Goal: Task Accomplishment & Management: Use online tool/utility

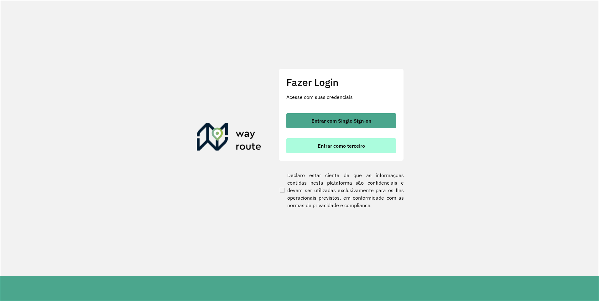
click at [343, 147] on span "Entrar como terceiro" at bounding box center [341, 145] width 47 height 5
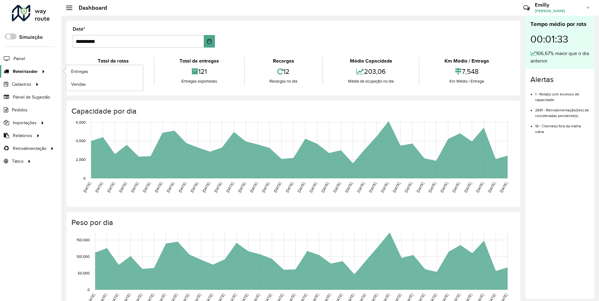
click at [9, 73] on icon at bounding box center [6, 71] width 12 height 5
click at [74, 72] on span "Entregas" at bounding box center [80, 71] width 18 height 7
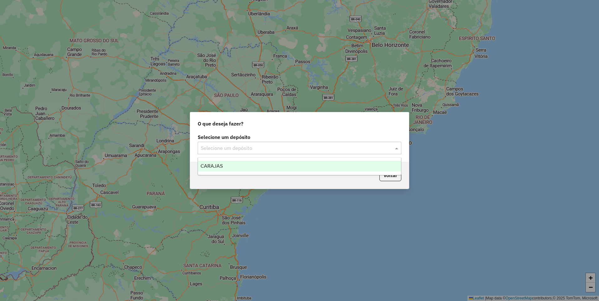
click at [274, 148] on input "text" at bounding box center [293, 149] width 185 height 8
click at [223, 167] on div "CARAJAS" at bounding box center [299, 166] width 203 height 11
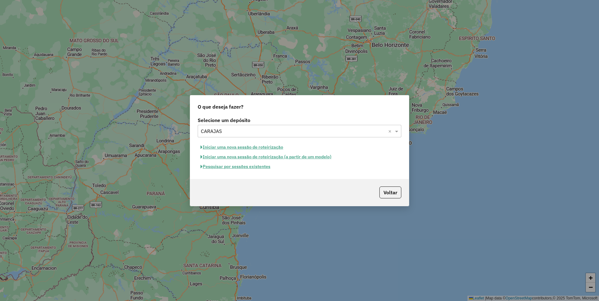
click at [215, 149] on button "Iniciar uma nova sessão de roteirização" at bounding box center [242, 148] width 88 height 10
select select "*"
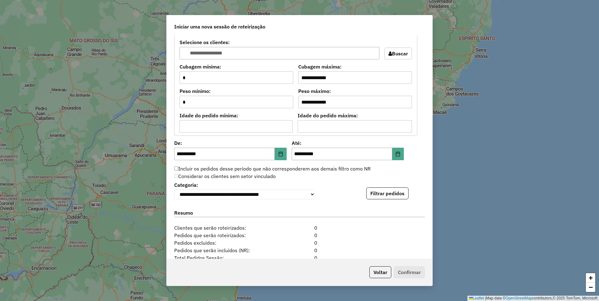
scroll to position [571, 0]
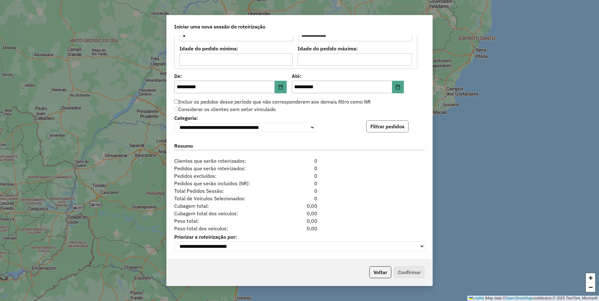
click at [394, 125] on button "Filtrar pedidos" at bounding box center [387, 127] width 42 height 12
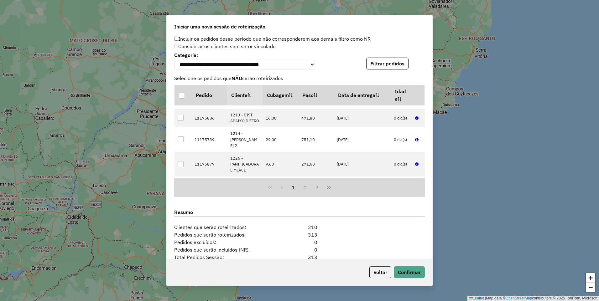
scroll to position [700, 0]
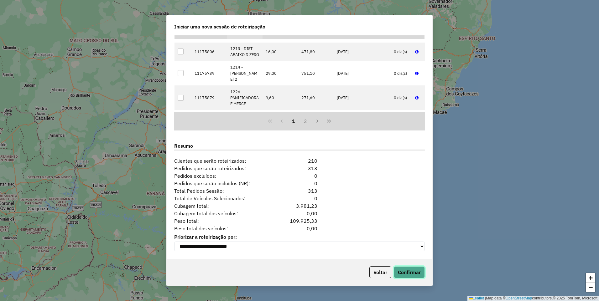
click at [408, 272] on button "Confirmar" at bounding box center [409, 273] width 31 height 12
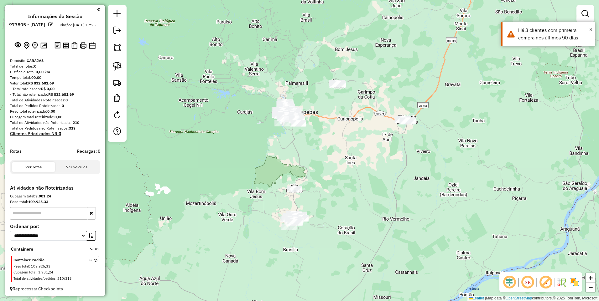
drag, startPoint x: 342, startPoint y: 234, endPoint x: 288, endPoint y: 155, distance: 95.3
click at [323, 163] on div "Janela de atendimento Grade de atendimento Capacidade Transportadoras Veículos …" at bounding box center [299, 150] width 599 height 301
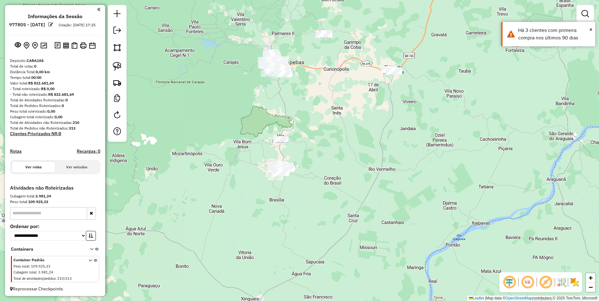
click at [115, 44] on img at bounding box center [117, 47] width 9 height 9
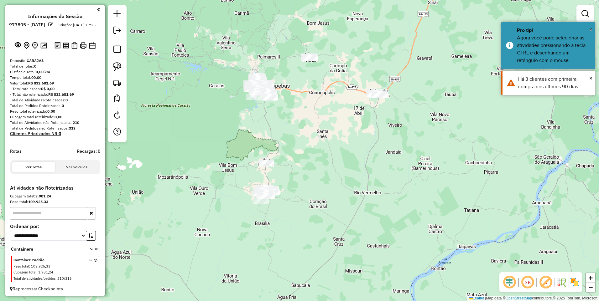
drag, startPoint x: 346, startPoint y: 91, endPoint x: 305, endPoint y: 130, distance: 56.7
click at [329, 113] on div at bounding box center [335, 107] width 13 height 13
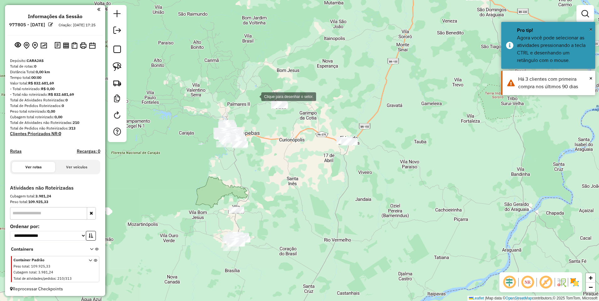
click at [255, 96] on div at bounding box center [255, 96] width 13 height 13
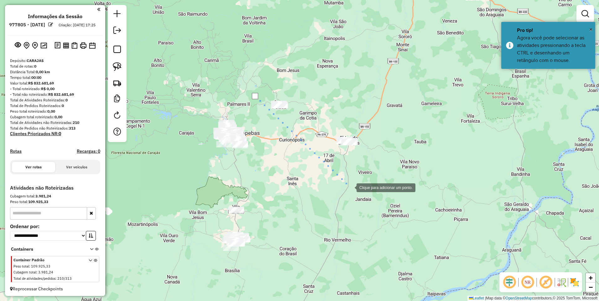
click at [350, 187] on div at bounding box center [350, 187] width 13 height 13
click at [391, 95] on div at bounding box center [391, 95] width 13 height 13
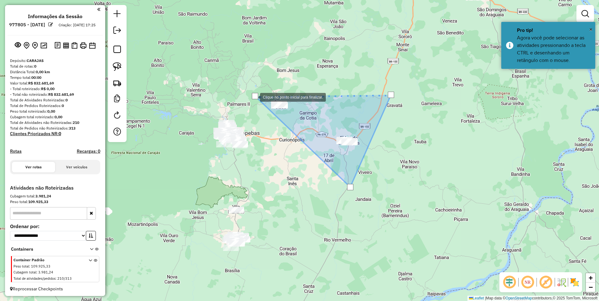
click at [254, 97] on div at bounding box center [255, 96] width 6 height 6
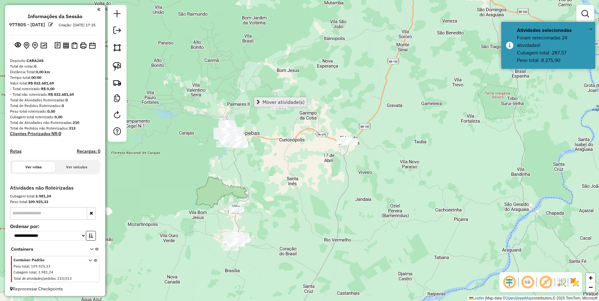
click at [293, 104] on span "Mover atividade(s)" at bounding box center [284, 102] width 42 height 5
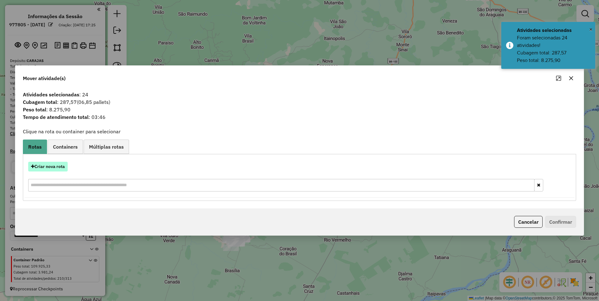
click at [41, 165] on button "Criar nova rota" at bounding box center [47, 167] width 39 height 10
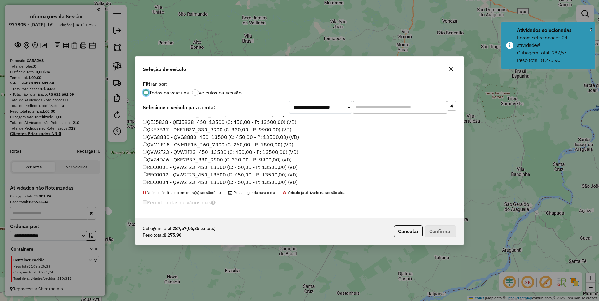
scroll to position [31, 0]
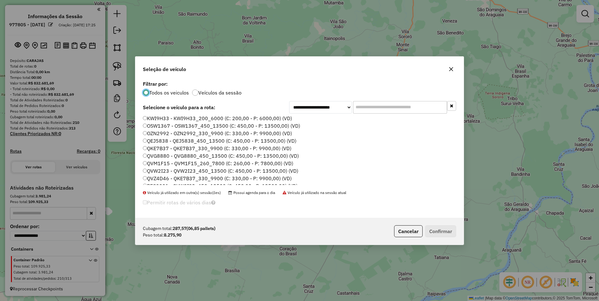
click at [157, 142] on label "QEJ5838 - QEJ5838_450_13500 (C: 450,00 - P: 13500,00) (VD)" at bounding box center [219, 141] width 153 height 8
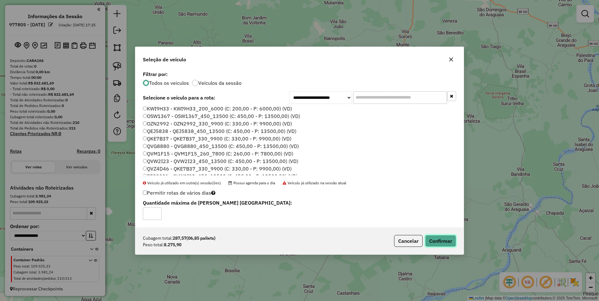
click at [434, 237] on button "Confirmar" at bounding box center [440, 241] width 31 height 12
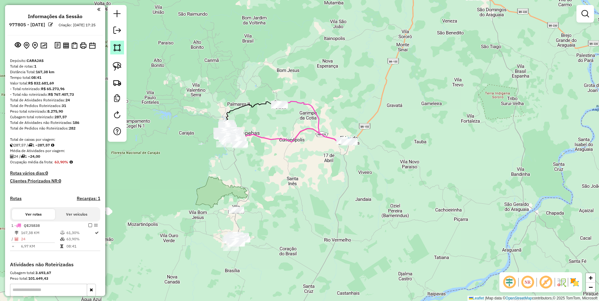
click at [115, 48] on img at bounding box center [117, 47] width 9 height 9
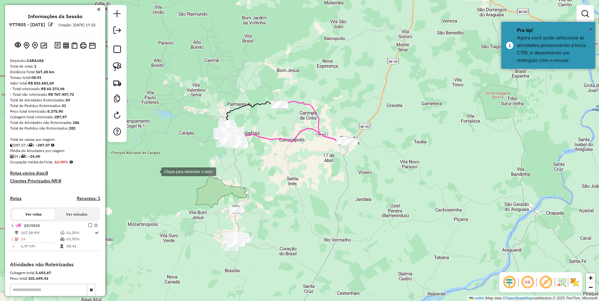
click at [157, 178] on div at bounding box center [155, 171] width 13 height 13
click at [355, 209] on div at bounding box center [349, 208] width 13 height 13
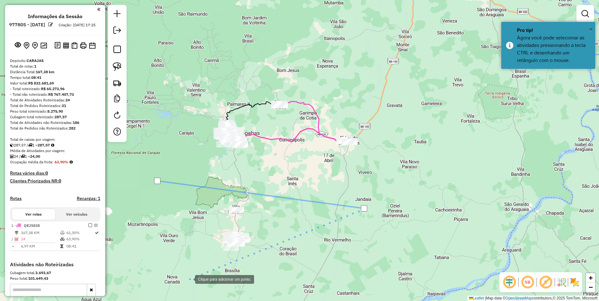
click at [188, 280] on div at bounding box center [189, 279] width 13 height 13
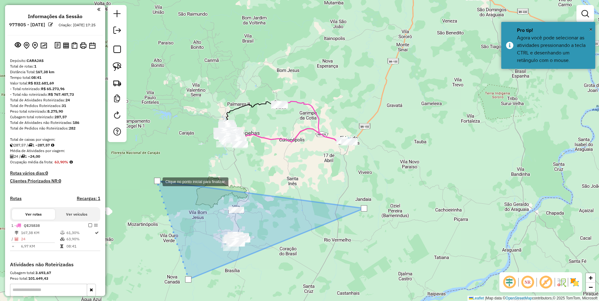
click at [156, 181] on div at bounding box center [157, 181] width 6 height 6
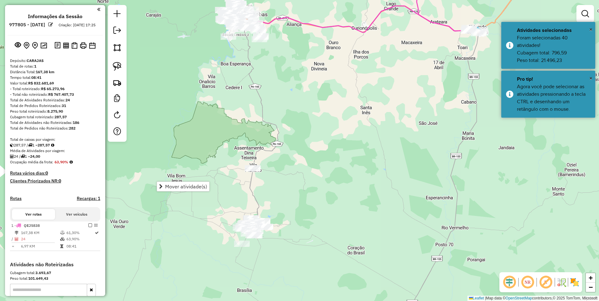
drag, startPoint x: 252, startPoint y: 248, endPoint x: 317, endPoint y: 242, distance: 65.1
click at [315, 242] on div "Janela de atendimento Grade de atendimento Capacidade Transportadoras Veículos …" at bounding box center [299, 150] width 599 height 301
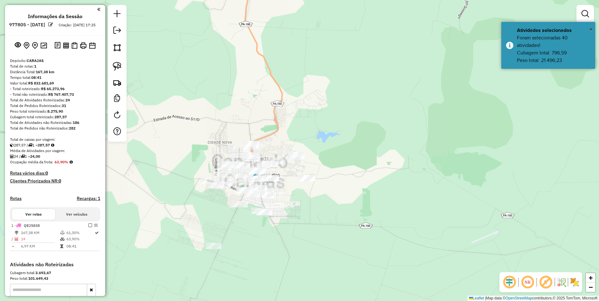
drag, startPoint x: 282, startPoint y: 222, endPoint x: 344, endPoint y: 210, distance: 63.5
click at [342, 212] on div "Janela de atendimento Grade de atendimento Capacidade Transportadoras Veículos …" at bounding box center [299, 150] width 599 height 301
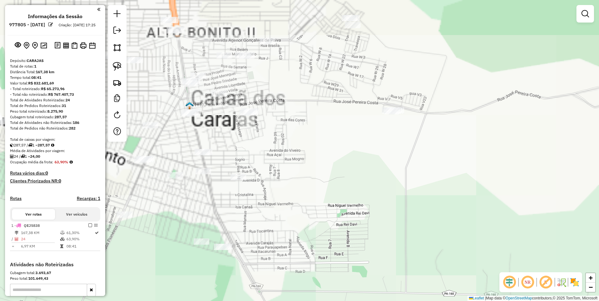
drag, startPoint x: 261, startPoint y: 134, endPoint x: 358, endPoint y: 190, distance: 111.7
click at [334, 205] on div "Janela de atendimento Grade de atendimento Capacidade Transportadoras Veículos …" at bounding box center [299, 150] width 599 height 301
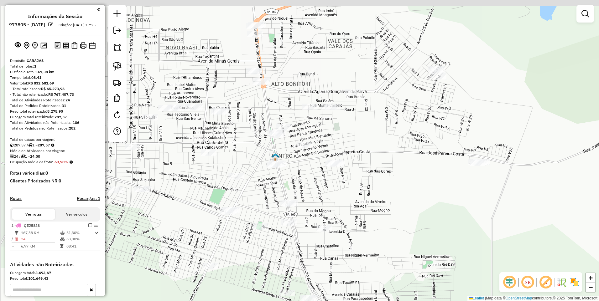
drag, startPoint x: 356, startPoint y: 185, endPoint x: 385, endPoint y: 196, distance: 31.8
click at [385, 196] on div "Janela de atendimento Grade de atendimento Capacidade Transportadoras Veículos …" at bounding box center [299, 150] width 599 height 301
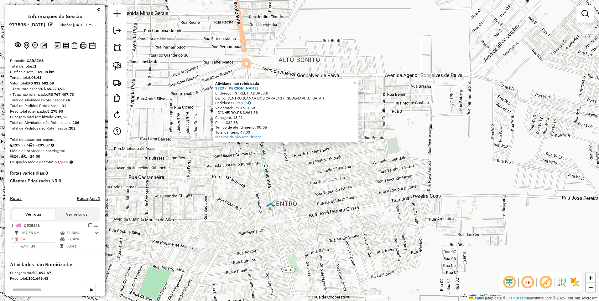
drag, startPoint x: 284, startPoint y: 148, endPoint x: 289, endPoint y: 169, distance: 20.9
click at [289, 169] on div "Atividade não roteirizada 3723 - NATALIA DRINKS Endereço: Rua Projeto 496 Bairr…" at bounding box center [299, 150] width 599 height 301
click at [267, 70] on div "Atividade não roteirizada 3723 - NATALIA DRINKS Endereço: Rua Projeto 496 Bairr…" at bounding box center [299, 150] width 599 height 301
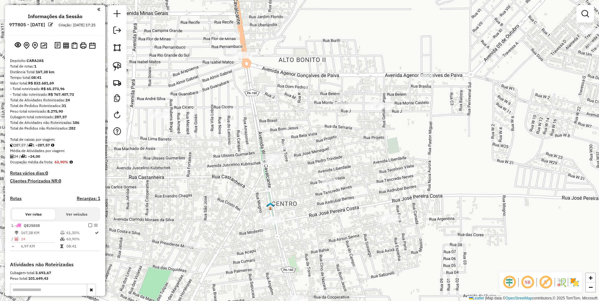
click at [232, 53] on div "Janela de atendimento Grade de atendimento Capacidade Transportadoras Veículos …" at bounding box center [299, 150] width 599 height 301
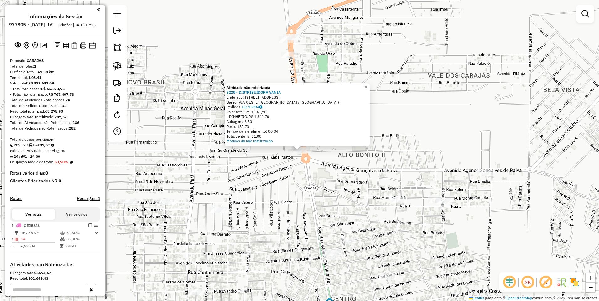
click at [303, 80] on div "Atividade não roteirizada 3228 - DISTRIBUIDORA VANIA Endereço: Rua C 36 Bairro:…" at bounding box center [299, 150] width 599 height 301
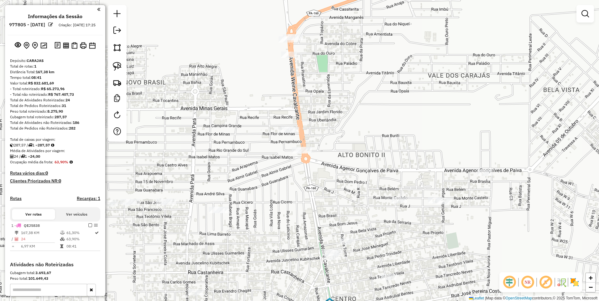
click at [290, 133] on div at bounding box center [287, 130] width 16 height 6
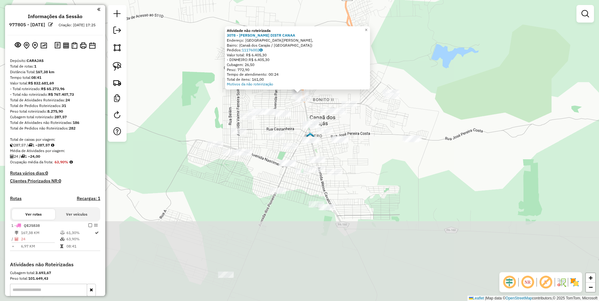
drag, startPoint x: 314, startPoint y: 222, endPoint x: 285, endPoint y: 130, distance: 96.1
click at [285, 130] on div "Atividade não roteirizada 3078 - ADRIANO DISTR CANAA Endereço: Avenida Weyne Ca…" at bounding box center [299, 150] width 599 height 301
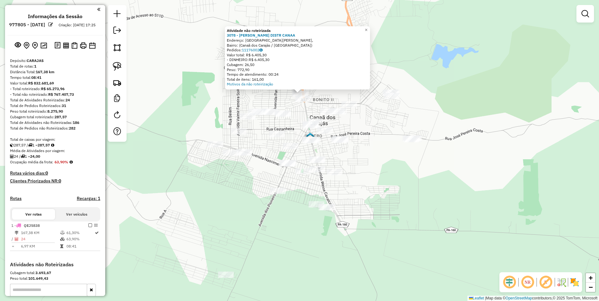
drag, startPoint x: 116, startPoint y: 50, endPoint x: 157, endPoint y: 83, distance: 52.8
click at [116, 50] on img at bounding box center [117, 47] width 9 height 9
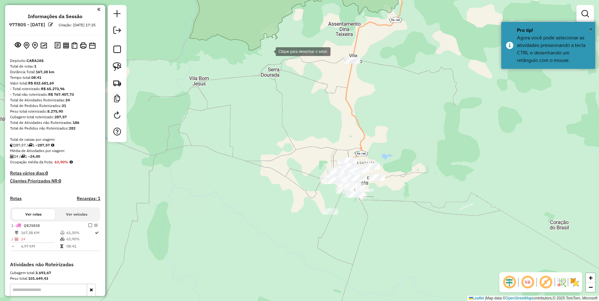
click at [263, 48] on div at bounding box center [269, 51] width 13 height 13
click at [435, 45] on div at bounding box center [428, 48] width 13 height 13
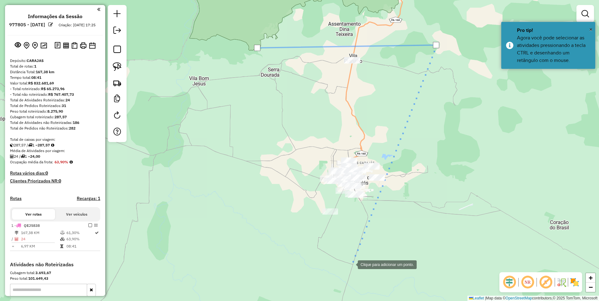
click at [351, 264] on div at bounding box center [351, 264] width 13 height 13
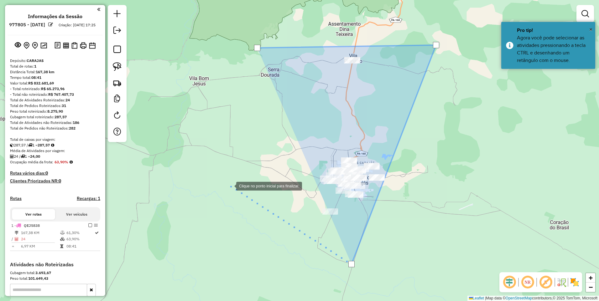
click at [230, 186] on div at bounding box center [230, 185] width 13 height 13
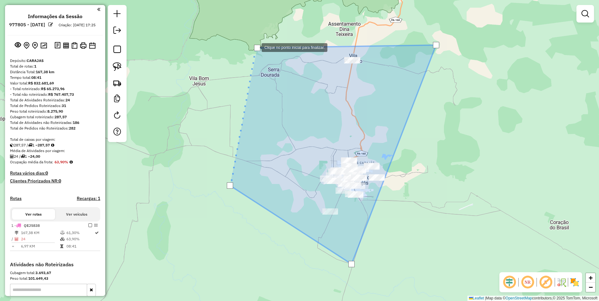
click at [255, 47] on div at bounding box center [257, 48] width 6 height 6
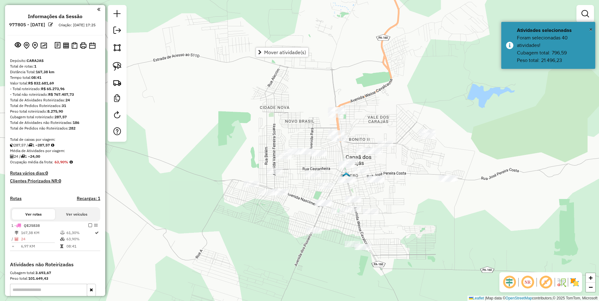
click at [110, 48] on div at bounding box center [117, 73] width 19 height 137
click at [122, 50] on link at bounding box center [117, 48] width 14 height 14
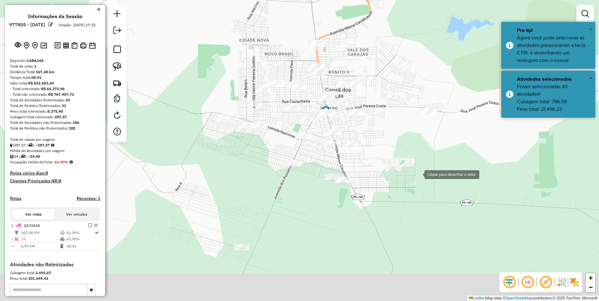
drag, startPoint x: 439, startPoint y: 242, endPoint x: 419, endPoint y: 174, distance: 70.4
click at [419, 174] on div at bounding box center [418, 174] width 13 height 13
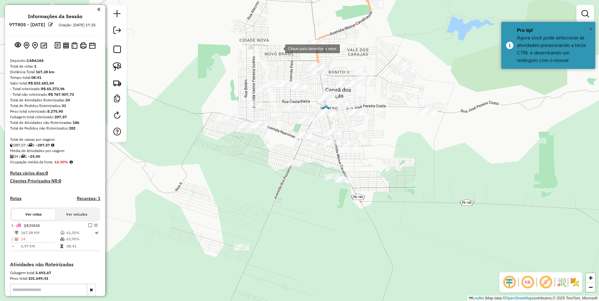
click at [279, 48] on div at bounding box center [279, 48] width 13 height 13
click at [311, 85] on div at bounding box center [311, 84] width 13 height 13
click at [319, 133] on div at bounding box center [318, 133] width 13 height 13
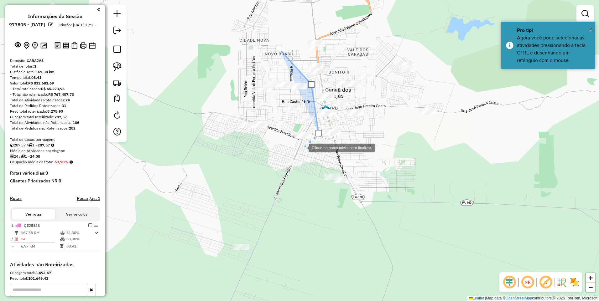
drag, startPoint x: 303, startPoint y: 148, endPoint x: 301, endPoint y: 151, distance: 3.9
click at [303, 147] on div at bounding box center [302, 147] width 13 height 13
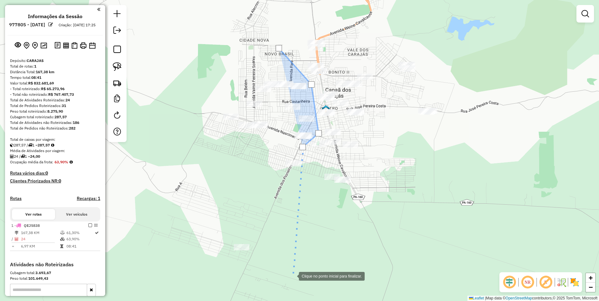
click at [293, 276] on div at bounding box center [292, 276] width 13 height 13
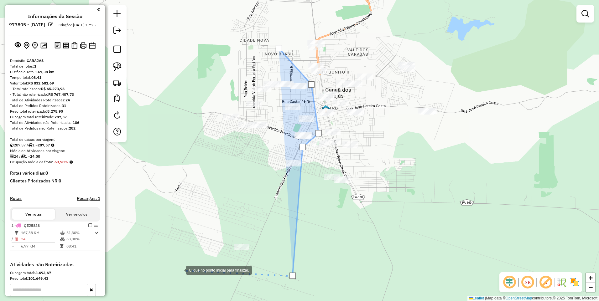
click at [179, 268] on div at bounding box center [180, 270] width 13 height 13
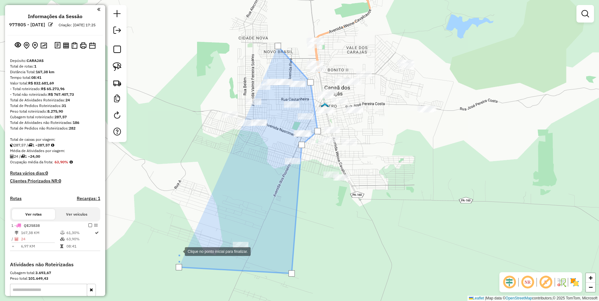
click at [172, 245] on div at bounding box center [178, 251] width 13 height 13
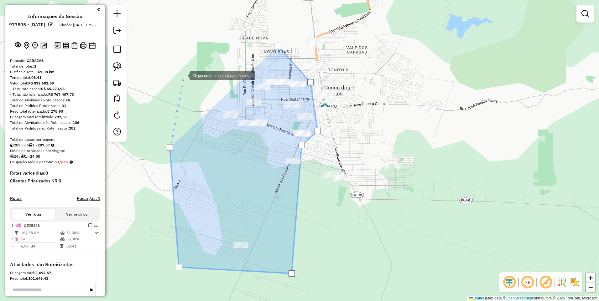
click at [183, 75] on div at bounding box center [183, 75] width 13 height 13
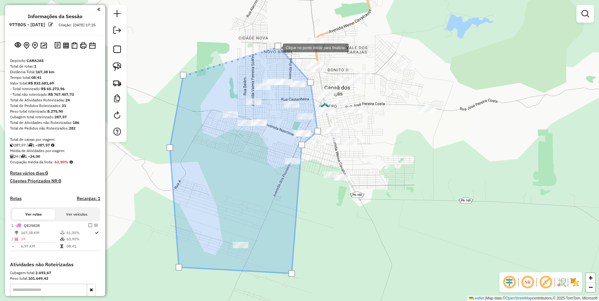
click at [277, 47] on div at bounding box center [278, 46] width 6 height 6
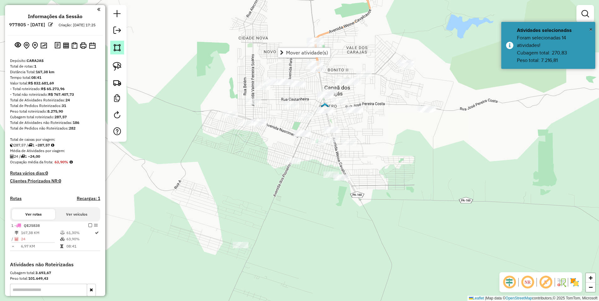
click at [119, 48] on img at bounding box center [117, 47] width 9 height 9
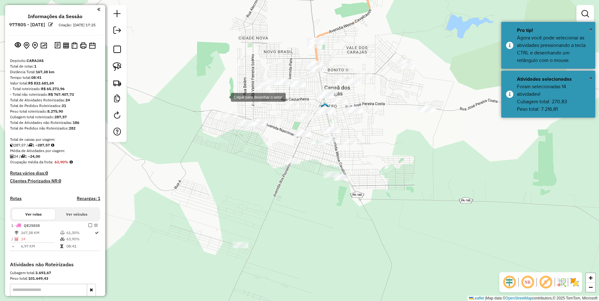
click at [225, 97] on div at bounding box center [224, 97] width 13 height 13
click at [264, 95] on div at bounding box center [264, 95] width 13 height 13
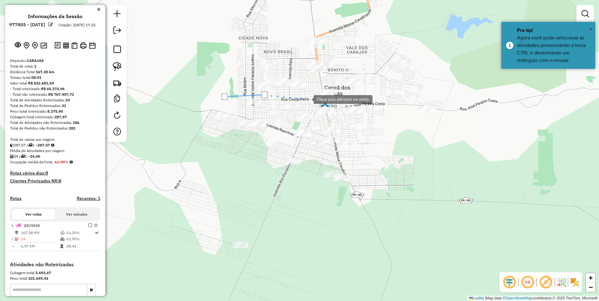
click at [307, 99] on div at bounding box center [307, 99] width 13 height 13
click at [314, 123] on div at bounding box center [314, 123] width 13 height 13
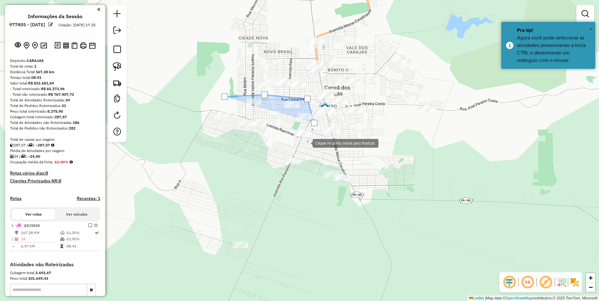
click at [306, 143] on div at bounding box center [306, 143] width 13 height 13
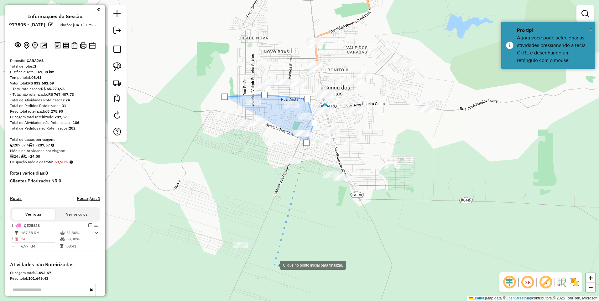
click at [273, 266] on div at bounding box center [274, 265] width 13 height 13
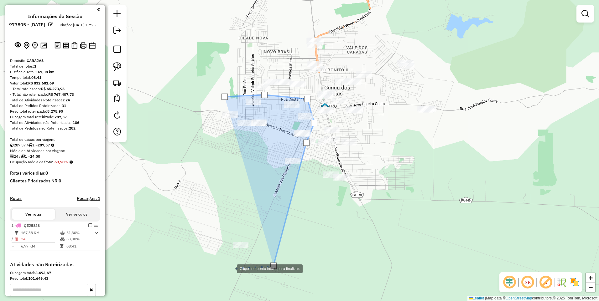
click at [224, 262] on div at bounding box center [230, 268] width 13 height 13
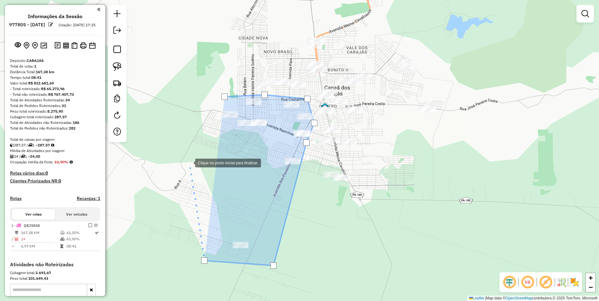
click at [189, 163] on div at bounding box center [189, 162] width 13 height 13
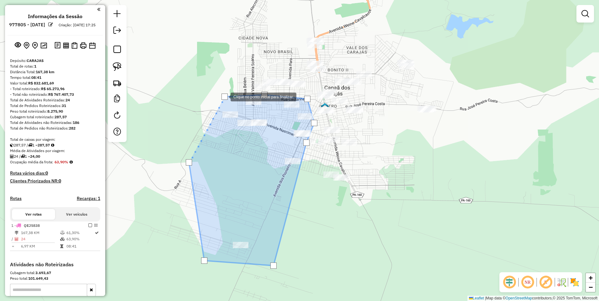
click at [224, 96] on div at bounding box center [224, 97] width 6 height 6
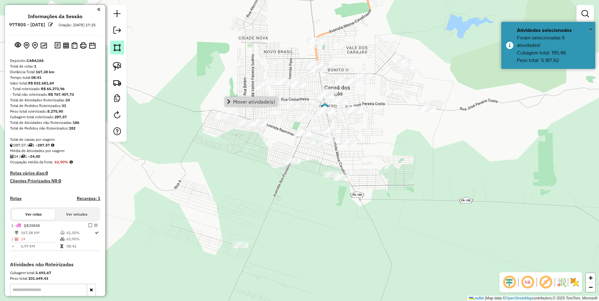
click at [112, 48] on link at bounding box center [117, 48] width 14 height 14
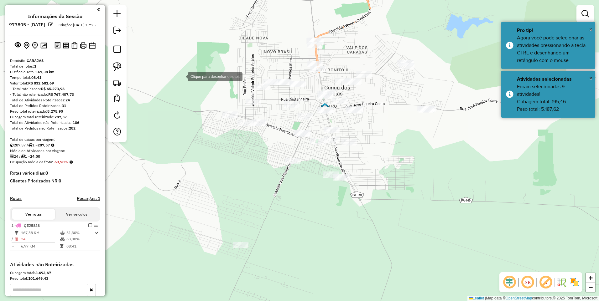
click at [181, 76] on div at bounding box center [181, 76] width 13 height 13
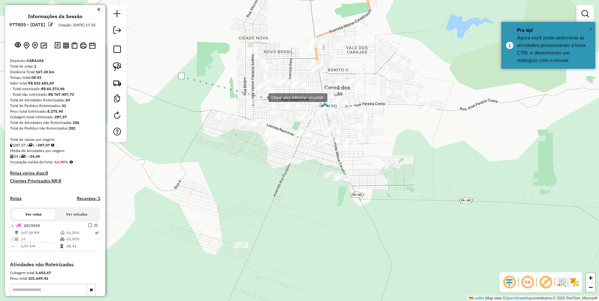
click at [262, 97] on div at bounding box center [262, 97] width 13 height 13
click at [285, 122] on div at bounding box center [284, 122] width 13 height 13
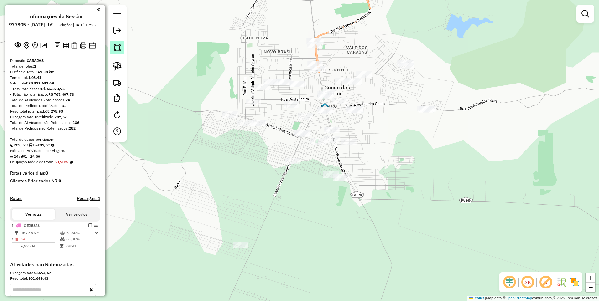
click at [120, 49] on img at bounding box center [117, 47] width 9 height 9
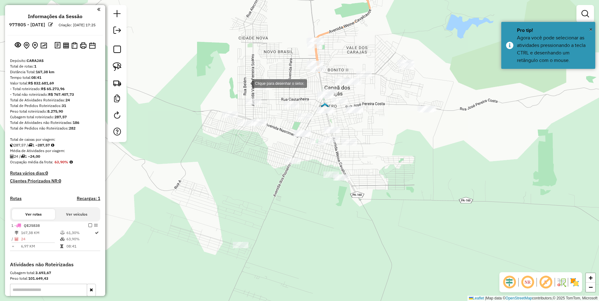
click at [246, 83] on div at bounding box center [246, 83] width 13 height 13
click at [254, 94] on div at bounding box center [253, 94] width 13 height 13
click at [314, 90] on div at bounding box center [319, 93] width 13 height 13
click at [294, 70] on div at bounding box center [294, 69] width 13 height 13
click at [254, 69] on div at bounding box center [253, 69] width 13 height 13
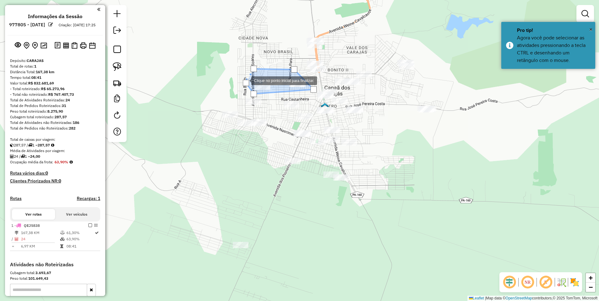
click at [245, 80] on div at bounding box center [245, 80] width 13 height 13
click at [245, 81] on div at bounding box center [246, 83] width 6 height 6
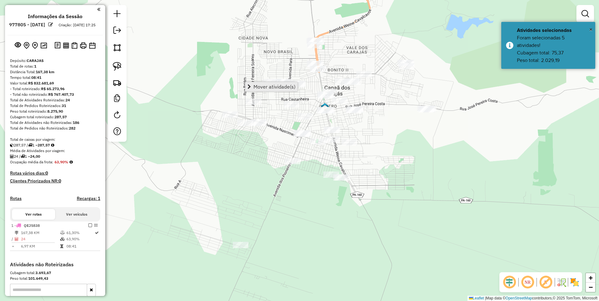
click at [255, 89] on span "Mover atividade(s)" at bounding box center [274, 86] width 42 height 5
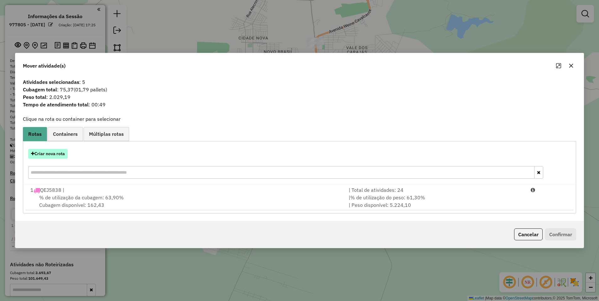
click at [55, 157] on button "Criar nova rota" at bounding box center [47, 154] width 39 height 10
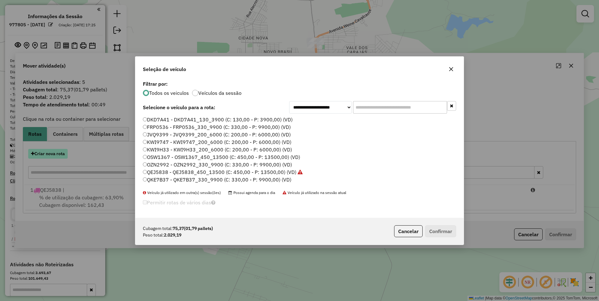
scroll to position [3, 2]
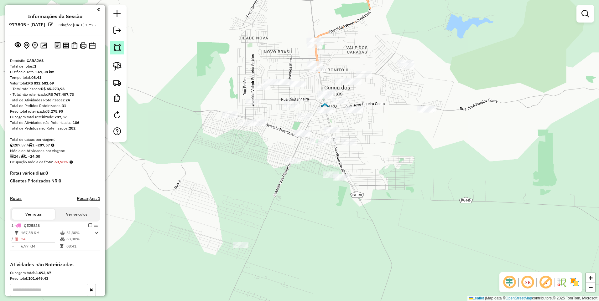
click at [114, 49] on img at bounding box center [117, 47] width 9 height 9
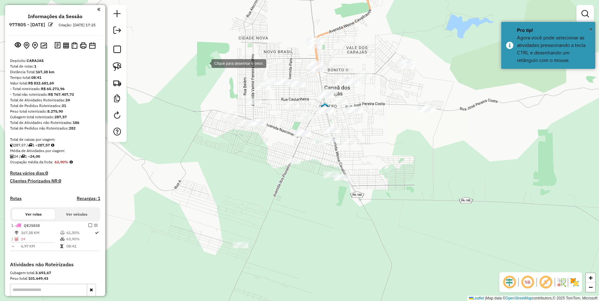
click at [199, 69] on div at bounding box center [205, 63] width 13 height 13
click at [294, 70] on div at bounding box center [292, 70] width 13 height 13
click at [304, 82] on div at bounding box center [304, 82] width 13 height 13
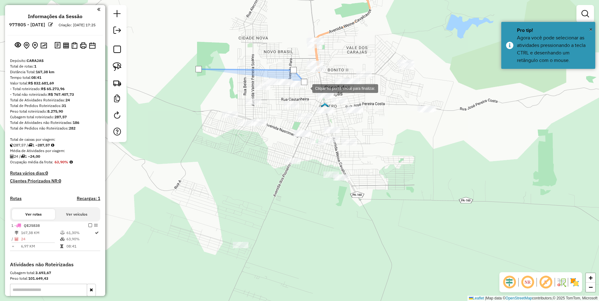
click at [307, 94] on div at bounding box center [306, 88] width 13 height 13
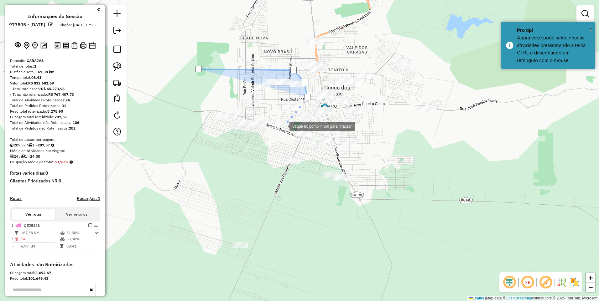
click at [283, 126] on div at bounding box center [283, 126] width 13 height 13
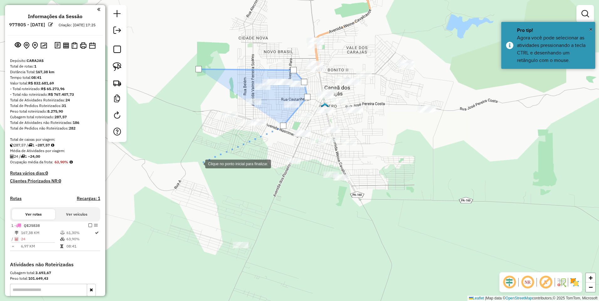
click at [197, 164] on div at bounding box center [199, 163] width 13 height 13
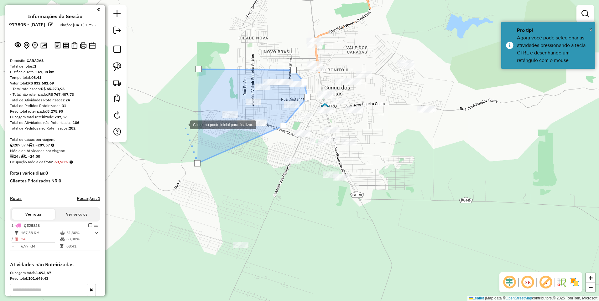
click at [183, 118] on div at bounding box center [184, 124] width 13 height 13
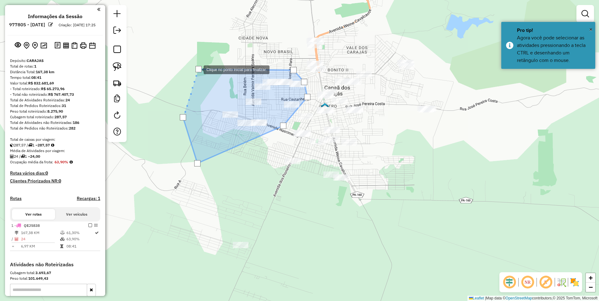
click at [197, 69] on div at bounding box center [198, 69] width 6 height 6
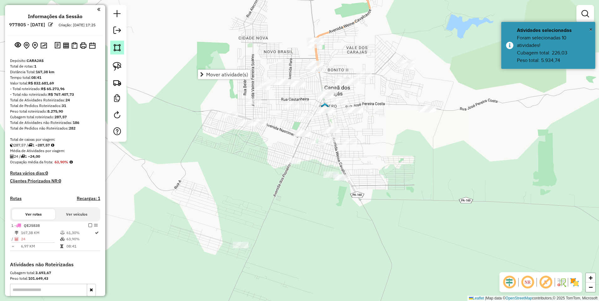
click at [120, 48] on img at bounding box center [117, 47] width 9 height 9
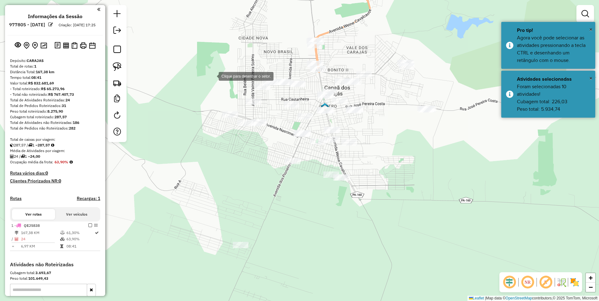
click at [212, 76] on div at bounding box center [212, 76] width 13 height 13
drag, startPoint x: 293, startPoint y: 72, endPoint x: 302, endPoint y: 78, distance: 11.1
click at [293, 72] on div at bounding box center [289, 71] width 13 height 13
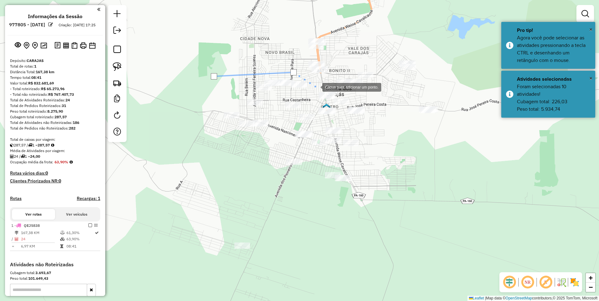
click at [313, 87] on div at bounding box center [316, 87] width 13 height 13
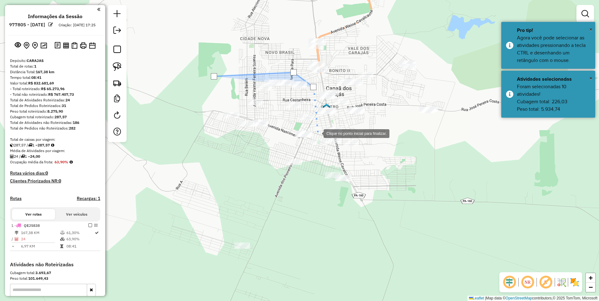
click at [317, 133] on div at bounding box center [317, 133] width 13 height 13
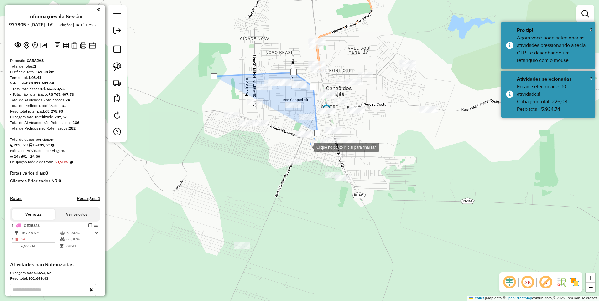
click at [302, 148] on div at bounding box center [307, 147] width 13 height 13
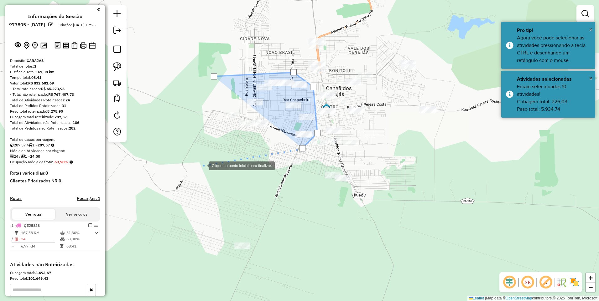
click at [199, 166] on div at bounding box center [202, 165] width 13 height 13
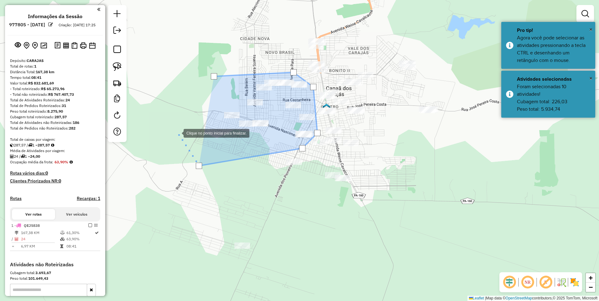
drag, startPoint x: 177, startPoint y: 133, endPoint x: 190, endPoint y: 94, distance: 40.9
click at [177, 132] on div at bounding box center [177, 133] width 13 height 13
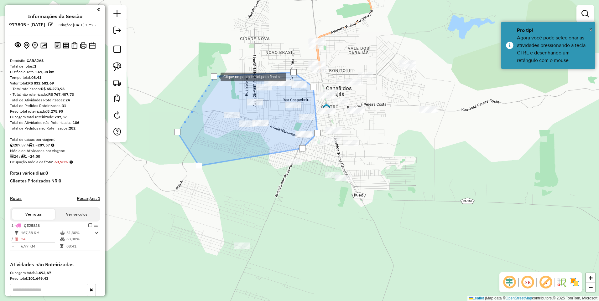
click at [214, 76] on div at bounding box center [214, 76] width 6 height 6
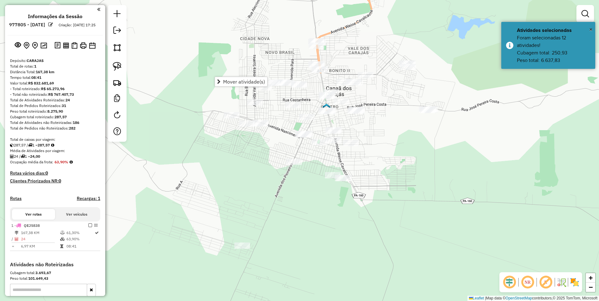
click at [124, 48] on div at bounding box center [117, 73] width 19 height 137
click at [123, 53] on link at bounding box center [117, 48] width 14 height 14
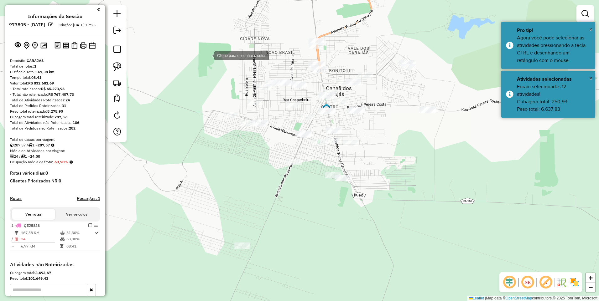
click at [214, 61] on div at bounding box center [208, 55] width 13 height 13
click at [295, 67] on div at bounding box center [295, 67] width 13 height 13
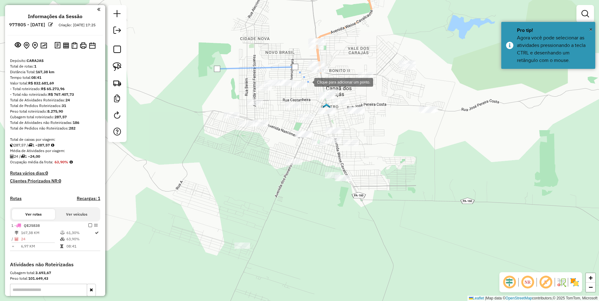
click at [308, 82] on div at bounding box center [308, 81] width 13 height 13
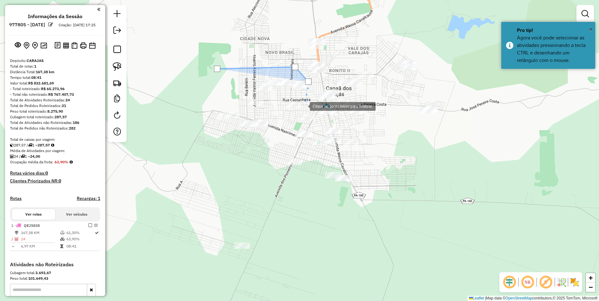
click at [304, 106] on div at bounding box center [303, 106] width 13 height 13
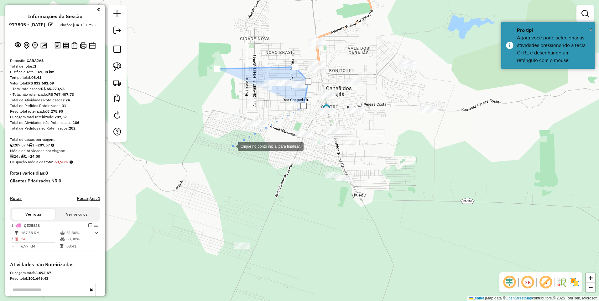
click at [231, 146] on div at bounding box center [231, 146] width 13 height 13
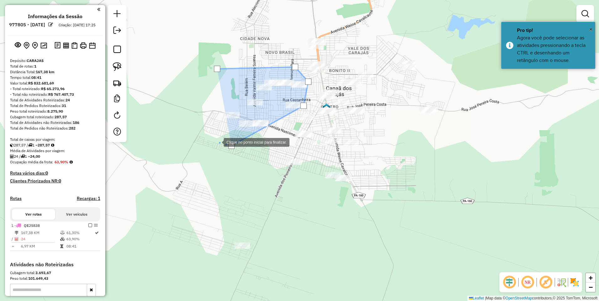
drag, startPoint x: 216, startPoint y: 141, endPoint x: 218, endPoint y: 107, distance: 34.5
click at [216, 141] on div at bounding box center [217, 142] width 13 height 13
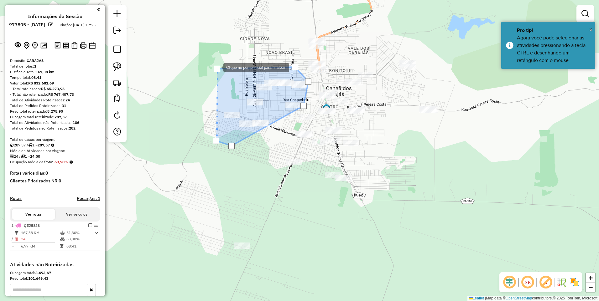
click at [217, 67] on div at bounding box center [217, 69] width 6 height 6
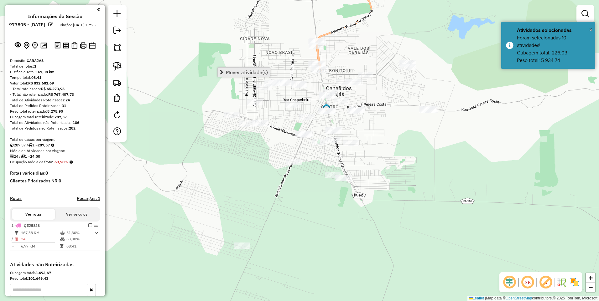
click at [249, 72] on span "Mover atividade(s)" at bounding box center [247, 72] width 42 height 5
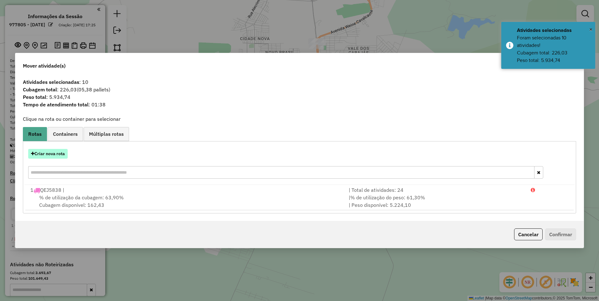
click at [61, 152] on button "Criar nova rota" at bounding box center [47, 154] width 39 height 10
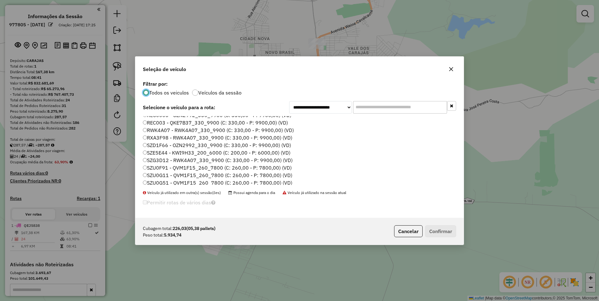
scroll to position [134, 0]
click at [179, 172] on label "SZU0G11 - QVM1F15_260_7800 (C: 260,00 - P: 7800,00) (VD)" at bounding box center [217, 174] width 149 height 8
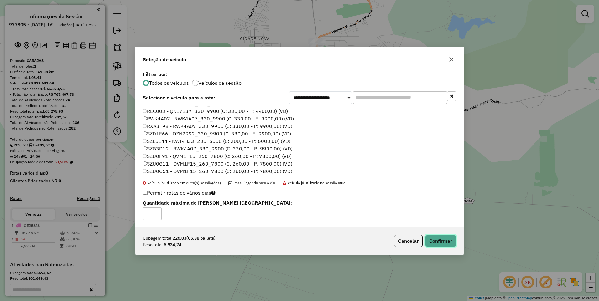
click at [439, 240] on button "Confirmar" at bounding box center [440, 241] width 31 height 12
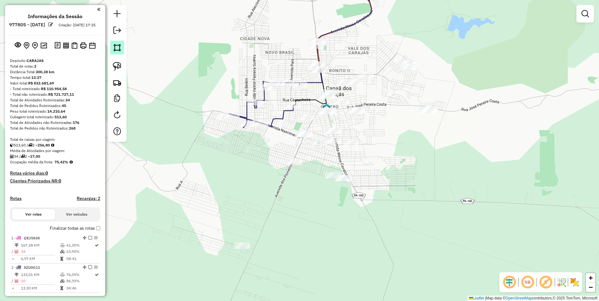
click at [121, 53] on link at bounding box center [117, 48] width 14 height 14
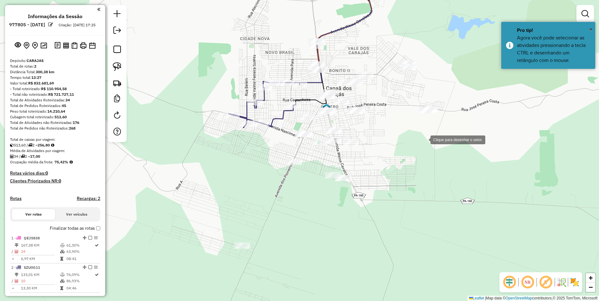
drag, startPoint x: 424, startPoint y: 139, endPoint x: 403, endPoint y: 145, distance: 22.3
click at [418, 145] on div at bounding box center [424, 139] width 13 height 13
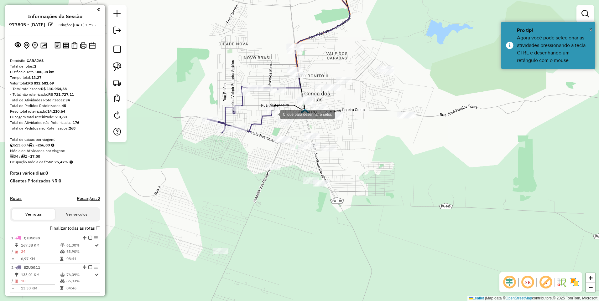
click at [273, 114] on div at bounding box center [274, 114] width 13 height 13
click at [310, 110] on div at bounding box center [310, 109] width 13 height 13
click at [358, 162] on div at bounding box center [357, 162] width 13 height 13
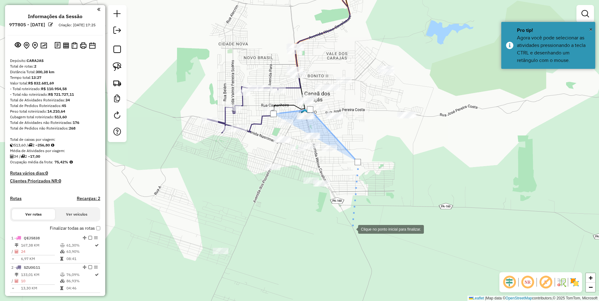
click at [346, 235] on div at bounding box center [352, 229] width 13 height 13
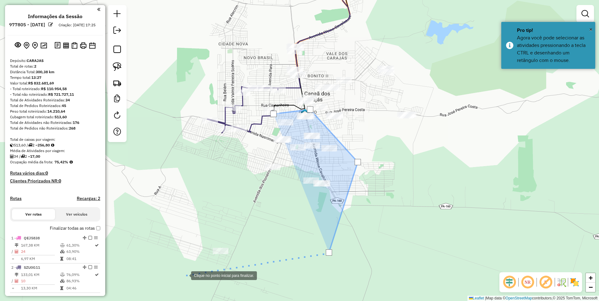
click at [183, 277] on div at bounding box center [185, 275] width 13 height 13
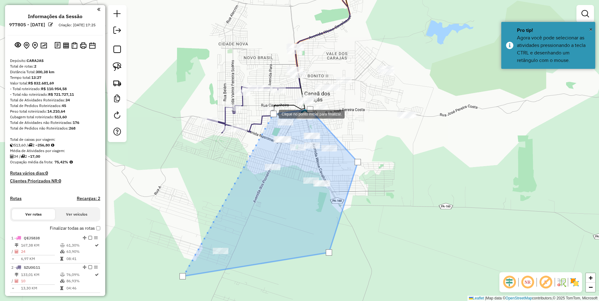
click at [273, 113] on div at bounding box center [273, 114] width 6 height 6
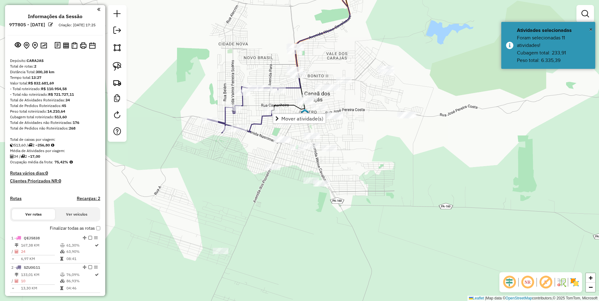
click at [120, 55] on div at bounding box center [117, 73] width 19 height 137
click at [117, 49] on img at bounding box center [117, 47] width 9 height 9
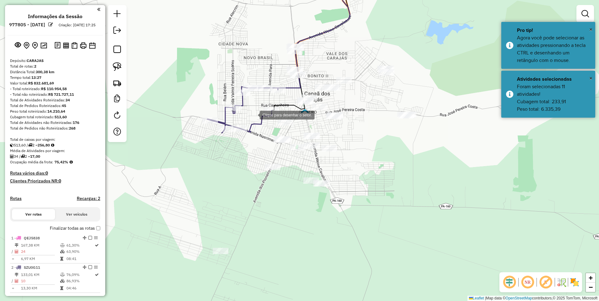
click at [253, 115] on div at bounding box center [253, 114] width 13 height 13
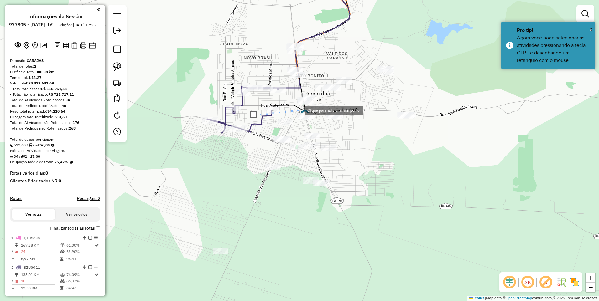
click at [298, 110] on div at bounding box center [298, 110] width 13 height 13
click at [320, 113] on div at bounding box center [315, 115] width 13 height 13
click at [352, 109] on div at bounding box center [351, 109] width 13 height 13
click at [366, 159] on div at bounding box center [360, 153] width 13 height 13
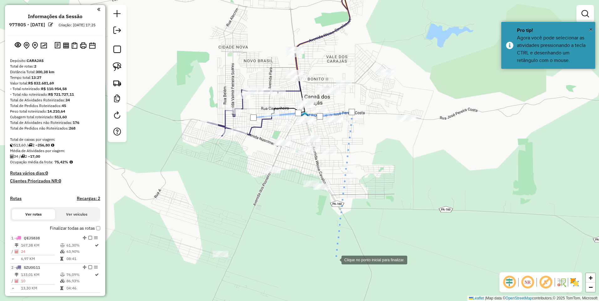
click at [335, 260] on div at bounding box center [335, 259] width 13 height 13
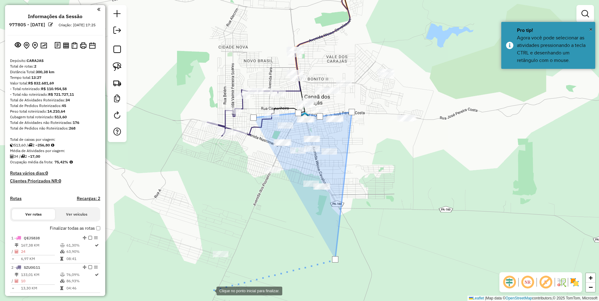
click at [204, 289] on div at bounding box center [210, 290] width 13 height 13
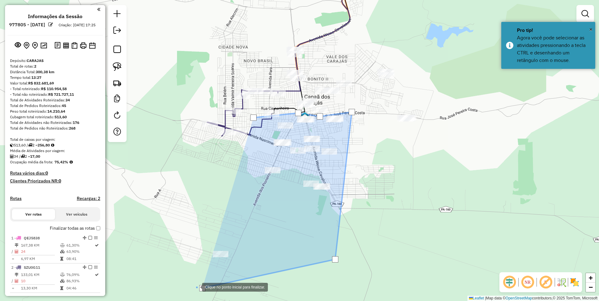
click at [190, 281] on div at bounding box center [196, 287] width 13 height 13
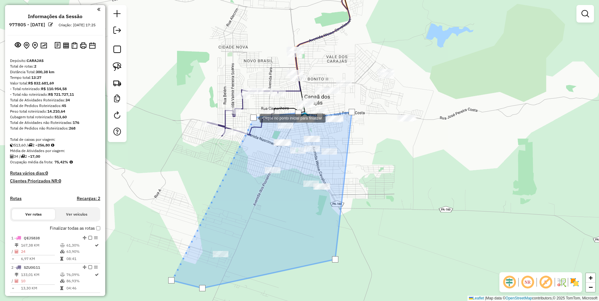
click at [253, 118] on div at bounding box center [253, 118] width 6 height 6
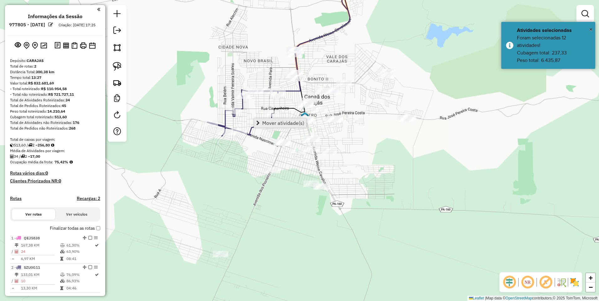
click at [268, 122] on span "Mover atividade(s)" at bounding box center [283, 123] width 42 height 5
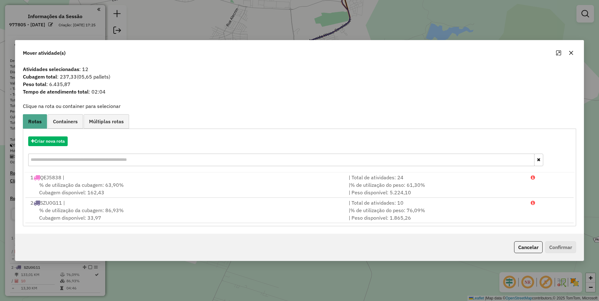
click at [573, 53] on icon "button" at bounding box center [571, 52] width 5 height 5
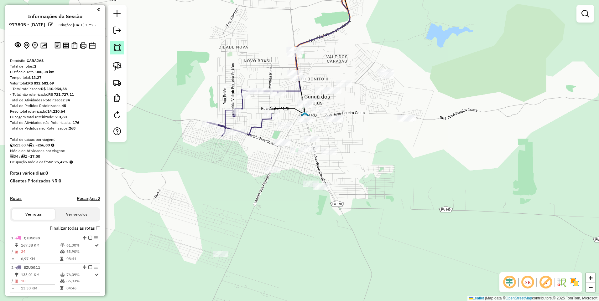
click at [117, 50] on img at bounding box center [117, 47] width 9 height 9
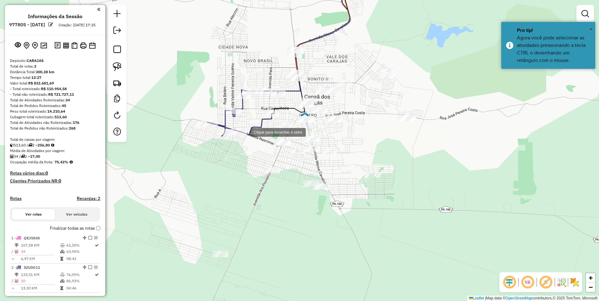
click at [245, 132] on div at bounding box center [244, 132] width 13 height 13
click at [281, 101] on div at bounding box center [280, 101] width 13 height 13
click at [295, 93] on div at bounding box center [294, 92] width 13 height 13
click at [343, 105] on div at bounding box center [343, 104] width 13 height 13
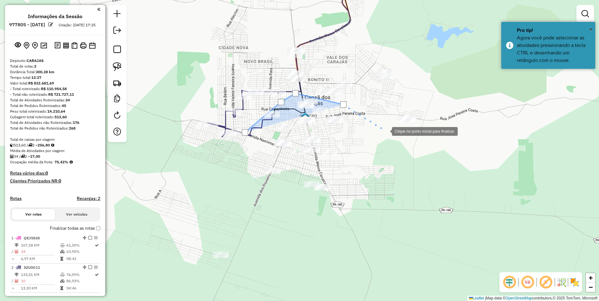
click at [386, 131] on div at bounding box center [385, 131] width 13 height 13
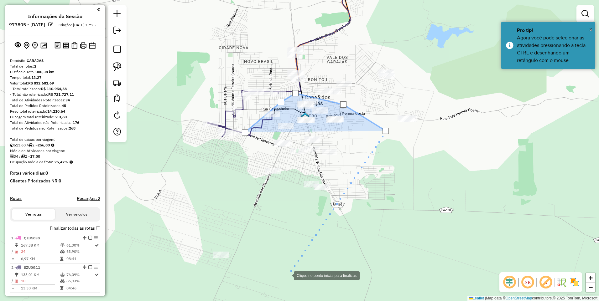
click at [288, 275] on div at bounding box center [287, 275] width 13 height 13
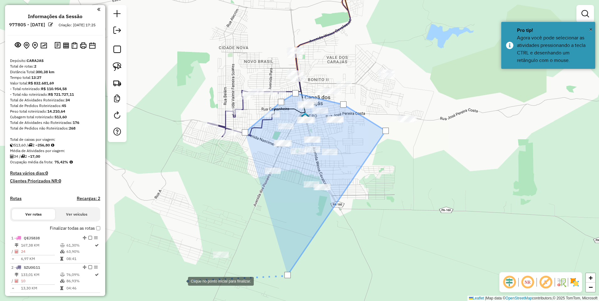
click at [181, 281] on div at bounding box center [181, 281] width 13 height 13
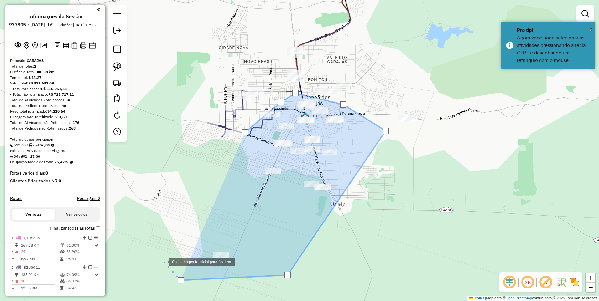
drag, startPoint x: 163, startPoint y: 261, endPoint x: 226, endPoint y: 184, distance: 99.3
click at [163, 261] on div at bounding box center [163, 261] width 13 height 13
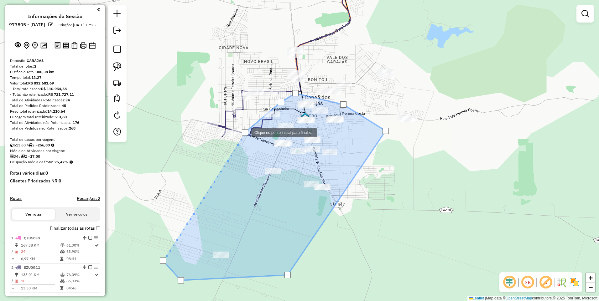
click at [245, 132] on div at bounding box center [245, 132] width 6 height 6
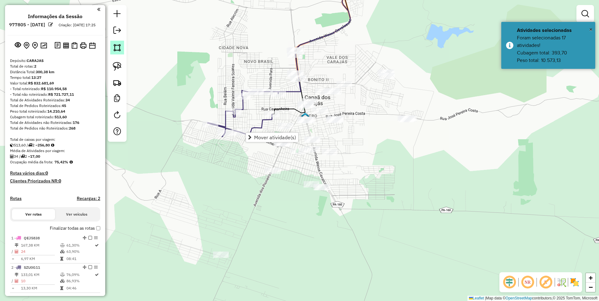
click at [118, 49] on img at bounding box center [117, 47] width 9 height 9
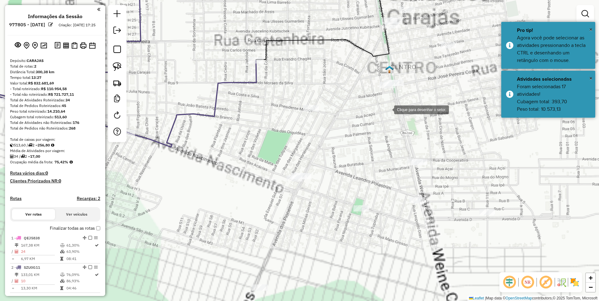
drag, startPoint x: 388, startPoint y: 109, endPoint x: 249, endPoint y: 188, distance: 159.9
click at [252, 187] on div "Clique para desenhar o setor. Janela de atendimento Grade de atendimento Capaci…" at bounding box center [299, 150] width 599 height 301
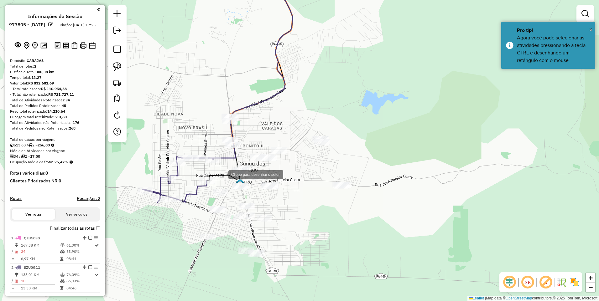
click at [222, 174] on div at bounding box center [222, 174] width 13 height 13
click at [268, 191] on div at bounding box center [267, 191] width 13 height 13
click at [341, 211] on div at bounding box center [341, 211] width 13 height 13
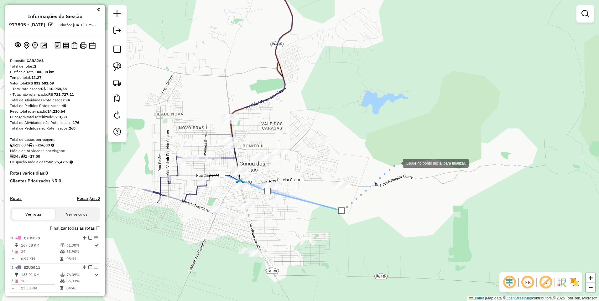
click at [402, 169] on div at bounding box center [396, 163] width 13 height 13
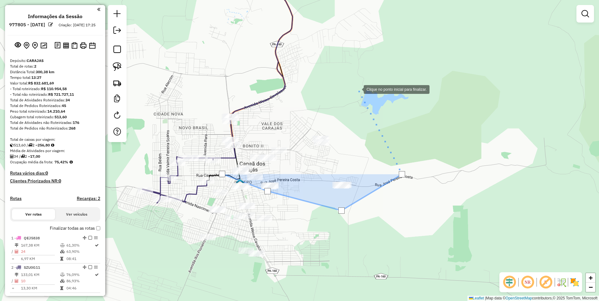
click at [351, 83] on div at bounding box center [357, 89] width 13 height 13
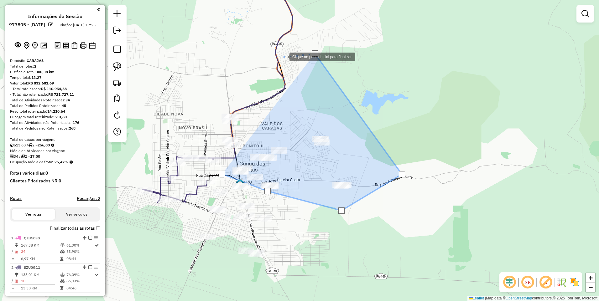
click at [277, 63] on div at bounding box center [283, 56] width 13 height 13
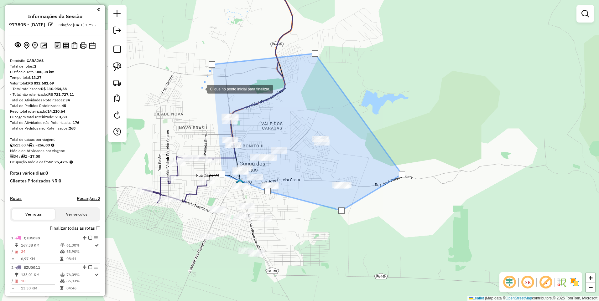
click at [195, 95] on div at bounding box center [201, 88] width 13 height 13
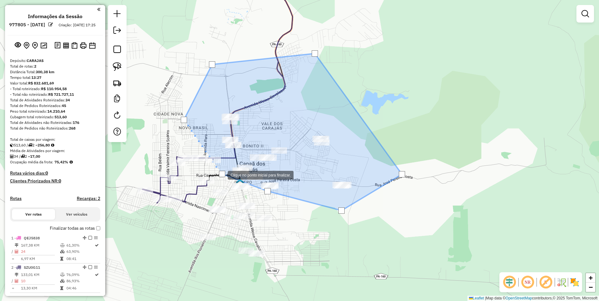
click at [221, 175] on div at bounding box center [222, 174] width 6 height 6
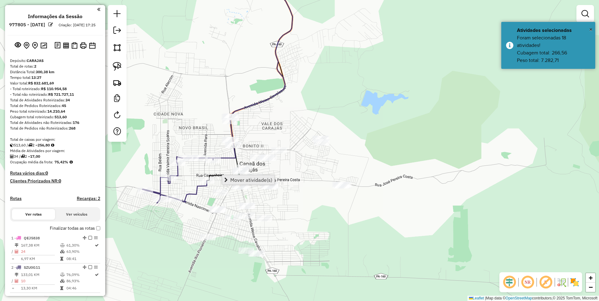
click at [238, 179] on span "Mover atividade(s)" at bounding box center [251, 180] width 42 height 5
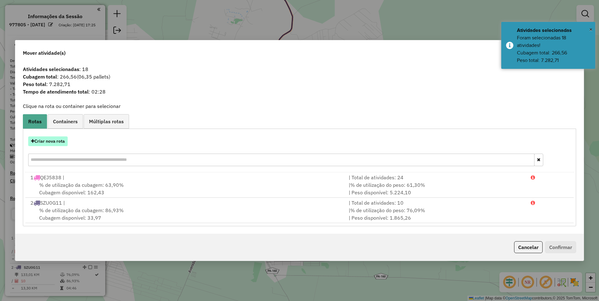
click at [47, 144] on button "Criar nova rota" at bounding box center [47, 142] width 39 height 10
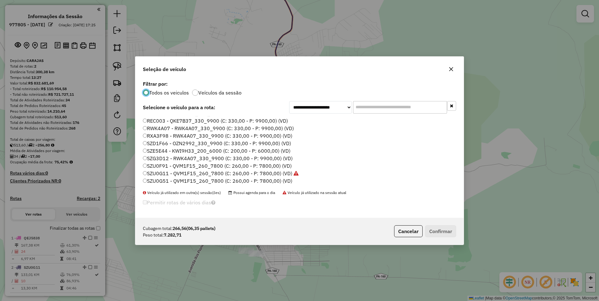
click at [173, 159] on label "SZG3D12 - RWK4A07_330_9900 (C: 330,00 - P: 9900,00) (VD)" at bounding box center [218, 159] width 150 height 8
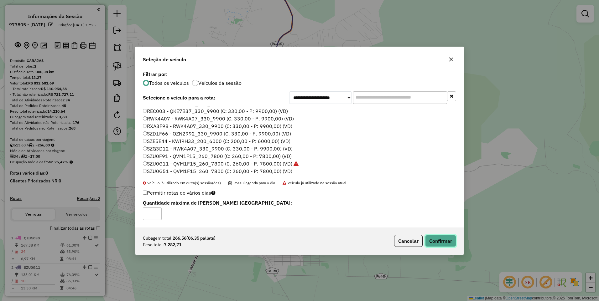
click at [446, 242] on button "Confirmar" at bounding box center [440, 241] width 31 height 12
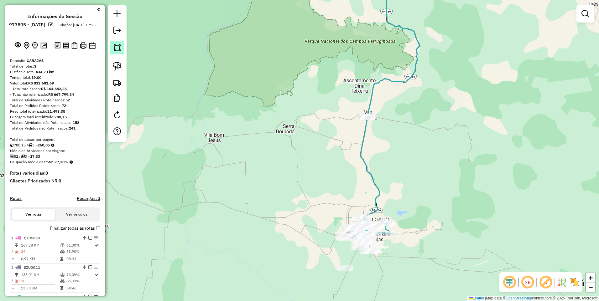
click at [117, 53] on link at bounding box center [117, 48] width 14 height 14
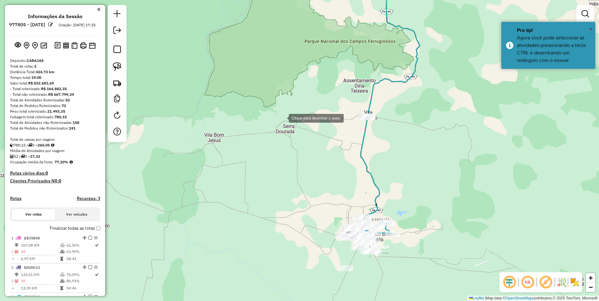
click at [283, 118] on div at bounding box center [282, 118] width 13 height 13
click at [477, 81] on div at bounding box center [477, 81] width 13 height 13
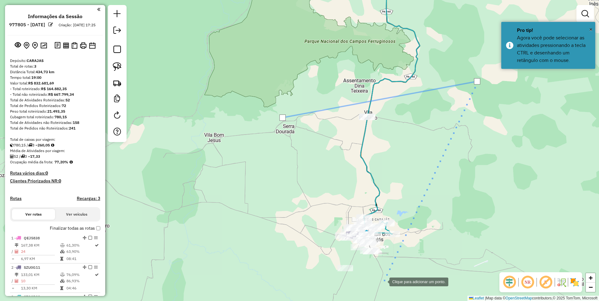
click at [380, 284] on div at bounding box center [383, 281] width 13 height 13
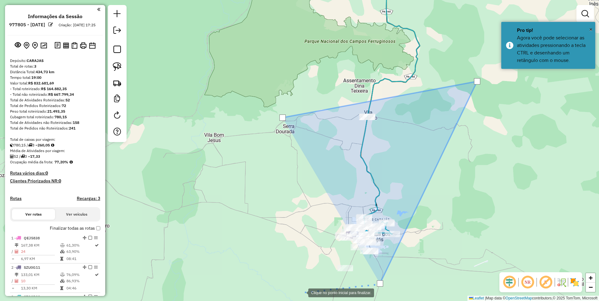
click at [302, 293] on div at bounding box center [302, 292] width 13 height 13
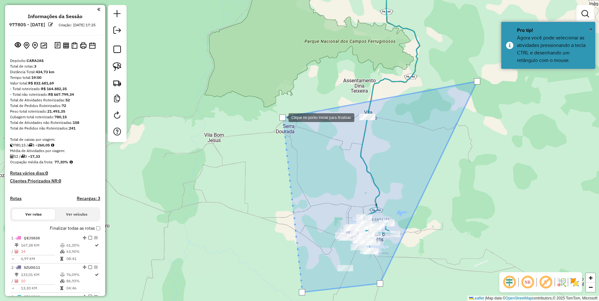
click at [282, 117] on div at bounding box center [282, 118] width 6 height 6
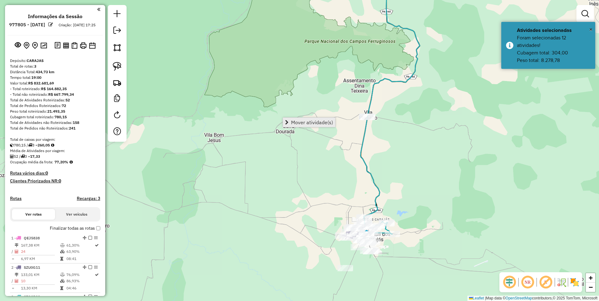
click at [323, 121] on span "Mover atividade(s)" at bounding box center [312, 122] width 42 height 5
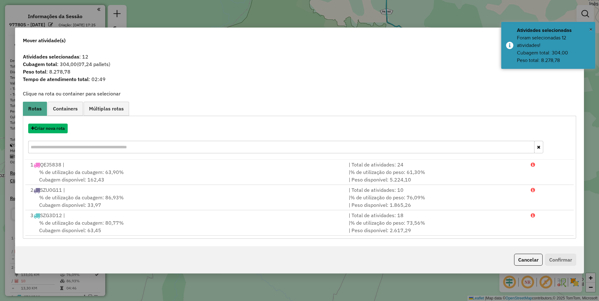
click at [42, 129] on button "Criar nova rota" at bounding box center [47, 129] width 39 height 10
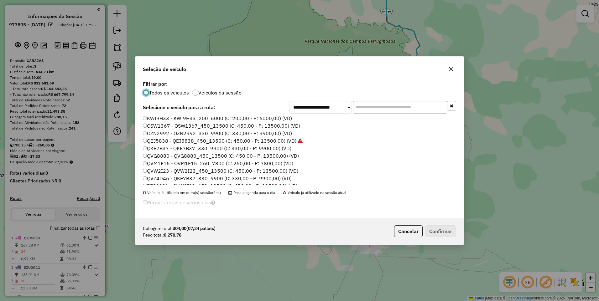
scroll to position [63, 0]
click at [155, 149] on label "QVZ4D46 - QKE7B37_330_9900 (C: 330,00 - P: 9900,00) (VD)" at bounding box center [217, 147] width 149 height 8
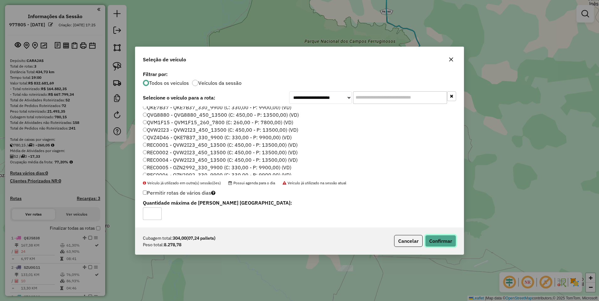
click at [435, 239] on button "Confirmar" at bounding box center [440, 241] width 31 height 12
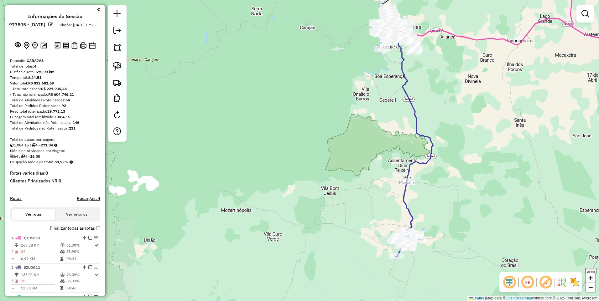
drag, startPoint x: 471, startPoint y: 96, endPoint x: 432, endPoint y: 187, distance: 98.8
click at [432, 187] on div "Janela de atendimento Grade de atendimento Capacidade Transportadoras Veículos …" at bounding box center [299, 150] width 599 height 301
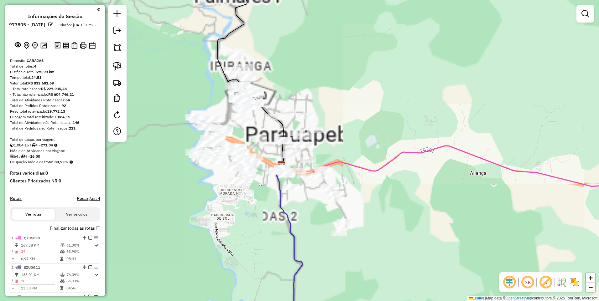
click at [379, 96] on div "Janela de atendimento Grade de atendimento Capacidade Transportadoras Veículos …" at bounding box center [299, 150] width 599 height 301
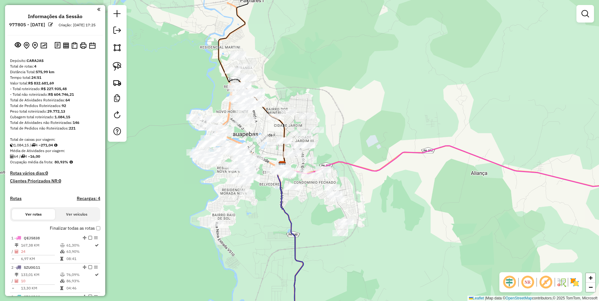
click at [109, 49] on div at bounding box center [117, 73] width 19 height 137
click at [116, 48] on img at bounding box center [117, 47] width 9 height 9
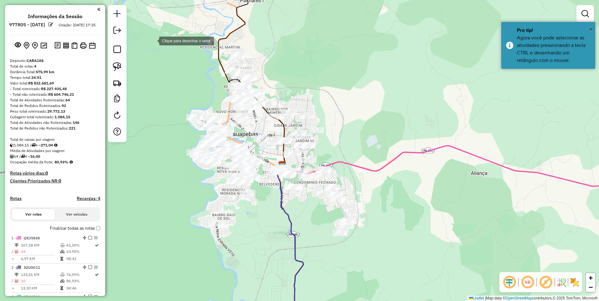
click at [153, 40] on div at bounding box center [153, 40] width 13 height 13
click at [461, 54] on div at bounding box center [460, 55] width 13 height 13
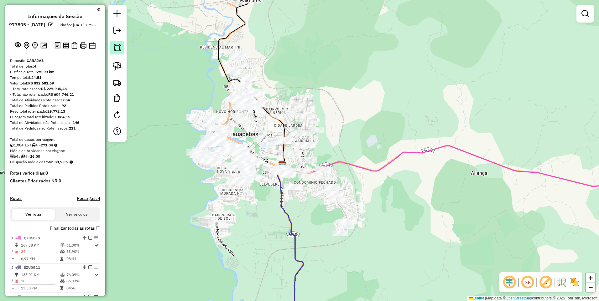
click at [120, 46] on img at bounding box center [117, 47] width 9 height 9
click at [260, 112] on div at bounding box center [259, 112] width 13 height 13
click at [275, 108] on div at bounding box center [274, 107] width 13 height 13
click at [285, 124] on div at bounding box center [285, 124] width 13 height 13
click at [273, 128] on div at bounding box center [276, 127] width 13 height 13
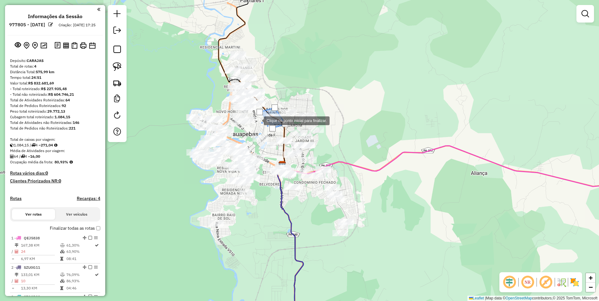
click at [258, 118] on div at bounding box center [257, 120] width 13 height 13
click at [260, 112] on div at bounding box center [260, 112] width 6 height 6
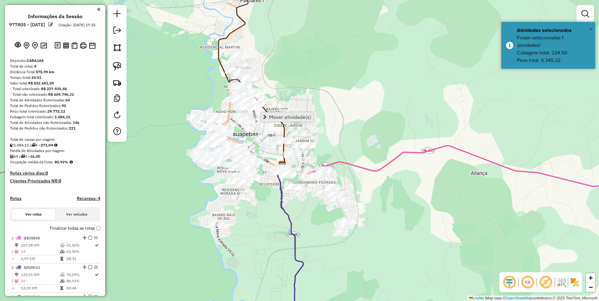
click at [273, 116] on span "Mover atividade(s)" at bounding box center [290, 117] width 42 height 5
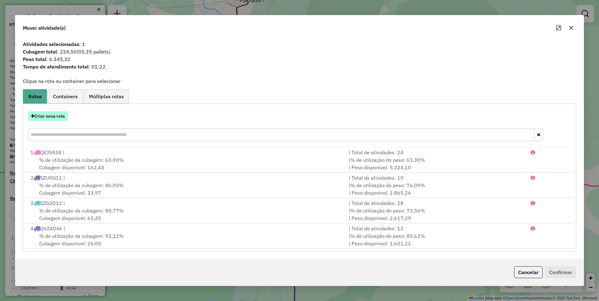
click at [56, 118] on button "Criar nova rota" at bounding box center [47, 117] width 39 height 10
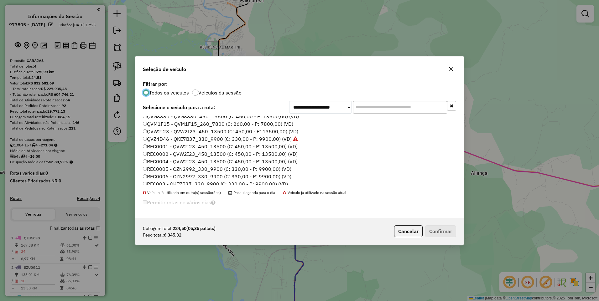
scroll to position [134, 0]
click at [167, 166] on label "SZU0F91 - QVM1F15_260_7800 (C: 260,00 - P: 7800,00) (VD)" at bounding box center [217, 166] width 149 height 8
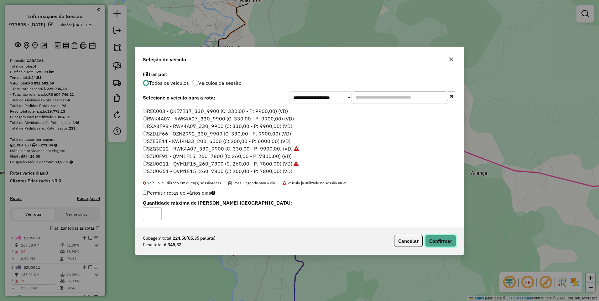
click at [439, 241] on button "Confirmar" at bounding box center [440, 241] width 31 height 12
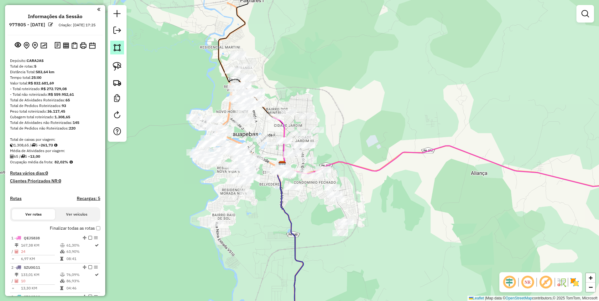
click at [116, 47] on img at bounding box center [117, 47] width 9 height 9
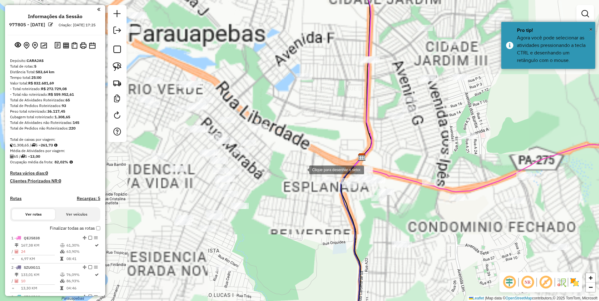
drag, startPoint x: 298, startPoint y: 165, endPoint x: 327, endPoint y: 179, distance: 32.2
click at [309, 176] on div at bounding box center [303, 169] width 13 height 13
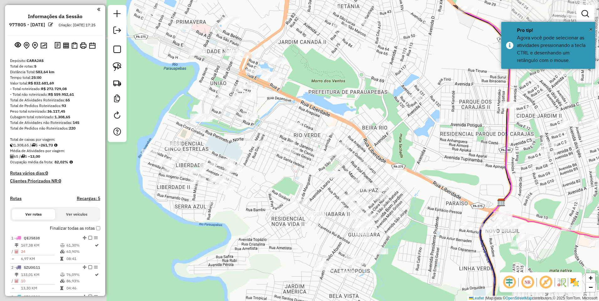
drag, startPoint x: 365, startPoint y: 189, endPoint x: 429, endPoint y: 203, distance: 65.7
click at [429, 203] on div at bounding box center [422, 205] width 13 height 13
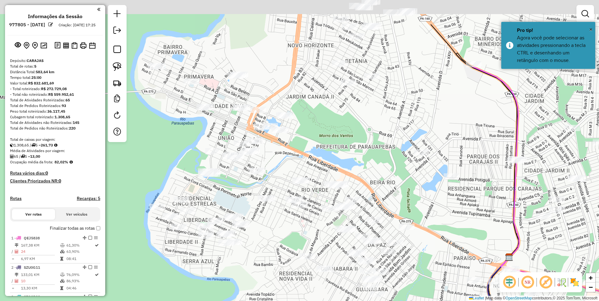
drag, startPoint x: 373, startPoint y: 102, endPoint x: 348, endPoint y: 240, distance: 140.5
click at [356, 177] on div at bounding box center [362, 170] width 13 height 13
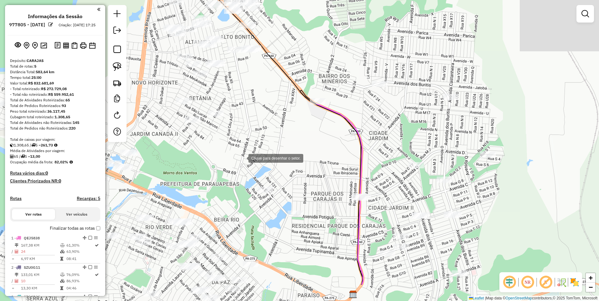
drag, startPoint x: 393, startPoint y: 207, endPoint x: 248, endPoint y: 160, distance: 153.2
click at [238, 153] on div at bounding box center [242, 158] width 13 height 13
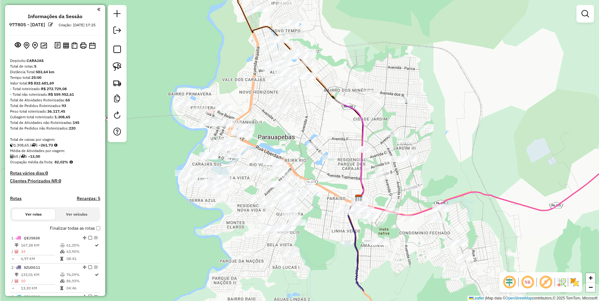
drag, startPoint x: 317, startPoint y: 242, endPoint x: 319, endPoint y: 177, distance: 65.2
click at [319, 188] on div at bounding box center [323, 194] width 13 height 13
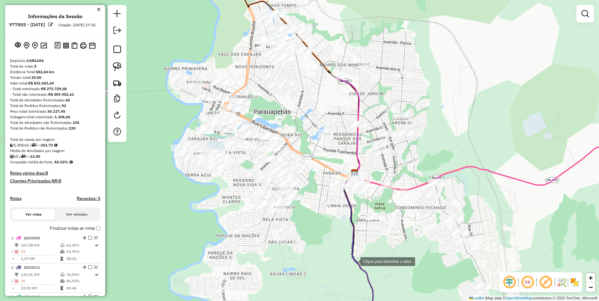
drag, startPoint x: 354, startPoint y: 261, endPoint x: 350, endPoint y: 256, distance: 6.5
click at [351, 257] on div at bounding box center [354, 261] width 13 height 13
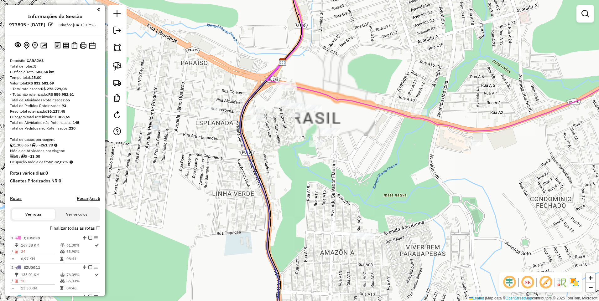
click at [471, 146] on div at bounding box center [473, 143] width 16 height 6
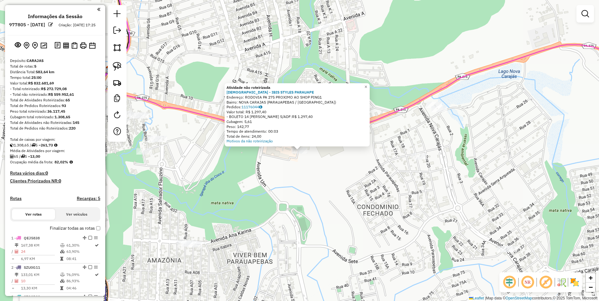
click at [297, 205] on div "Atividade não roteirizada 1151 - IBIS STYLES PARAUAPE Endereço: RODOVIA PA 275 …" at bounding box center [299, 150] width 599 height 301
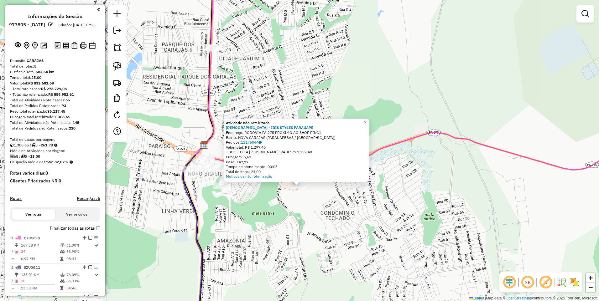
drag, startPoint x: 120, startPoint y: 50, endPoint x: 137, endPoint y: 70, distance: 26.4
click at [120, 50] on img at bounding box center [117, 47] width 9 height 9
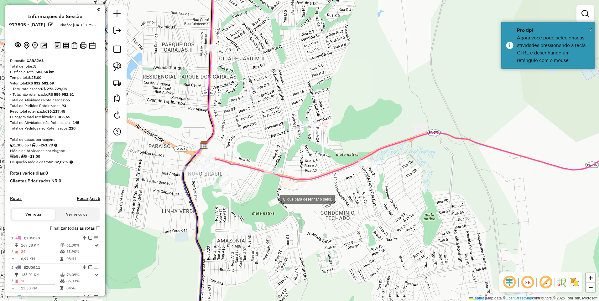
click at [274, 199] on div at bounding box center [274, 199] width 13 height 13
click at [290, 184] on div at bounding box center [283, 190] width 13 height 13
click at [313, 183] on div at bounding box center [313, 183] width 13 height 13
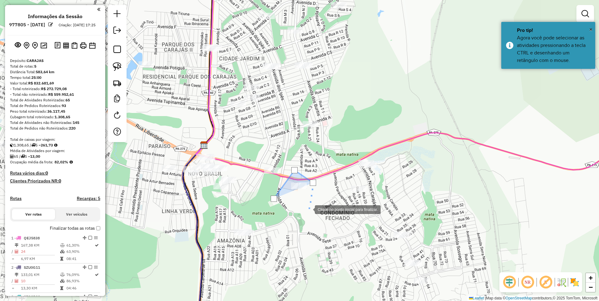
click at [309, 209] on div at bounding box center [308, 209] width 13 height 13
click at [272, 200] on div at bounding box center [274, 199] width 6 height 6
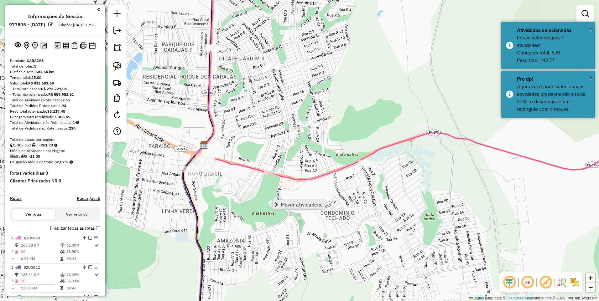
click at [287, 205] on span "Mover atividade(s)" at bounding box center [302, 204] width 42 height 5
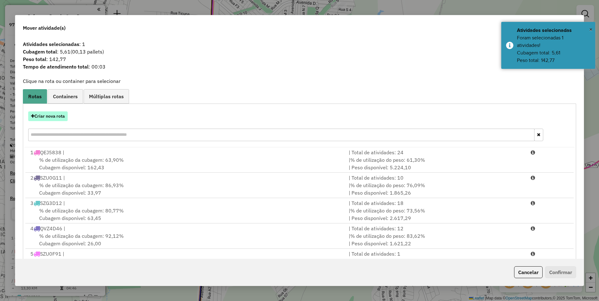
click at [38, 116] on button "Criar nova rota" at bounding box center [47, 117] width 39 height 10
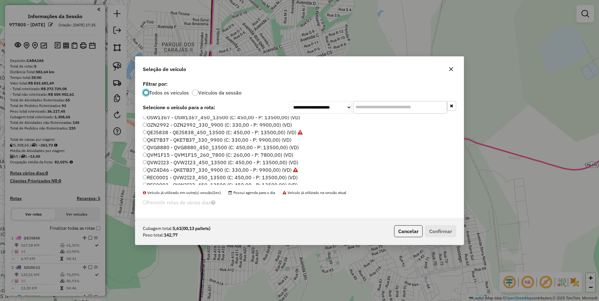
scroll to position [31, 0]
click at [155, 148] on label "QKE7B37 - QKE7B37_330_9900 (C: 330,00 - P: 9900,00) (VD)" at bounding box center [217, 149] width 148 height 8
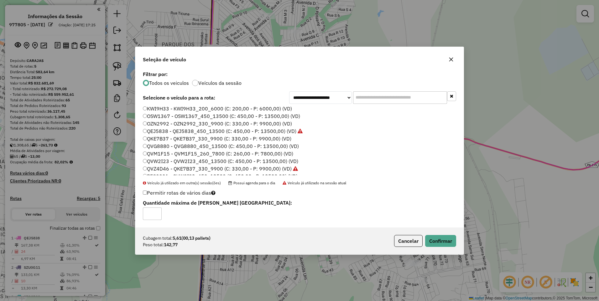
click at [163, 148] on label "QVG8880 - QVG8880_450_13500 (C: 450,00 - P: 13500,00) (VD)" at bounding box center [221, 147] width 156 height 8
click at [441, 247] on button "Confirmar" at bounding box center [440, 241] width 31 height 12
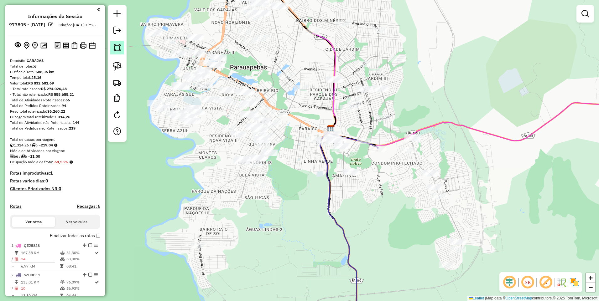
click at [114, 52] on link at bounding box center [117, 48] width 14 height 14
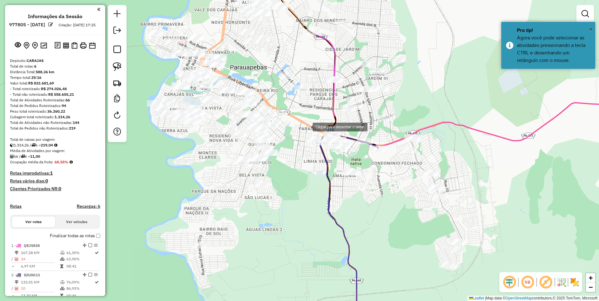
click at [306, 127] on div at bounding box center [306, 126] width 13 height 13
click at [522, 115] on div at bounding box center [522, 115] width 13 height 13
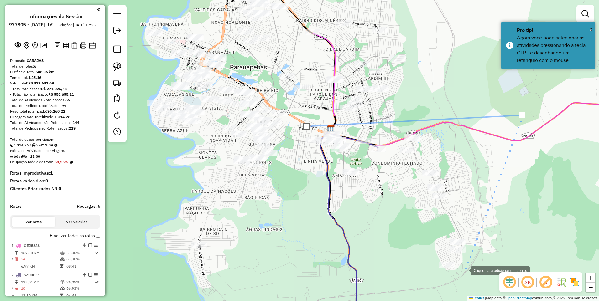
click at [465, 270] on div at bounding box center [464, 270] width 13 height 13
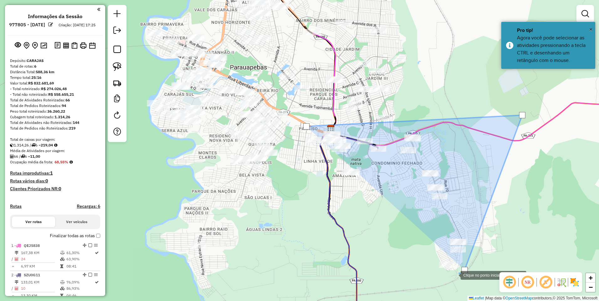
click at [448, 281] on div at bounding box center [454, 275] width 13 height 13
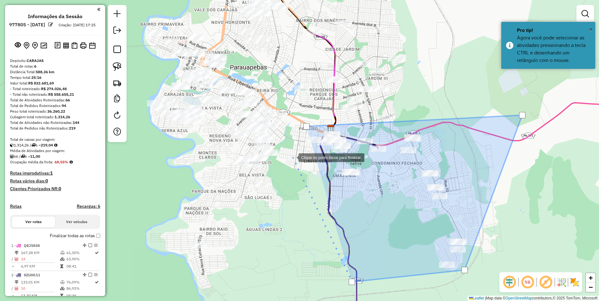
click at [292, 158] on div at bounding box center [292, 157] width 13 height 13
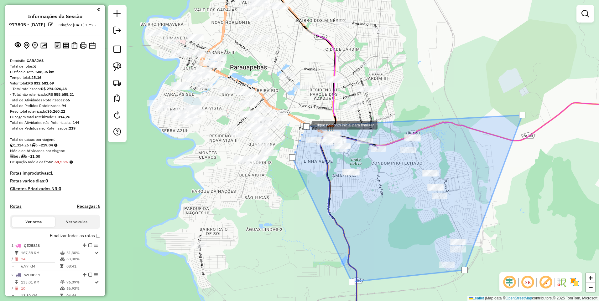
click at [305, 125] on div at bounding box center [306, 126] width 6 height 6
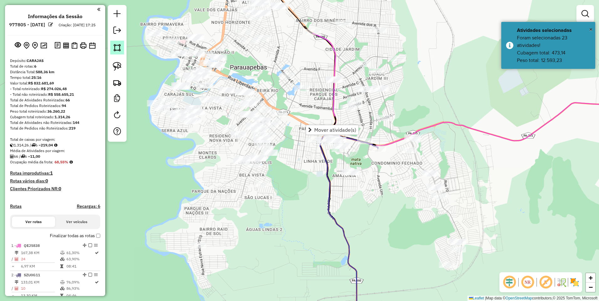
click at [117, 51] on img at bounding box center [117, 47] width 9 height 9
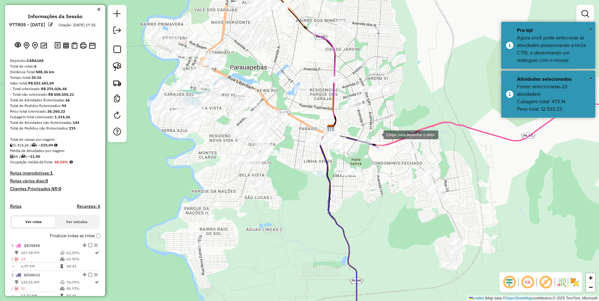
click at [378, 128] on div at bounding box center [377, 134] width 13 height 13
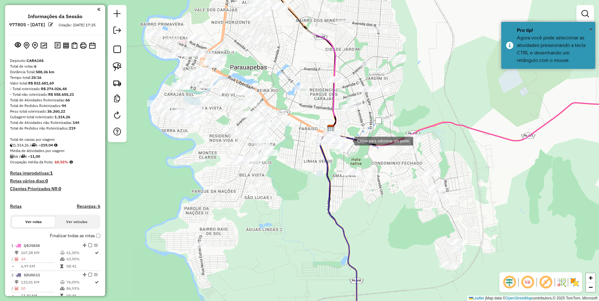
click at [348, 140] on div at bounding box center [348, 140] width 13 height 13
click at [354, 159] on div at bounding box center [354, 159] width 13 height 13
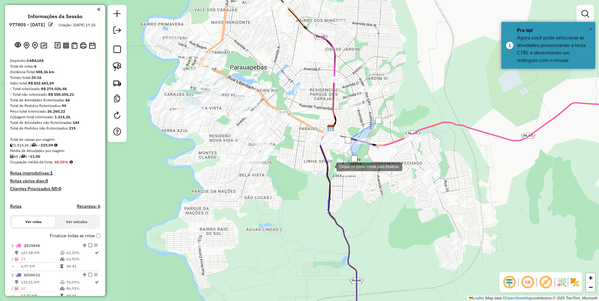
click at [330, 166] on div at bounding box center [330, 166] width 13 height 13
click at [335, 263] on div at bounding box center [335, 263] width 13 height 13
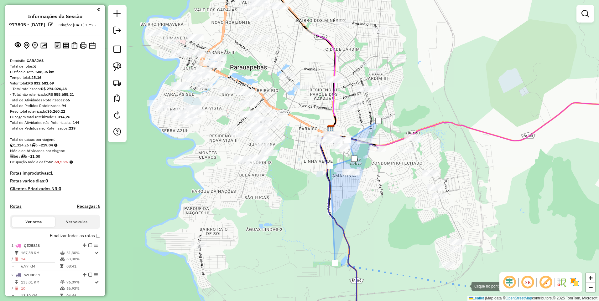
click at [465, 286] on div at bounding box center [465, 286] width 13 height 13
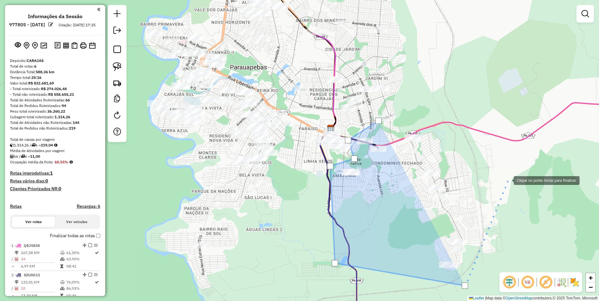
click at [510, 178] on div at bounding box center [507, 180] width 13 height 13
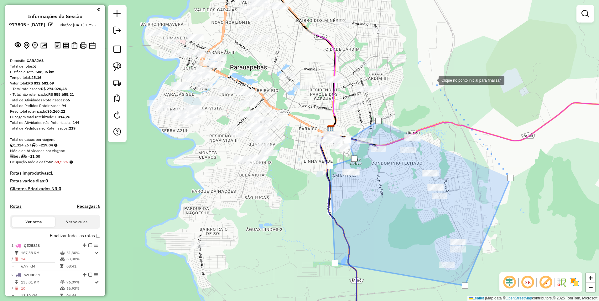
click at [432, 80] on div at bounding box center [432, 80] width 13 height 13
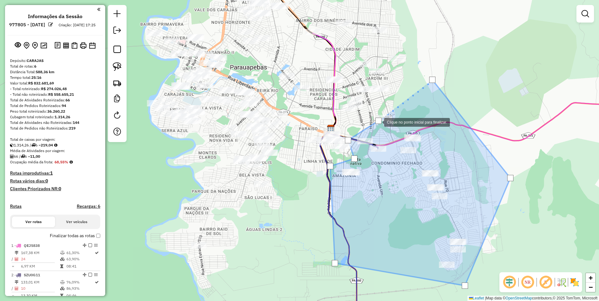
click at [378, 122] on div at bounding box center [378, 121] width 6 height 6
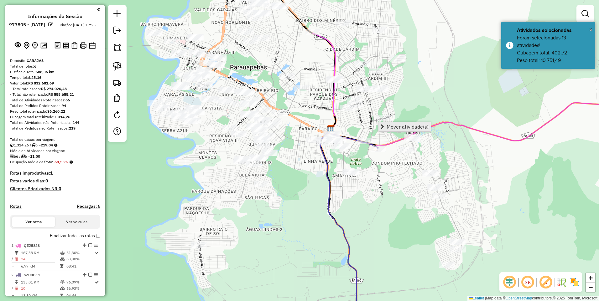
click at [408, 124] on span "Mover atividade(s)" at bounding box center [408, 126] width 42 height 5
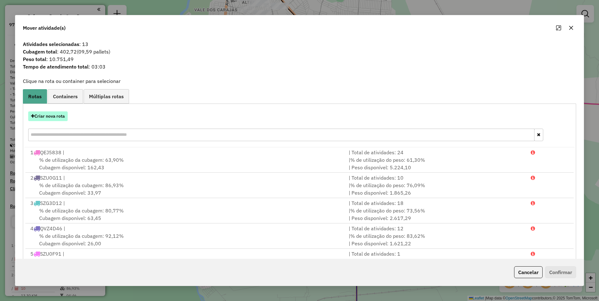
click at [55, 113] on button "Criar nova rota" at bounding box center [47, 117] width 39 height 10
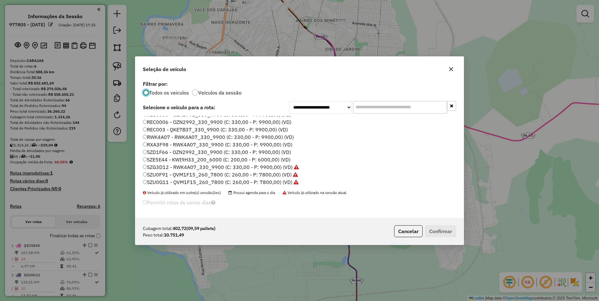
scroll to position [134, 0]
click at [154, 127] on label "RWK4A07 - RWK4A07_330_9900 (C: 330,00 - P: 9900,00) (VD)" at bounding box center [218, 129] width 151 height 8
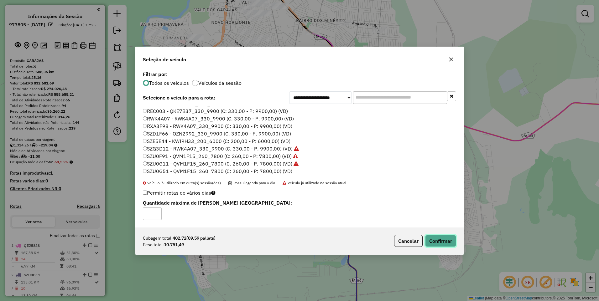
click at [452, 245] on button "Confirmar" at bounding box center [440, 241] width 31 height 12
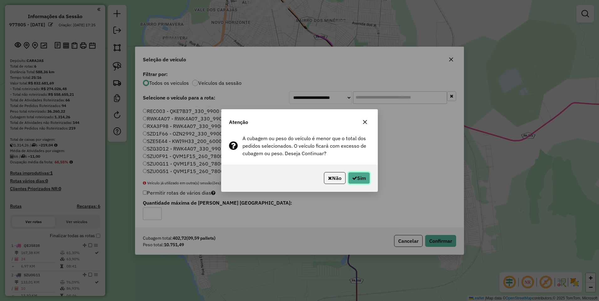
click at [359, 176] on button "Sim" at bounding box center [359, 178] width 22 height 12
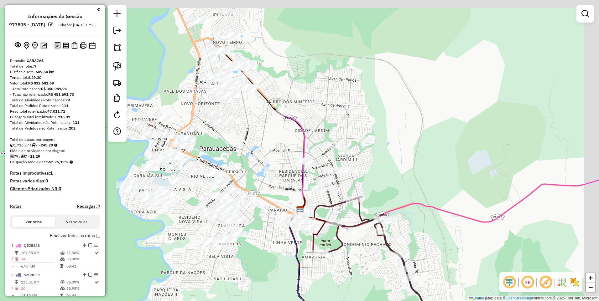
drag, startPoint x: 417, startPoint y: 129, endPoint x: 387, endPoint y: 195, distance: 72.6
click at [387, 195] on div "Janela de atendimento Grade de atendimento Capacidade Transportadoras Veículos …" at bounding box center [299, 150] width 599 height 301
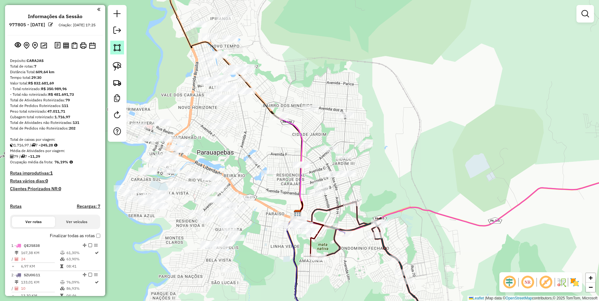
click at [115, 54] on link at bounding box center [117, 48] width 14 height 14
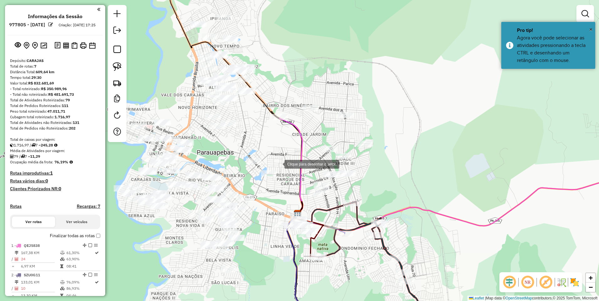
click at [278, 164] on div at bounding box center [278, 164] width 13 height 13
click at [248, 274] on div at bounding box center [248, 274] width 13 height 13
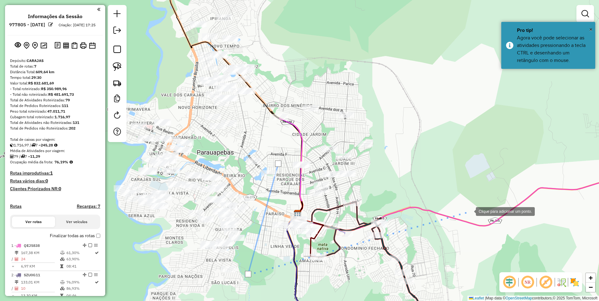
click at [468, 211] on div at bounding box center [469, 211] width 13 height 13
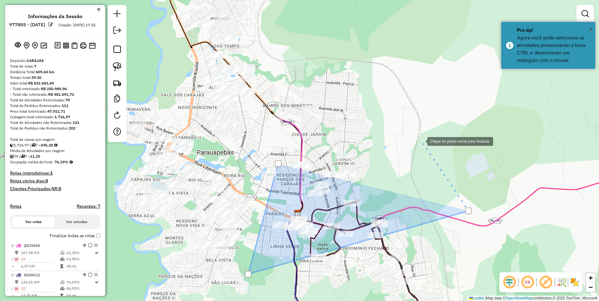
drag, startPoint x: 403, startPoint y: 108, endPoint x: 377, endPoint y: 96, distance: 28.6
click at [415, 135] on div at bounding box center [421, 141] width 13 height 13
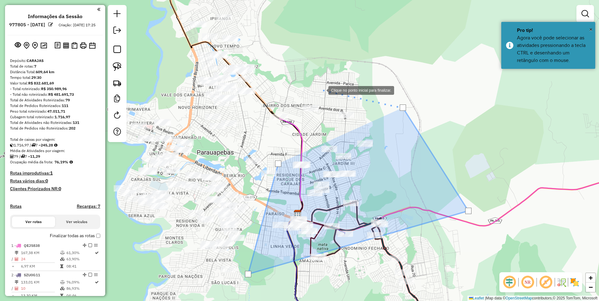
click at [316, 88] on div at bounding box center [322, 90] width 13 height 13
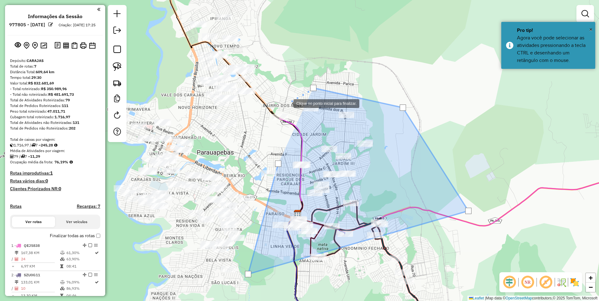
click at [293, 105] on div at bounding box center [287, 103] width 13 height 13
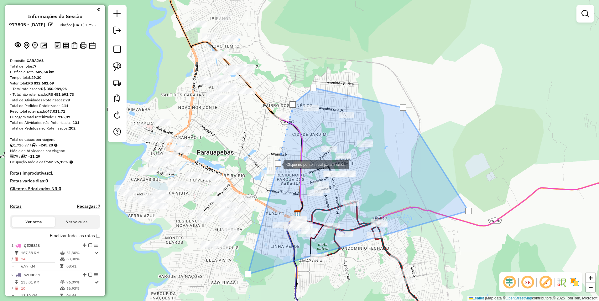
click at [277, 164] on div at bounding box center [278, 164] width 6 height 6
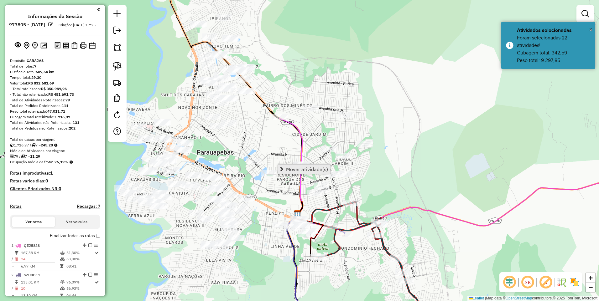
click at [304, 170] on span "Mover atividade(s)" at bounding box center [307, 169] width 42 height 5
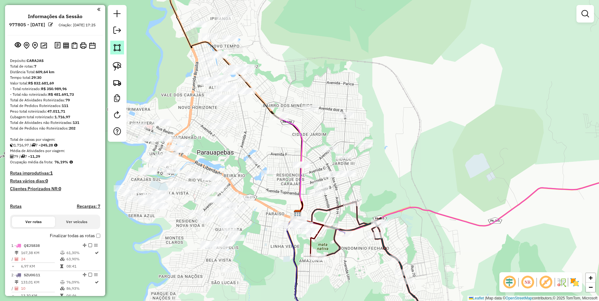
click at [118, 48] on img at bounding box center [117, 47] width 9 height 9
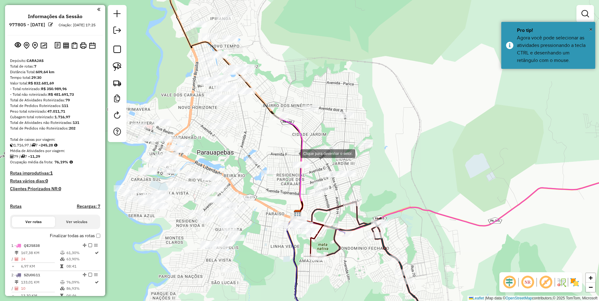
click at [292, 153] on div at bounding box center [294, 153] width 13 height 13
click at [267, 234] on div at bounding box center [266, 234] width 13 height 13
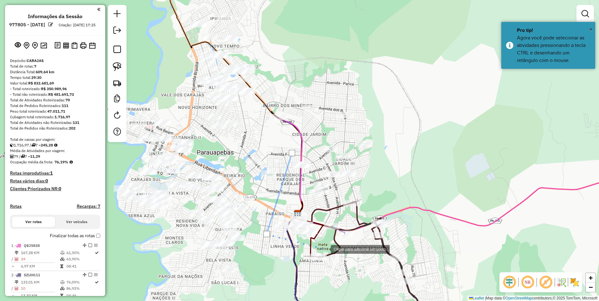
click at [325, 249] on div at bounding box center [324, 249] width 13 height 13
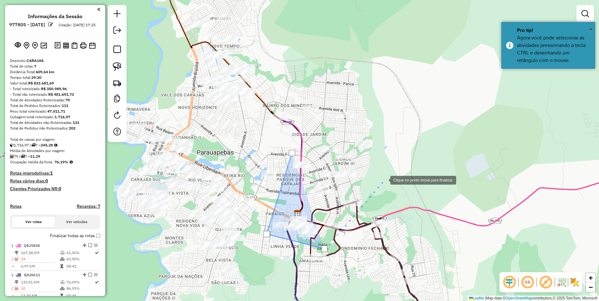
click at [390, 174] on div at bounding box center [384, 180] width 13 height 13
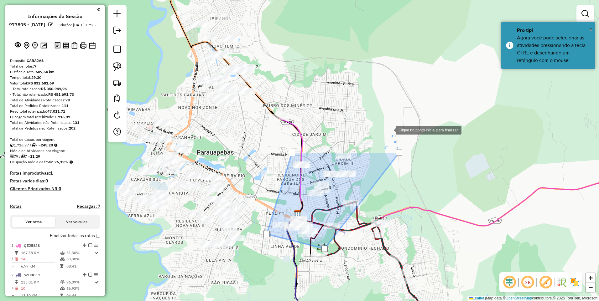
drag, startPoint x: 387, startPoint y: 126, endPoint x: 357, endPoint y: 139, distance: 32.0
click at [387, 126] on div at bounding box center [389, 129] width 13 height 13
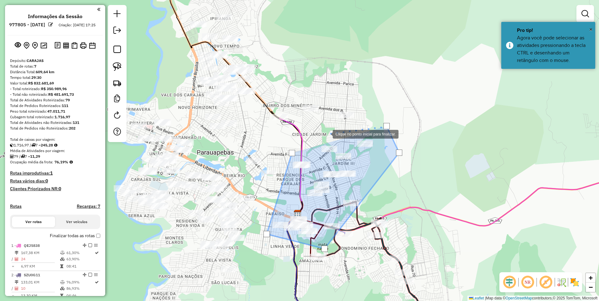
click at [326, 134] on div at bounding box center [326, 133] width 13 height 13
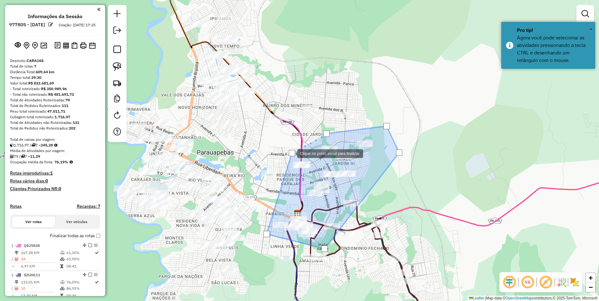
click at [291, 153] on div at bounding box center [292, 153] width 6 height 6
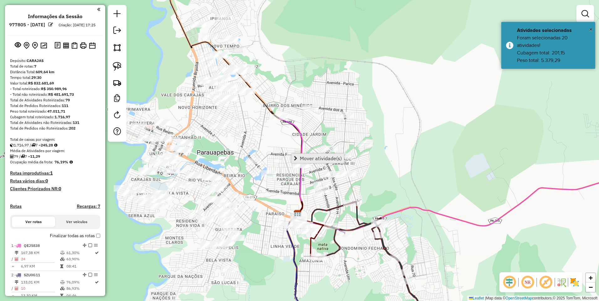
click at [334, 159] on span "Mover atividade(s)" at bounding box center [321, 158] width 42 height 5
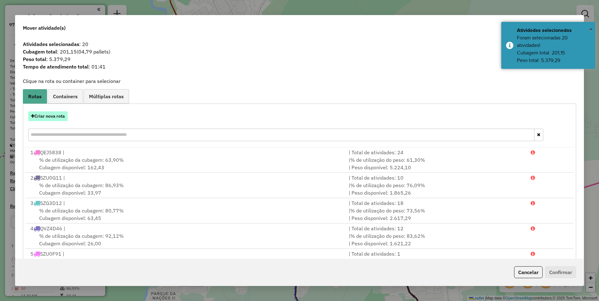
click at [53, 117] on button "Criar nova rota" at bounding box center [47, 117] width 39 height 10
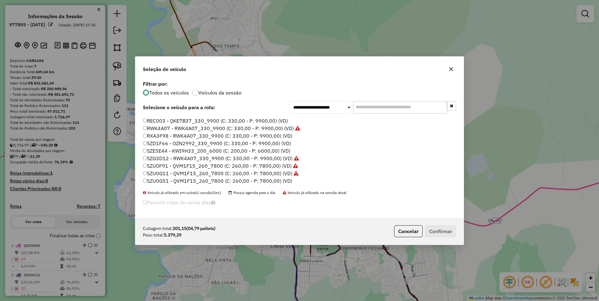
click at [164, 182] on label "SZU0G51 - QVM1F15_260_7800 (C: 260,00 - P: 7800,00) (VD)" at bounding box center [217, 181] width 149 height 8
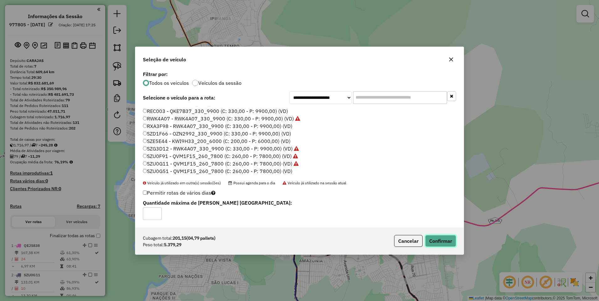
click at [440, 244] on button "Confirmar" at bounding box center [440, 241] width 31 height 12
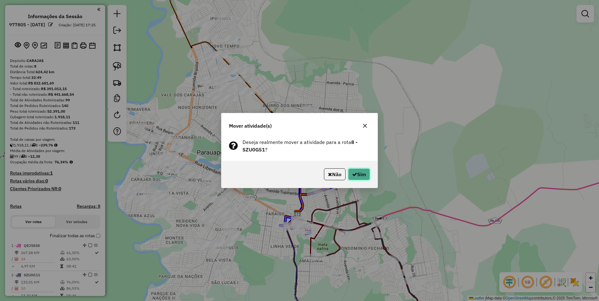
click at [364, 174] on button "Sim" at bounding box center [359, 175] width 22 height 12
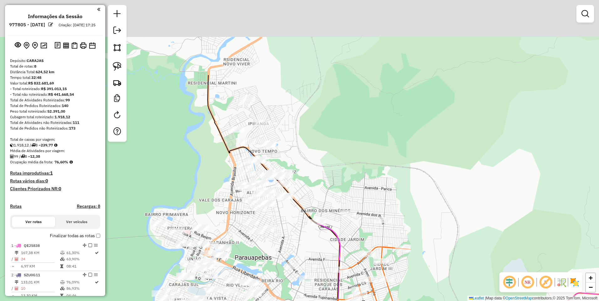
drag, startPoint x: 250, startPoint y: 150, endPoint x: 288, endPoint y: 255, distance: 112.0
click at [288, 255] on div "Janela de atendimento Grade de atendimento Capacidade Transportadoras Veículos …" at bounding box center [299, 150] width 599 height 301
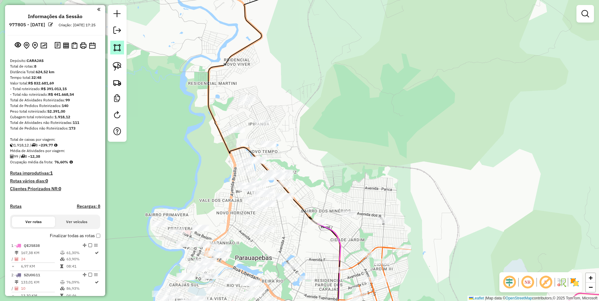
click at [116, 45] on img at bounding box center [117, 47] width 9 height 9
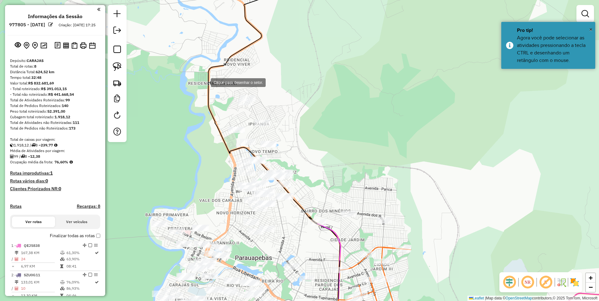
click at [198, 87] on div at bounding box center [204, 82] width 13 height 13
click at [346, 82] on div at bounding box center [340, 79] width 13 height 13
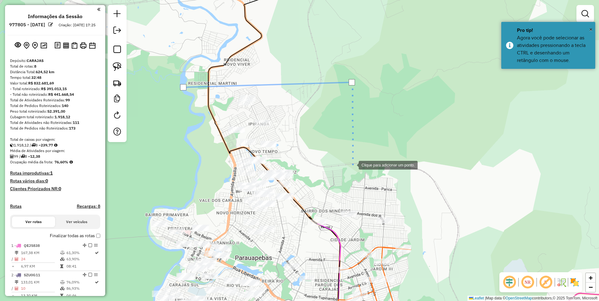
click at [346, 162] on div at bounding box center [352, 165] width 13 height 13
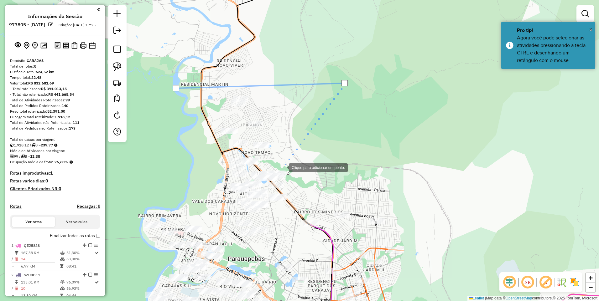
click at [283, 167] on div at bounding box center [282, 167] width 13 height 13
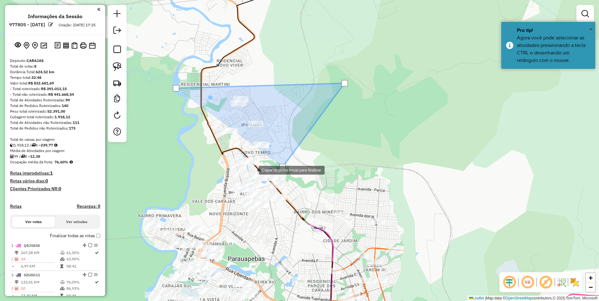
click at [252, 170] on div at bounding box center [252, 170] width 13 height 13
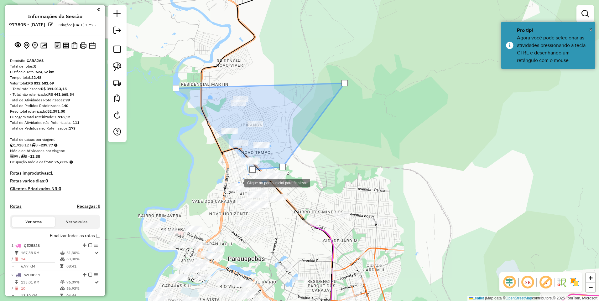
click at [238, 182] on div at bounding box center [238, 182] width 13 height 13
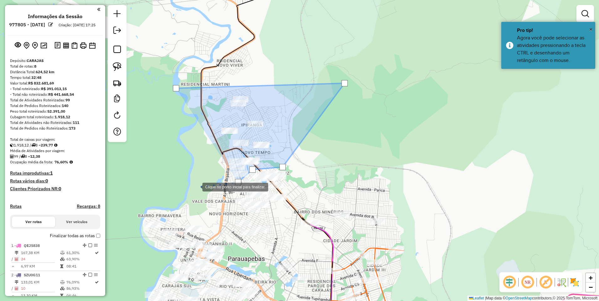
click at [190, 182] on div at bounding box center [196, 186] width 13 height 13
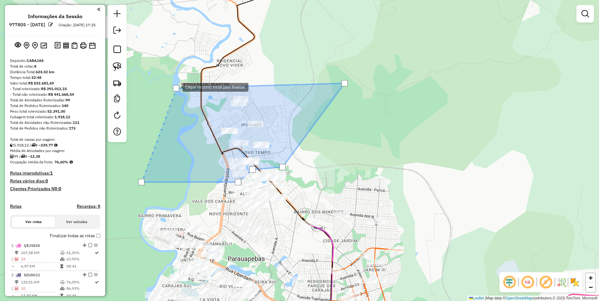
click at [176, 87] on div at bounding box center [176, 88] width 6 height 6
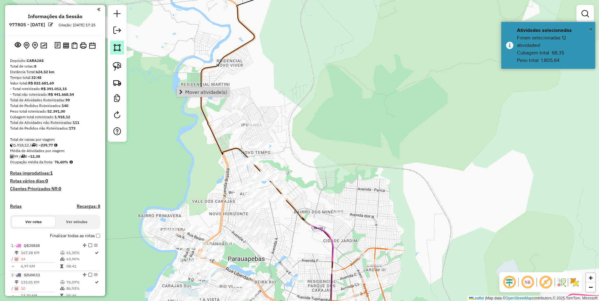
click at [121, 49] on img at bounding box center [117, 47] width 9 height 9
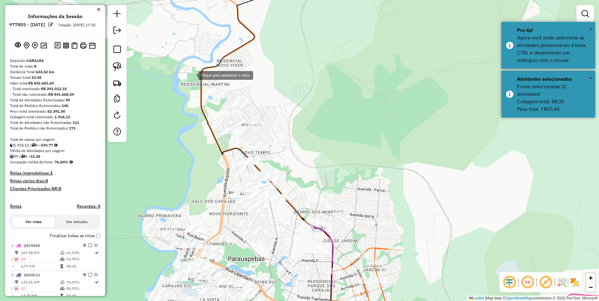
click at [192, 75] on div at bounding box center [192, 75] width 13 height 13
click at [303, 95] on div at bounding box center [302, 94] width 13 height 13
click at [295, 153] on div at bounding box center [294, 153] width 13 height 13
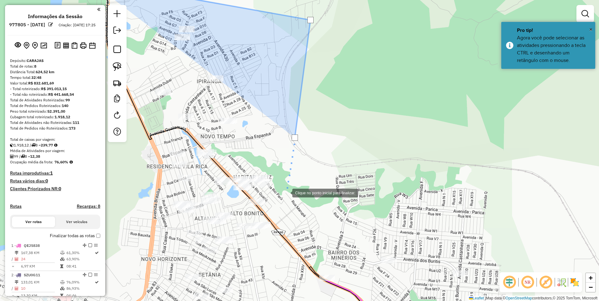
click at [286, 193] on div at bounding box center [286, 192] width 13 height 13
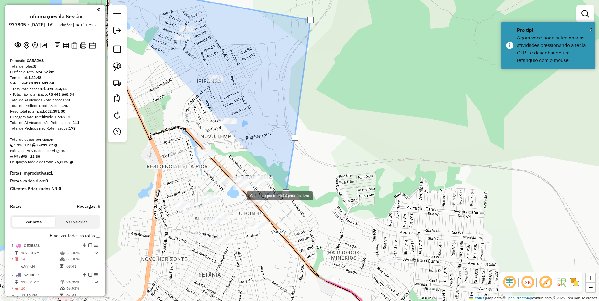
drag, startPoint x: 241, startPoint y: 195, endPoint x: 221, endPoint y: 196, distance: 19.4
click at [241, 195] on div at bounding box center [241, 195] width 13 height 13
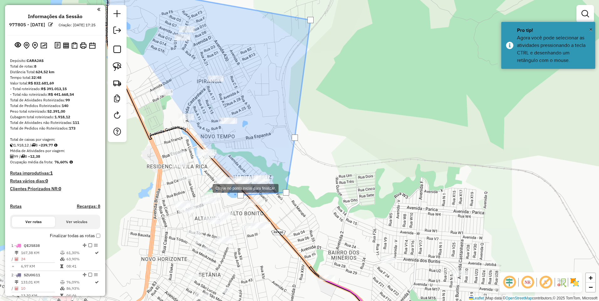
click at [206, 187] on div at bounding box center [206, 188] width 13 height 13
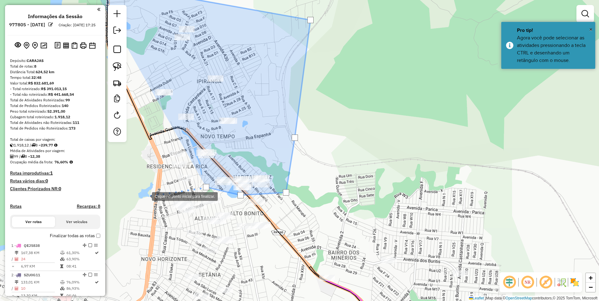
drag, startPoint x: 146, startPoint y: 196, endPoint x: 128, endPoint y: 200, distance: 17.7
click at [145, 196] on div at bounding box center [145, 196] width 13 height 13
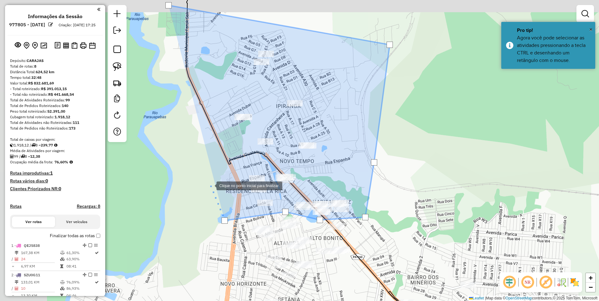
drag, startPoint x: 128, startPoint y: 160, endPoint x: 219, endPoint y: 188, distance: 94.8
click at [216, 188] on div at bounding box center [210, 185] width 13 height 13
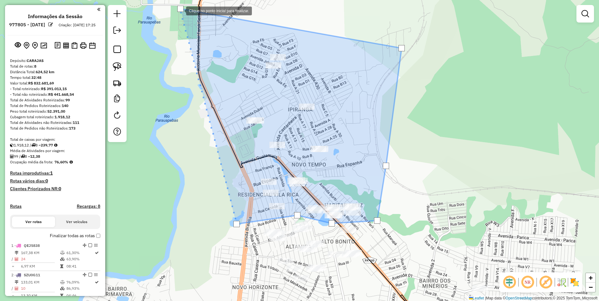
click at [180, 10] on div at bounding box center [180, 9] width 6 height 6
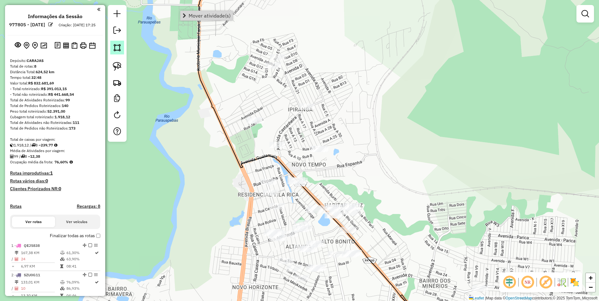
click at [115, 48] on img at bounding box center [117, 47] width 9 height 9
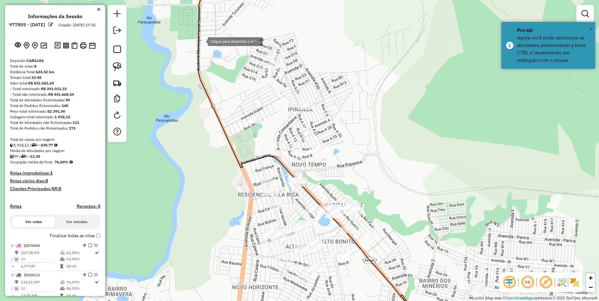
click at [195, 47] on div at bounding box center [201, 41] width 13 height 13
click at [368, 27] on div at bounding box center [368, 28] width 13 height 13
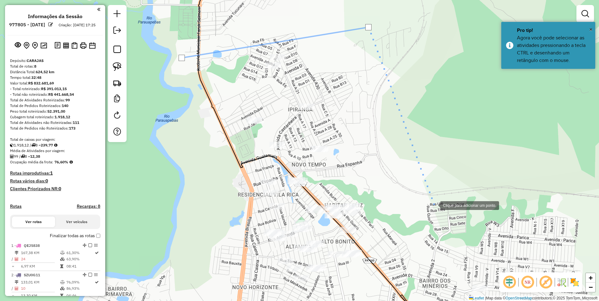
click at [434, 205] on div at bounding box center [434, 205] width 13 height 13
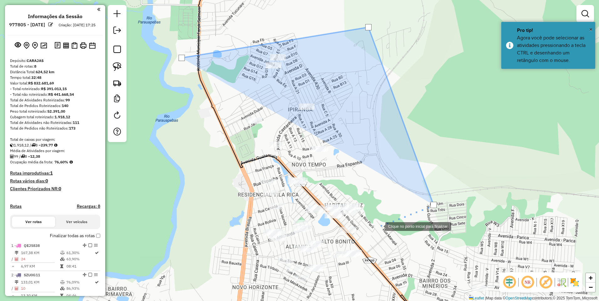
click at [373, 230] on div at bounding box center [379, 226] width 13 height 13
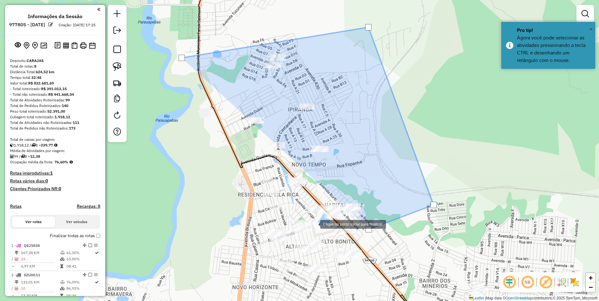
click at [314, 224] on div at bounding box center [314, 224] width 13 height 13
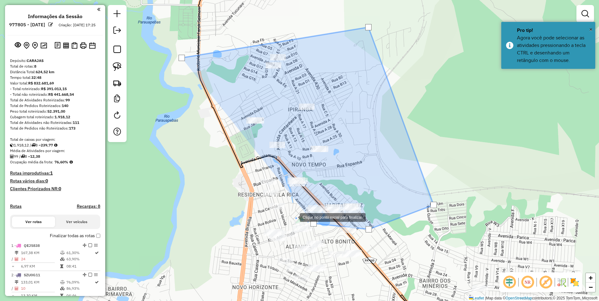
click at [294, 217] on div at bounding box center [293, 217] width 13 height 13
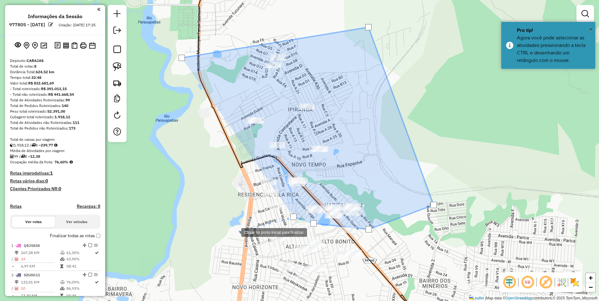
click at [229, 232] on div at bounding box center [235, 232] width 13 height 13
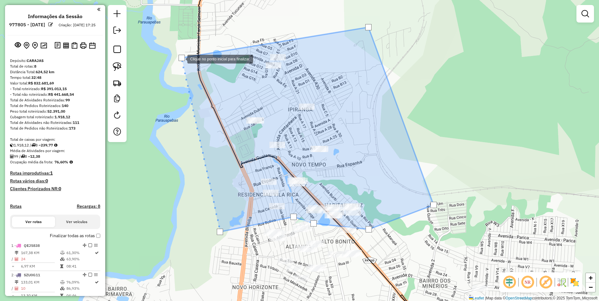
click at [181, 59] on div at bounding box center [182, 58] width 6 height 6
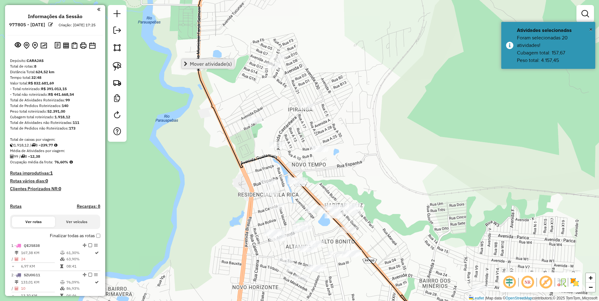
click at [207, 62] on span "Mover atividade(s)" at bounding box center [211, 63] width 42 height 5
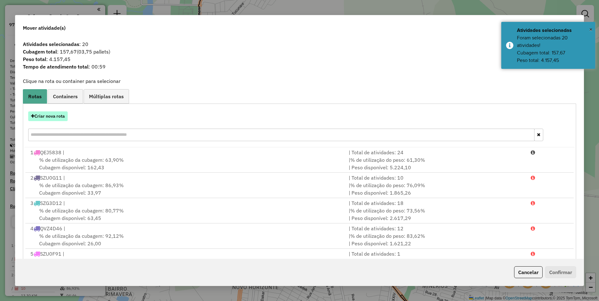
click at [33, 118] on icon "button" at bounding box center [32, 116] width 3 height 4
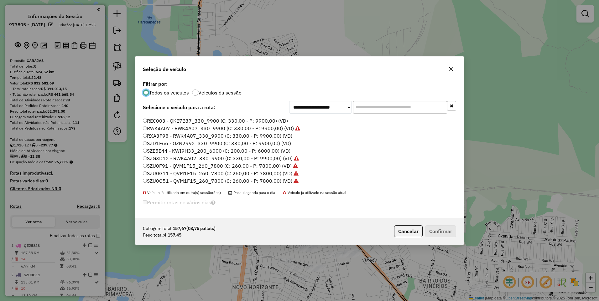
drag, startPoint x: 174, startPoint y: 152, endPoint x: 181, endPoint y: 144, distance: 9.8
click at [174, 151] on label "SZE5E44 - KWI9H33_200_6000 (C: 200,00 - P: 6000,00) (VD)" at bounding box center [217, 151] width 148 height 8
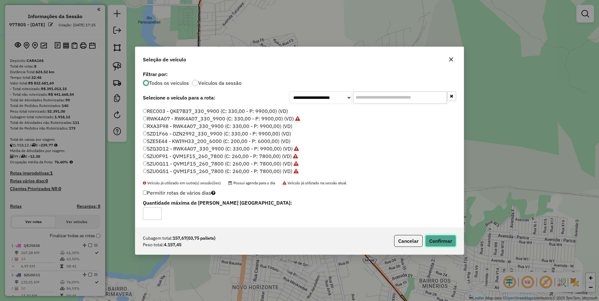
click at [445, 245] on button "Confirmar" at bounding box center [440, 241] width 31 height 12
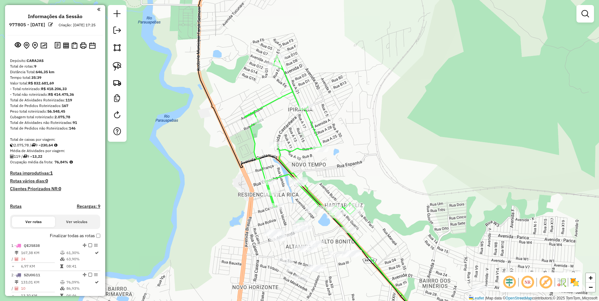
drag, startPoint x: 406, startPoint y: 221, endPoint x: 421, endPoint y: 110, distance: 112.2
click at [421, 111] on div "Janela de atendimento Grade de atendimento Capacidade Transportadoras Veículos …" at bounding box center [299, 150] width 599 height 301
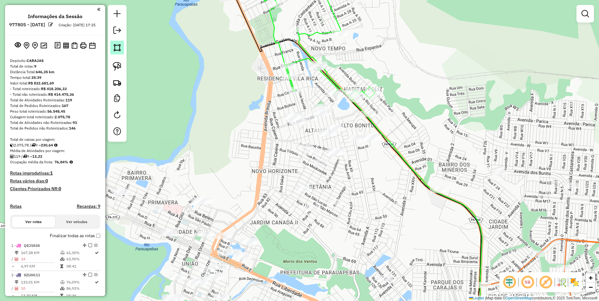
click at [117, 48] on img at bounding box center [117, 47] width 9 height 9
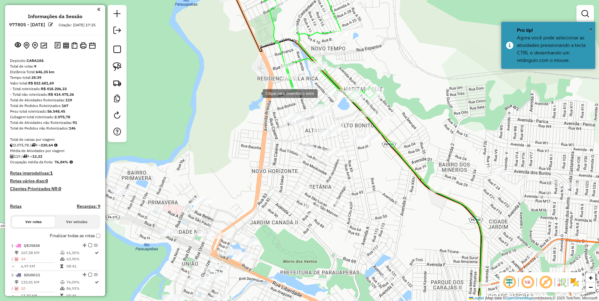
click at [257, 93] on div at bounding box center [256, 93] width 13 height 13
click at [450, 79] on div at bounding box center [451, 79] width 13 height 13
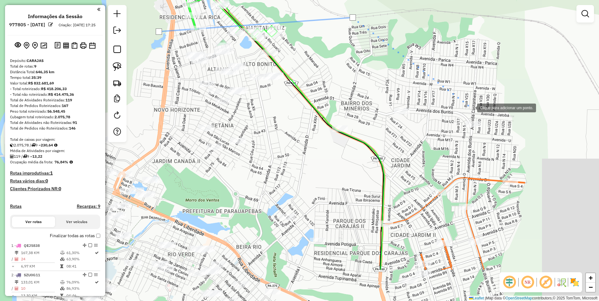
drag, startPoint x: 564, startPoint y: 166, endPoint x: 475, endPoint y: 109, distance: 105.5
click at [471, 108] on div at bounding box center [471, 107] width 13 height 13
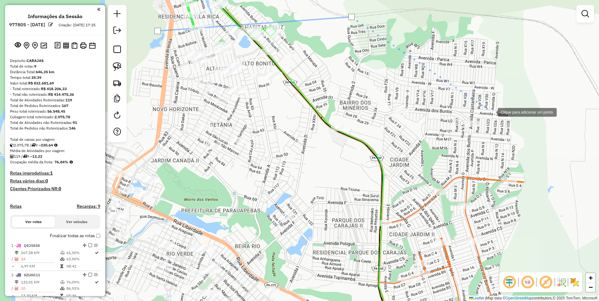
click at [498, 114] on div at bounding box center [491, 112] width 13 height 13
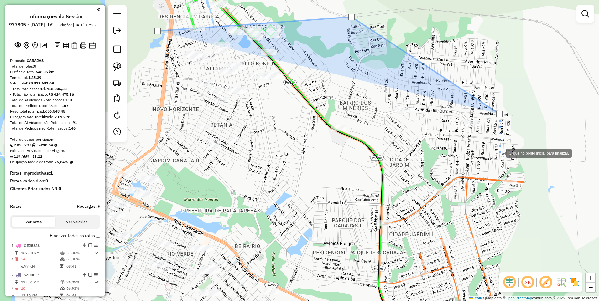
click at [500, 153] on div at bounding box center [499, 153] width 13 height 13
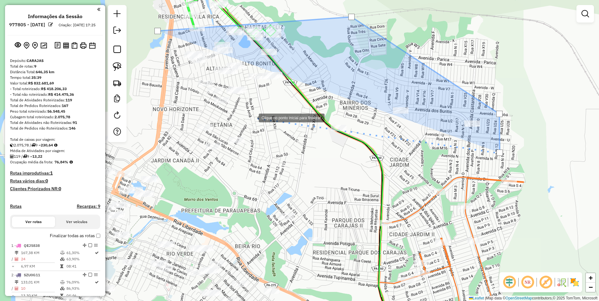
drag, startPoint x: 251, startPoint y: 116, endPoint x: 220, endPoint y: 111, distance: 30.7
click at [250, 116] on div at bounding box center [252, 117] width 13 height 13
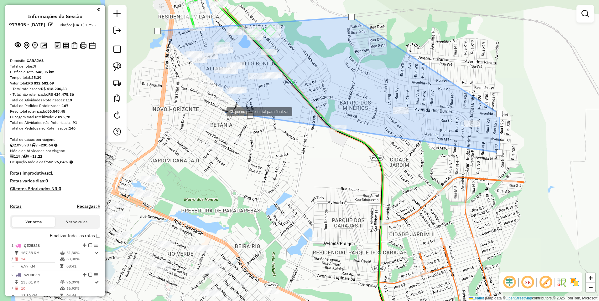
click at [214, 110] on div at bounding box center [220, 111] width 13 height 13
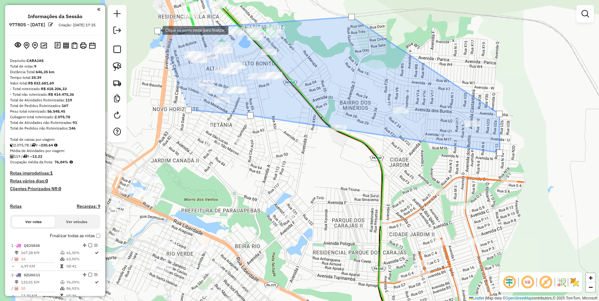
click at [156, 30] on div at bounding box center [157, 31] width 6 height 6
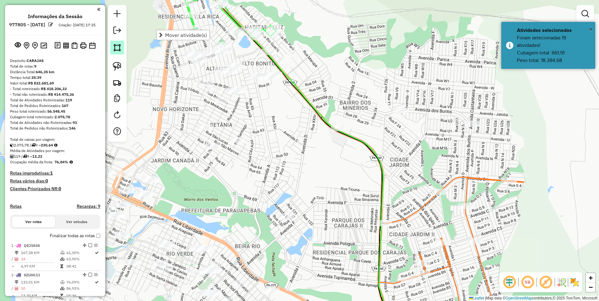
click at [117, 49] on img at bounding box center [117, 47] width 9 height 9
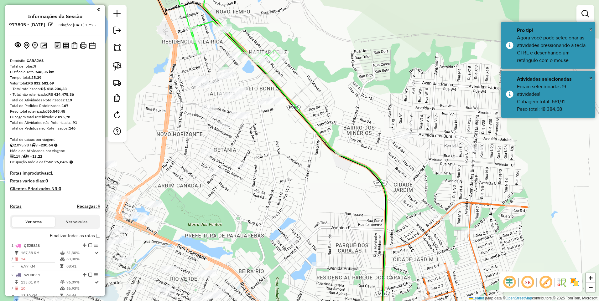
drag, startPoint x: 179, startPoint y: 64, endPoint x: 201, endPoint y: 121, distance: 61.3
click at [201, 120] on div "Janela de atendimento Grade de atendimento Capacidade Transportadoras Veículos …" at bounding box center [299, 150] width 599 height 301
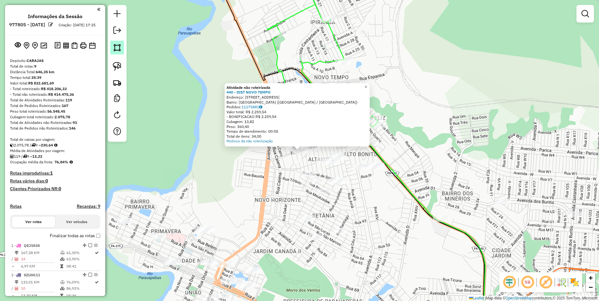
click at [119, 44] on img at bounding box center [117, 47] width 9 height 9
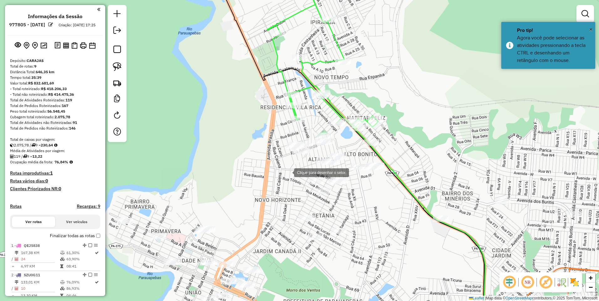
click at [288, 172] on div at bounding box center [288, 172] width 13 height 13
click at [361, 175] on div at bounding box center [360, 175] width 13 height 13
drag, startPoint x: 358, startPoint y: 201, endPoint x: 296, endPoint y: 194, distance: 62.1
click at [357, 201] on div at bounding box center [357, 201] width 13 height 13
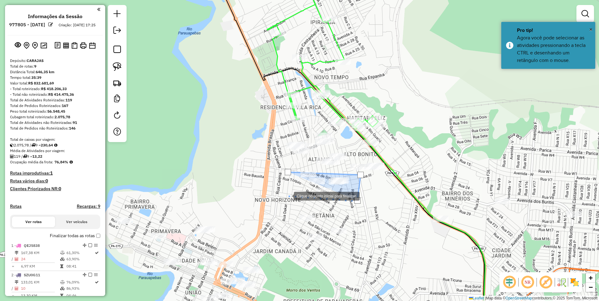
click at [288, 196] on div at bounding box center [287, 196] width 13 height 13
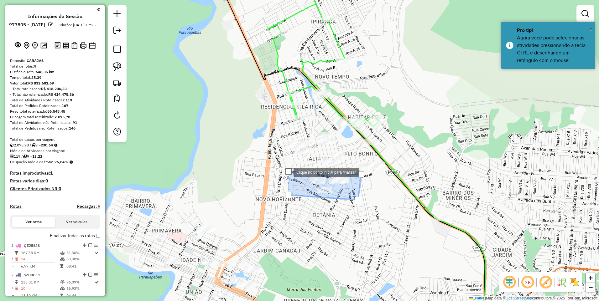
click at [287, 173] on div at bounding box center [288, 172] width 6 height 6
click at [289, 172] on div at bounding box center [288, 172] width 6 height 6
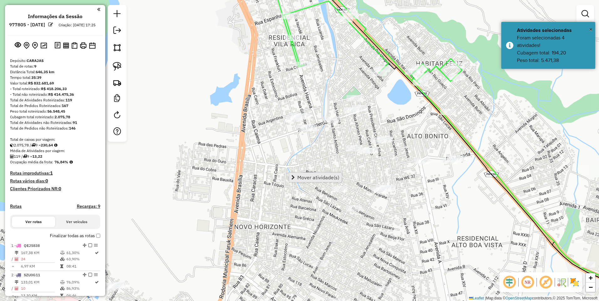
click at [316, 175] on span "Mover atividade(s)" at bounding box center [318, 177] width 42 height 5
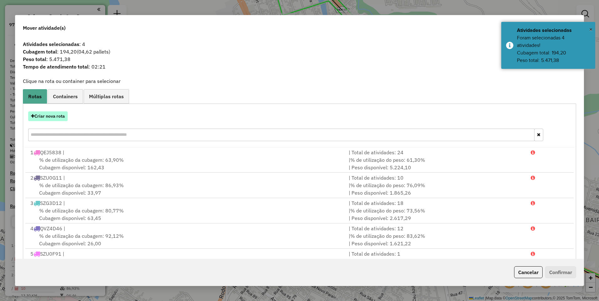
click at [52, 117] on button "Criar nova rota" at bounding box center [47, 117] width 39 height 10
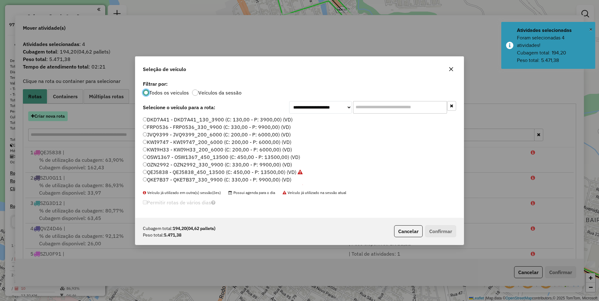
scroll to position [3, 2]
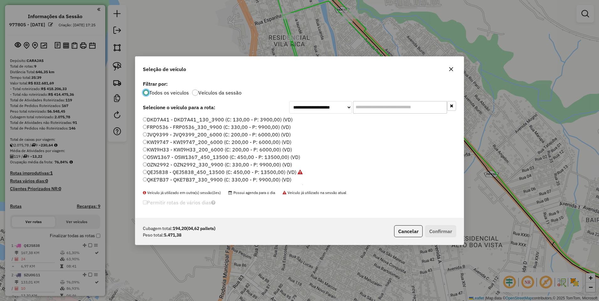
click at [155, 141] on label "KWI9747 - KWI9747_200_6000 (C: 200,00 - P: 6000,00) (VD)" at bounding box center [217, 142] width 148 height 8
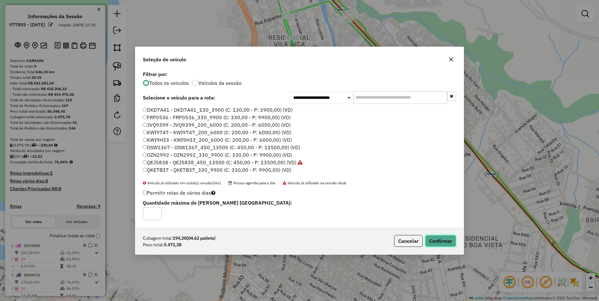
click at [448, 241] on button "Confirmar" at bounding box center [440, 241] width 31 height 12
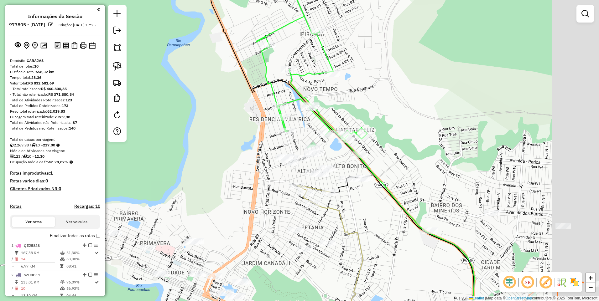
drag, startPoint x: 415, startPoint y: 232, endPoint x: 319, endPoint y: 227, distance: 96.3
click at [319, 226] on icon at bounding box center [338, 266] width 50 height 126
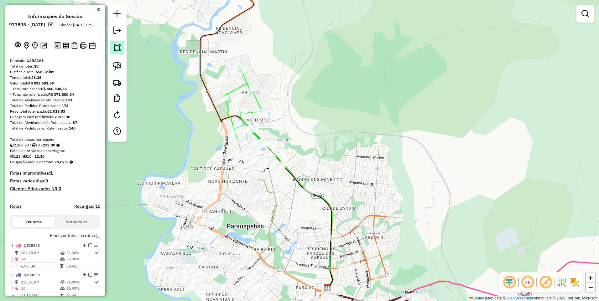
click at [119, 46] on img at bounding box center [117, 47] width 9 height 9
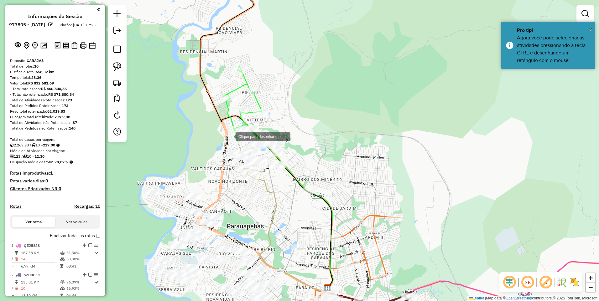
click at [226, 133] on div at bounding box center [229, 136] width 13 height 13
click at [219, 159] on div at bounding box center [218, 153] width 13 height 13
click at [292, 185] on div at bounding box center [291, 185] width 13 height 13
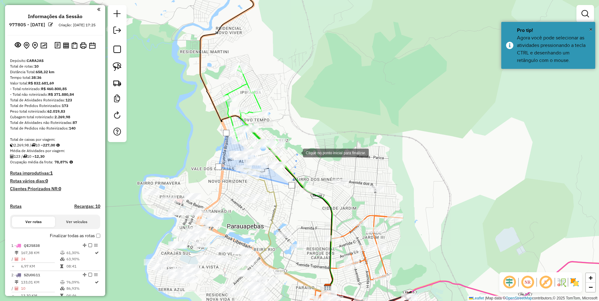
click at [297, 146] on div at bounding box center [296, 152] width 13 height 13
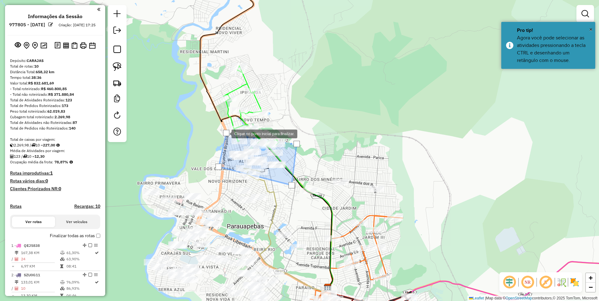
click at [225, 133] on div at bounding box center [226, 133] width 6 height 6
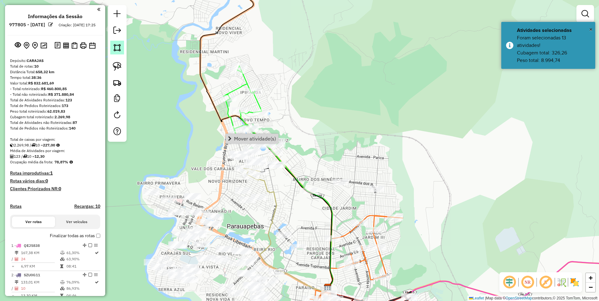
click at [115, 50] on img at bounding box center [117, 47] width 9 height 9
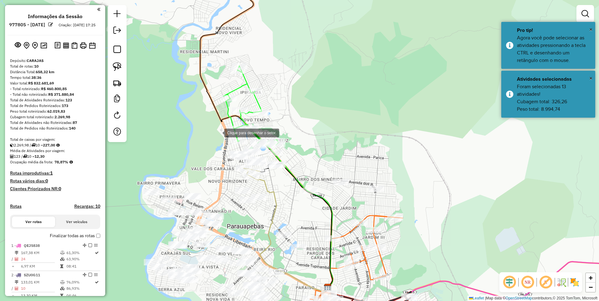
click at [218, 133] on div at bounding box center [218, 132] width 13 height 13
click at [211, 183] on div at bounding box center [217, 177] width 13 height 13
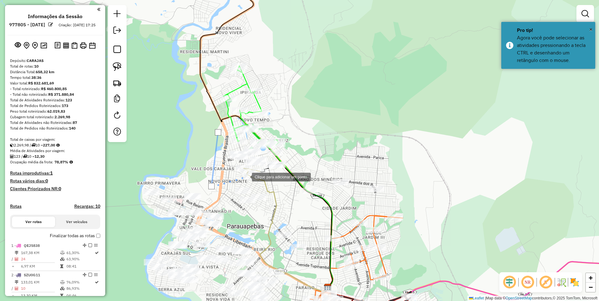
click at [242, 177] on div at bounding box center [245, 176] width 13 height 13
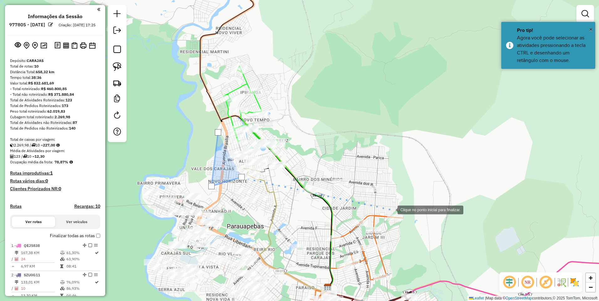
click at [391, 210] on div at bounding box center [391, 209] width 13 height 13
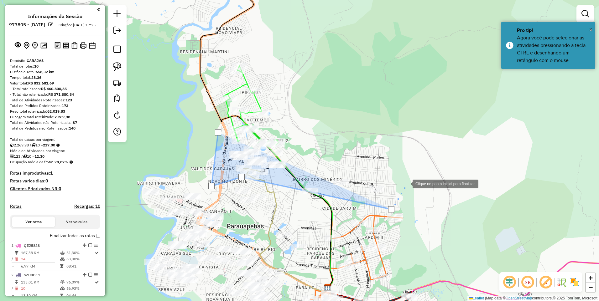
click at [406, 184] on div at bounding box center [406, 183] width 13 height 13
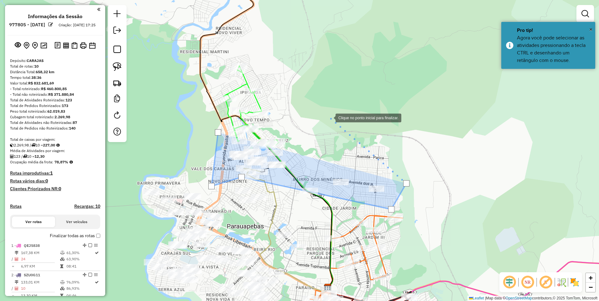
click at [323, 111] on div at bounding box center [329, 117] width 13 height 13
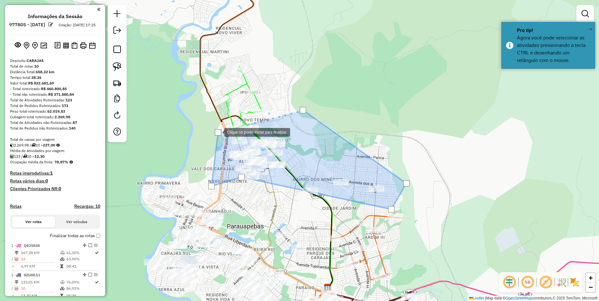
click at [218, 131] on div at bounding box center [218, 132] width 6 height 6
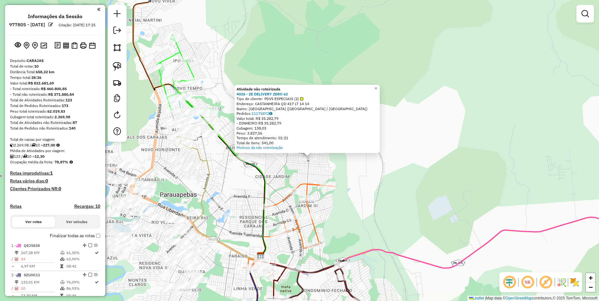
drag, startPoint x: 278, startPoint y: 159, endPoint x: 289, endPoint y: 166, distance: 12.6
click at [289, 166] on div "Atividade não roteirizada 4026 - ZE DELIVERY ZERO 62 Tipo de cliente: PDVS ESPE…" at bounding box center [299, 150] width 599 height 301
click at [255, 167] on icon at bounding box center [229, 194] width 72 height 125
select select "**********"
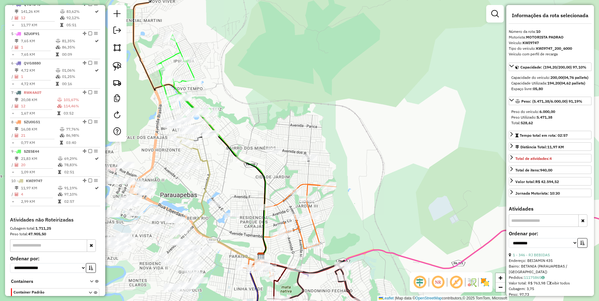
scroll to position [369, 0]
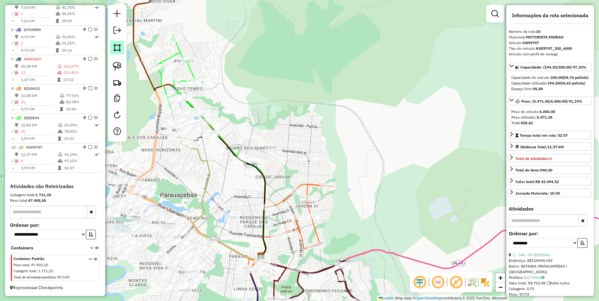
click at [123, 45] on link at bounding box center [117, 48] width 14 height 14
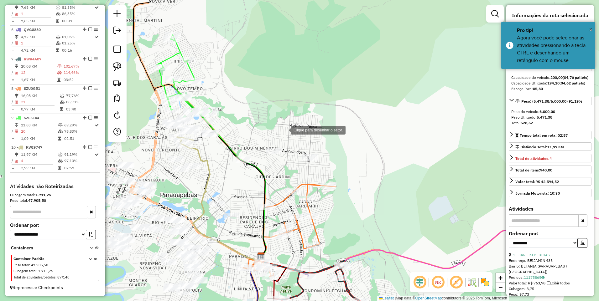
click at [278, 131] on div at bounding box center [284, 129] width 13 height 13
drag, startPoint x: 257, startPoint y: 174, endPoint x: 272, endPoint y: 174, distance: 14.7
click at [257, 174] on div at bounding box center [257, 173] width 13 height 13
click at [363, 184] on div at bounding box center [357, 182] width 13 height 13
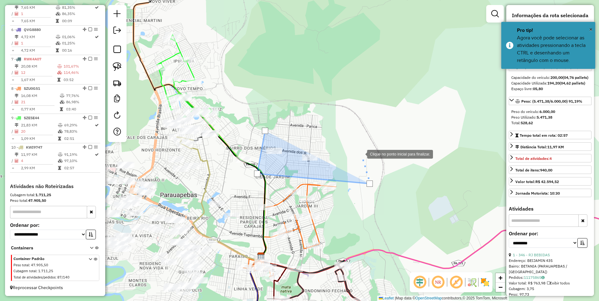
click at [355, 148] on div at bounding box center [361, 154] width 13 height 13
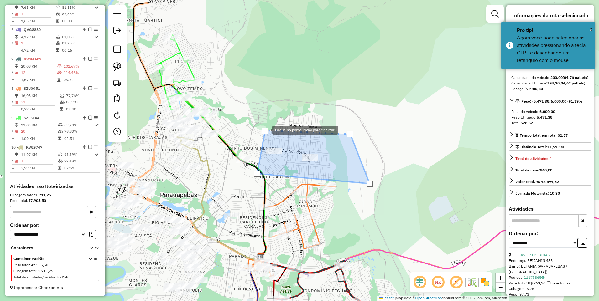
click at [266, 130] on div at bounding box center [265, 131] width 6 height 6
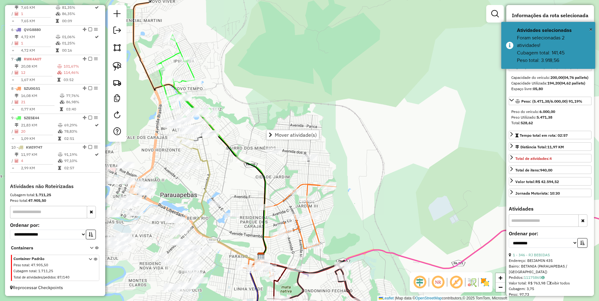
click at [109, 43] on div at bounding box center [117, 73] width 19 height 137
click at [115, 47] on img at bounding box center [117, 47] width 9 height 9
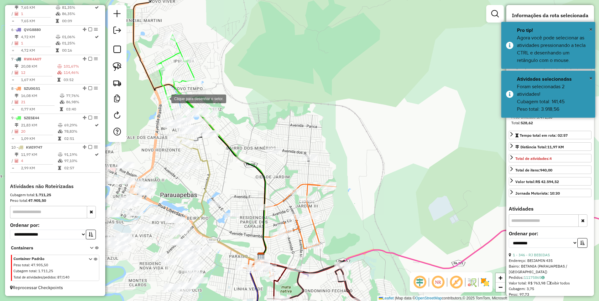
click at [164, 95] on div at bounding box center [165, 98] width 13 height 13
click at [156, 125] on div at bounding box center [157, 118] width 13 height 13
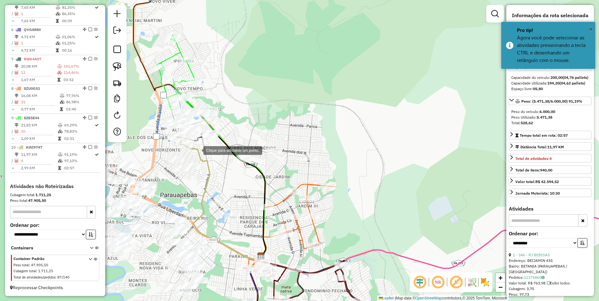
click at [197, 150] on div at bounding box center [197, 150] width 13 height 13
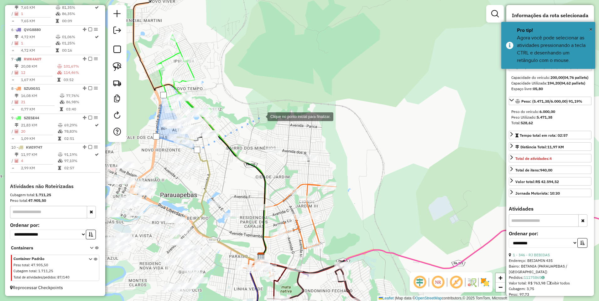
click at [255, 120] on div at bounding box center [261, 116] width 13 height 13
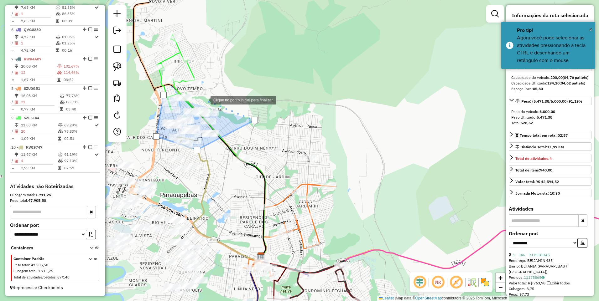
click at [204, 100] on div at bounding box center [204, 99] width 13 height 13
click at [163, 95] on div at bounding box center [163, 95] width 6 height 6
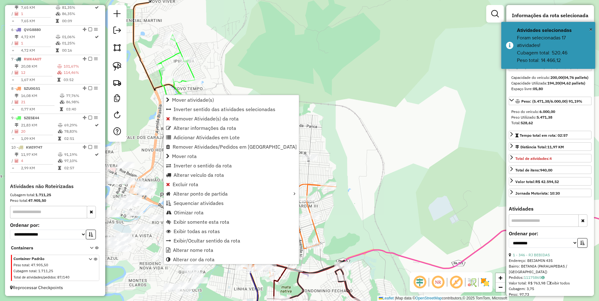
click at [346, 124] on div "Janela de atendimento Grade de atendimento Capacidade Transportadoras Veículos …" at bounding box center [299, 150] width 599 height 301
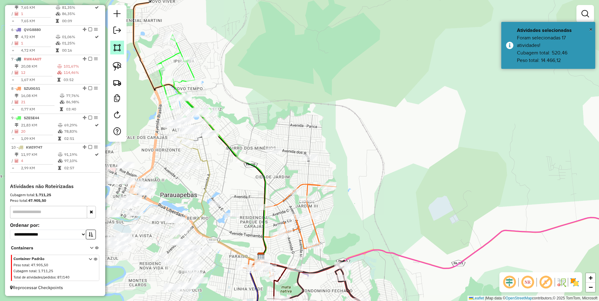
click at [117, 48] on img at bounding box center [117, 47] width 9 height 9
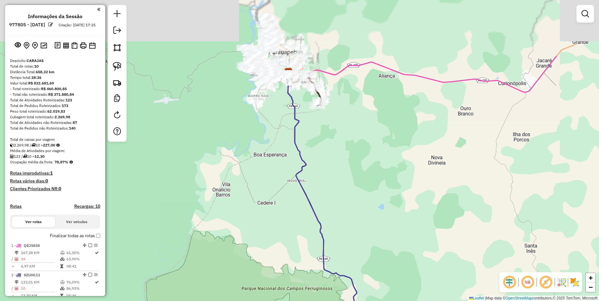
drag, startPoint x: 334, startPoint y: 109, endPoint x: 345, endPoint y: 187, distance: 78.1
click at [345, 187] on div "Janela de atendimento Grade de atendimento Capacidade Transportadoras Veículos …" at bounding box center [299, 150] width 599 height 301
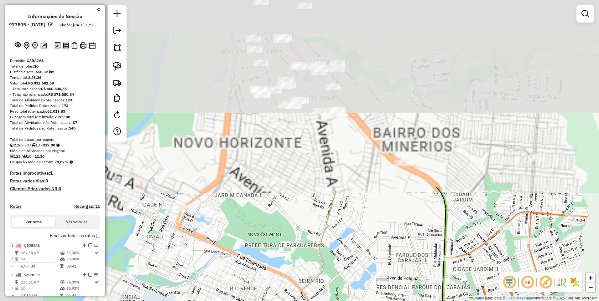
drag, startPoint x: 347, startPoint y: 149, endPoint x: 445, endPoint y: 248, distance: 140.0
click at [445, 248] on icon at bounding box center [441, 271] width 11 height 169
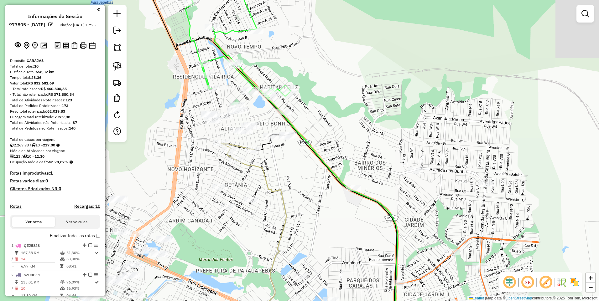
drag, startPoint x: 365, startPoint y: 169, endPoint x: 294, endPoint y: 197, distance: 76.0
click at [347, 195] on div "Janela de atendimento Grade de atendimento Capacidade Transportadoras Veículos …" at bounding box center [299, 150] width 599 height 301
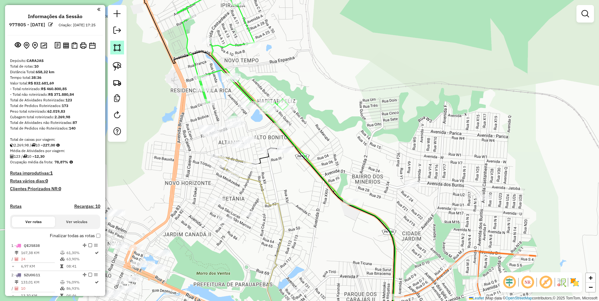
click at [120, 45] on img at bounding box center [117, 47] width 9 height 9
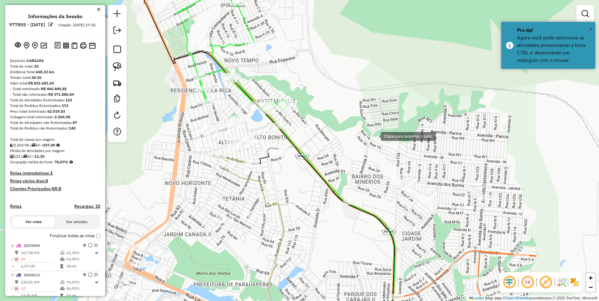
click at [375, 136] on div at bounding box center [374, 136] width 13 height 13
click at [398, 232] on div at bounding box center [398, 232] width 13 height 13
click at [570, 205] on div at bounding box center [563, 210] width 13 height 13
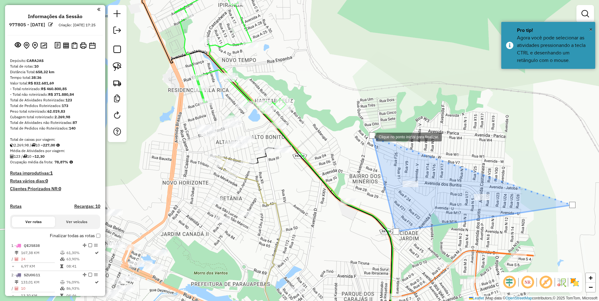
click at [371, 137] on div at bounding box center [372, 136] width 6 height 6
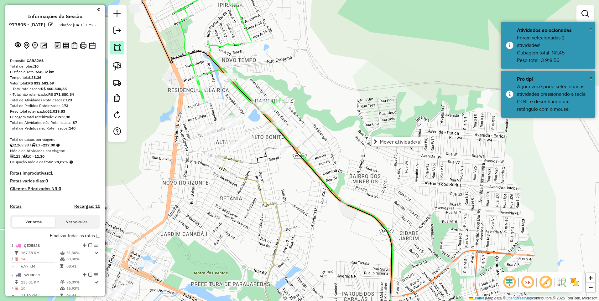
click at [113, 47] on img at bounding box center [117, 47] width 9 height 9
click at [155, 106] on div at bounding box center [158, 101] width 13 height 13
click at [315, 98] on div at bounding box center [308, 97] width 13 height 13
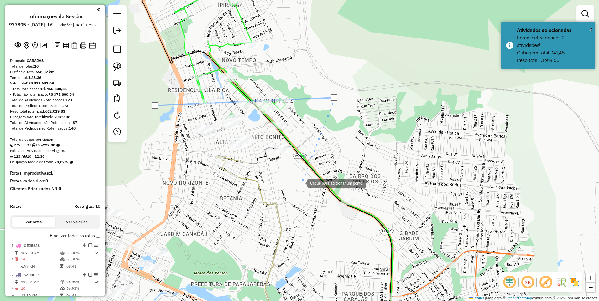
click at [301, 183] on div at bounding box center [301, 183] width 13 height 13
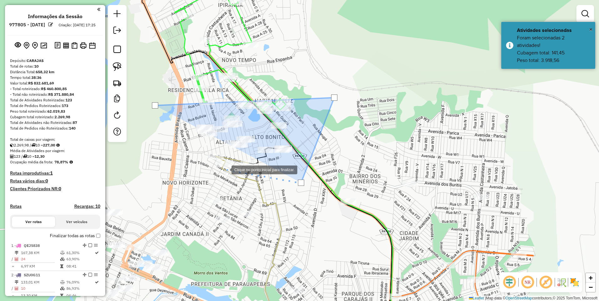
click at [225, 169] on div at bounding box center [225, 169] width 13 height 13
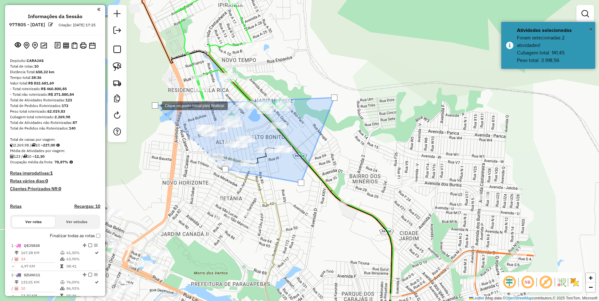
click at [156, 105] on div at bounding box center [155, 105] width 6 height 6
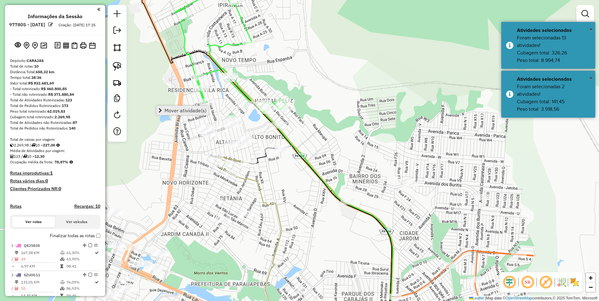
click at [183, 108] on span "Mover atividade(s)" at bounding box center [185, 110] width 42 height 5
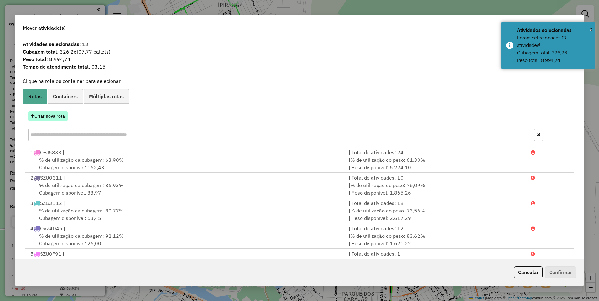
click at [48, 116] on button "Criar nova rota" at bounding box center [47, 117] width 39 height 10
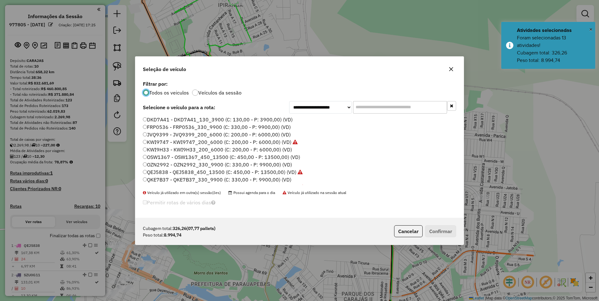
click at [156, 126] on label "FRP0536 - FRP0536_330_9900 (C: 330,00 - P: 9900,00) (VD)" at bounding box center [217, 127] width 148 height 8
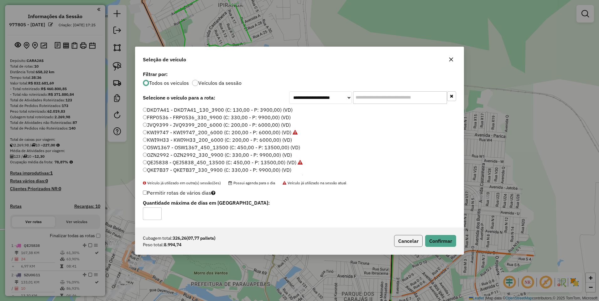
click at [420, 242] on button "Cancelar" at bounding box center [408, 241] width 29 height 12
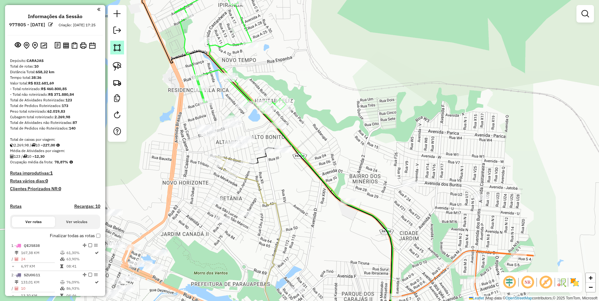
click at [116, 44] on img at bounding box center [117, 47] width 9 height 9
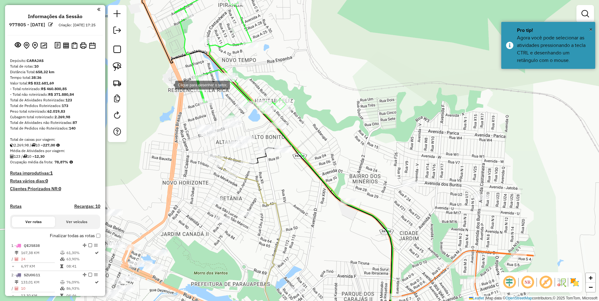
drag, startPoint x: 170, startPoint y: 85, endPoint x: 174, endPoint y: 133, distance: 48.1
click at [170, 85] on div at bounding box center [169, 84] width 13 height 13
drag, startPoint x: 194, startPoint y: 184, endPoint x: 206, endPoint y: 181, distance: 12.4
click at [180, 143] on div at bounding box center [174, 136] width 13 height 13
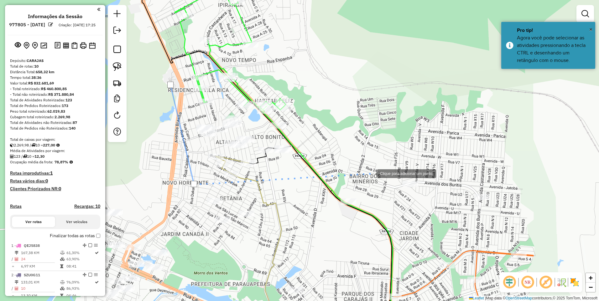
drag, startPoint x: 371, startPoint y: 173, endPoint x: 318, endPoint y: 106, distance: 85.9
click at [371, 173] on div at bounding box center [371, 173] width 13 height 13
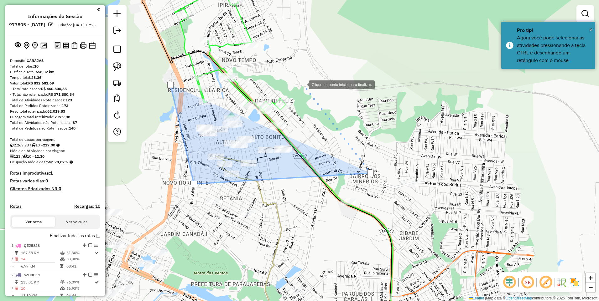
click at [303, 84] on div at bounding box center [302, 84] width 13 height 13
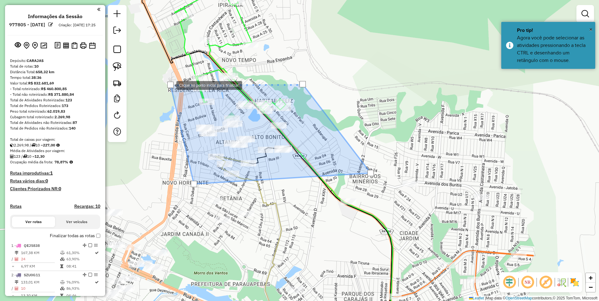
click at [170, 85] on div at bounding box center [170, 85] width 6 height 6
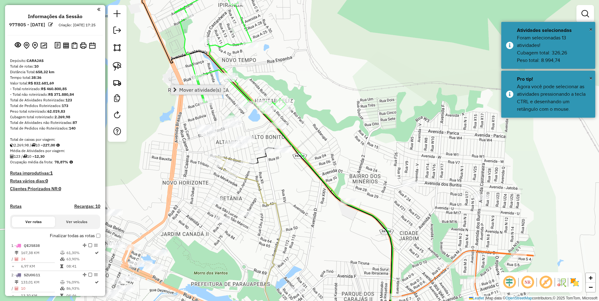
click at [212, 91] on span "Mover atividade(s)" at bounding box center [200, 89] width 42 height 5
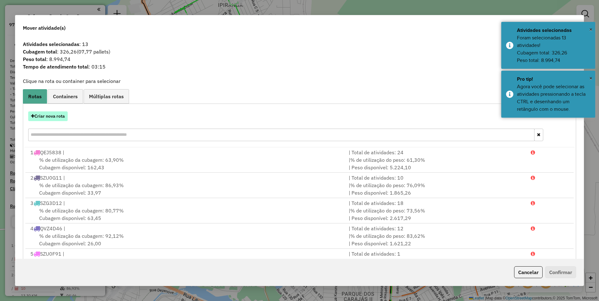
click at [49, 117] on button "Criar nova rota" at bounding box center [47, 117] width 39 height 10
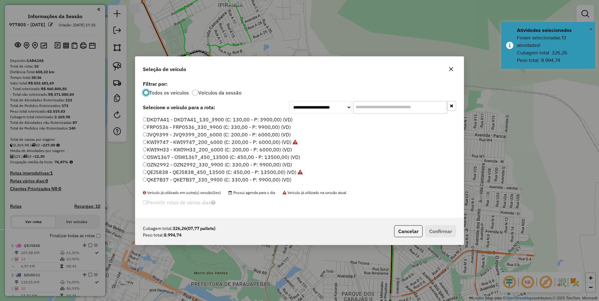
scroll to position [3, 2]
click at [170, 128] on label "FRP0536 - FRP0536_330_9900 (C: 330,00 - P: 9900,00) (VD)" at bounding box center [217, 127] width 148 height 8
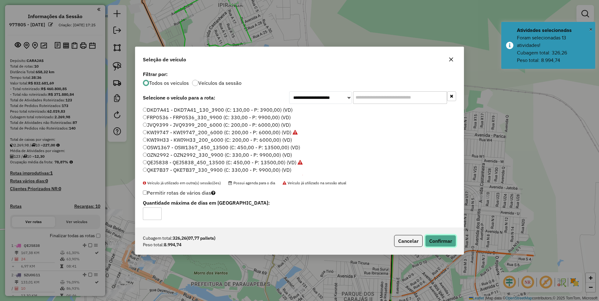
click at [451, 242] on button "Confirmar" at bounding box center [440, 241] width 31 height 12
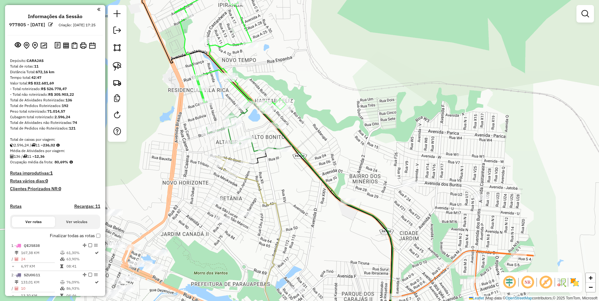
drag, startPoint x: 342, startPoint y: 169, endPoint x: 328, endPoint y: 75, distance: 95.4
click at [328, 75] on div "Janela de atendimento Grade de atendimento Capacidade Transportadoras Veículos …" at bounding box center [299, 150] width 599 height 301
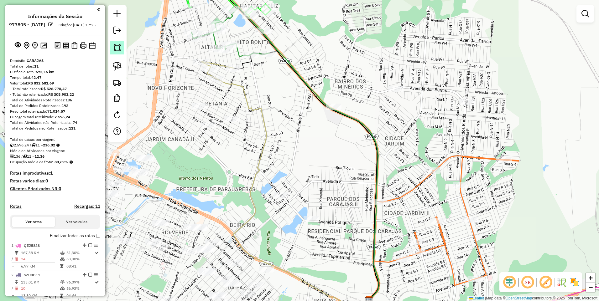
click at [114, 44] on img at bounding box center [117, 47] width 9 height 9
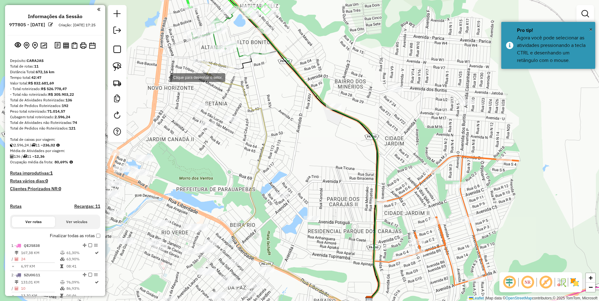
click at [163, 76] on div at bounding box center [164, 77] width 13 height 13
drag, startPoint x: 287, startPoint y: 252, endPoint x: 292, endPoint y: 251, distance: 4.7
click at [288, 252] on div at bounding box center [287, 251] width 13 height 13
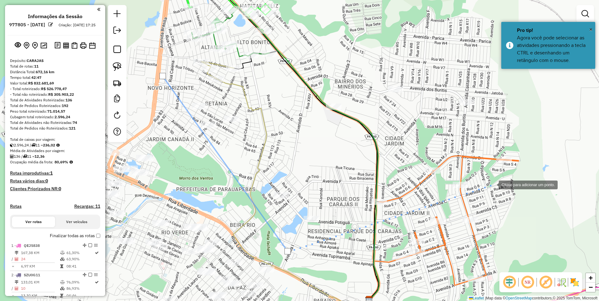
click at [499, 178] on div at bounding box center [492, 184] width 13 height 13
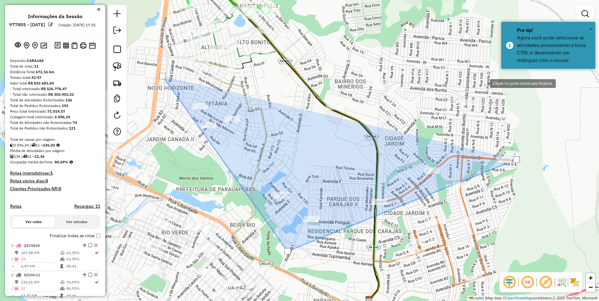
click at [484, 83] on div at bounding box center [483, 83] width 13 height 13
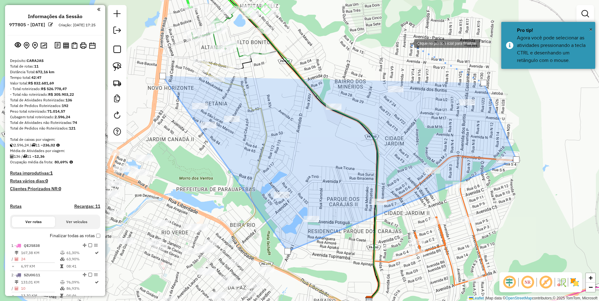
click at [402, 41] on div at bounding box center [408, 43] width 13 height 13
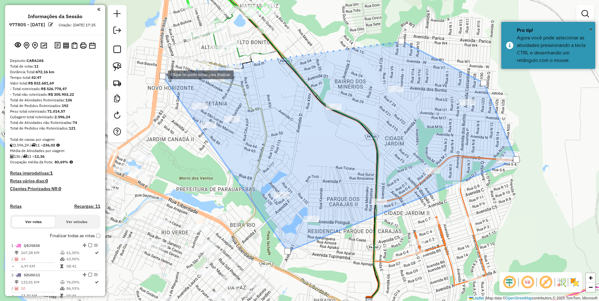
click at [162, 74] on div at bounding box center [162, 76] width 6 height 6
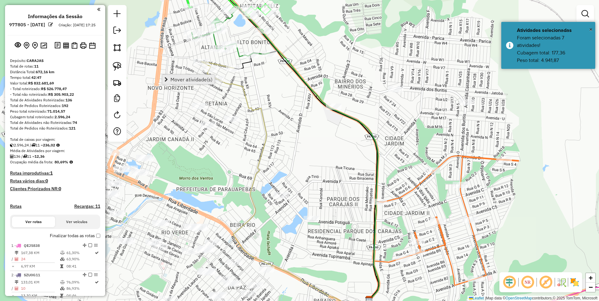
click at [201, 81] on span "Mover atividade(s)" at bounding box center [191, 79] width 42 height 5
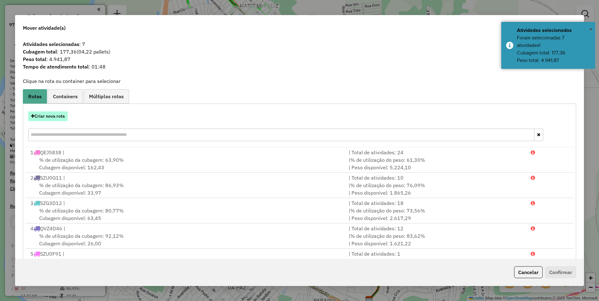
click at [34, 119] on button "Criar nova rota" at bounding box center [47, 117] width 39 height 10
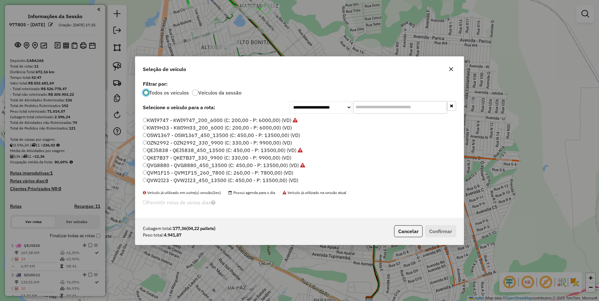
scroll to position [31, 0]
click at [155, 117] on label "KWI9H33 - KWI9H33_200_6000 (C: 200,00 - P: 6000,00) (VD)" at bounding box center [217, 119] width 149 height 8
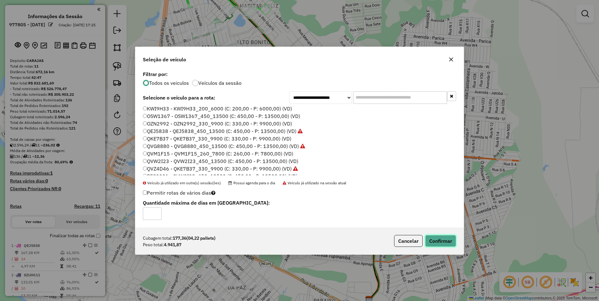
click at [443, 244] on button "Confirmar" at bounding box center [440, 241] width 31 height 12
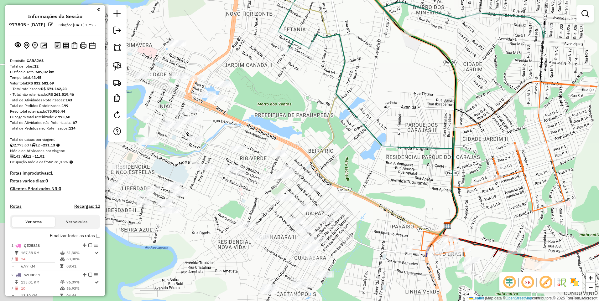
drag, startPoint x: 382, startPoint y: 185, endPoint x: 514, endPoint y: 78, distance: 170.4
click at [514, 78] on div "Janela de atendimento Grade de atendimento Capacidade Transportadoras Veículos …" at bounding box center [299, 150] width 599 height 301
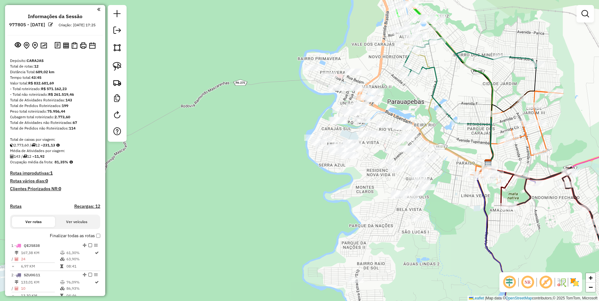
drag, startPoint x: 466, startPoint y: 84, endPoint x: 432, endPoint y: 118, distance: 48.7
click at [432, 118] on icon at bounding box center [450, 109] width 76 height 115
click at [114, 51] on img at bounding box center [117, 47] width 9 height 9
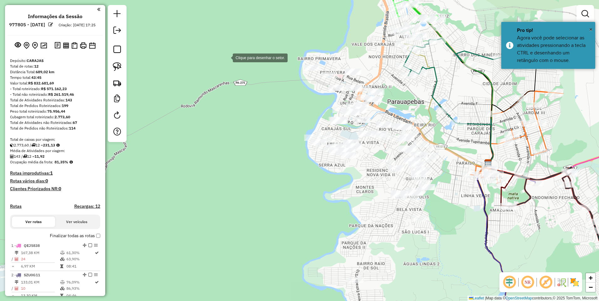
click at [226, 57] on div at bounding box center [226, 57] width 13 height 13
click at [391, 58] on div at bounding box center [391, 58] width 13 height 13
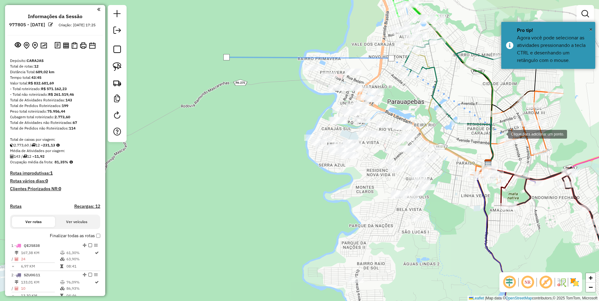
click at [508, 140] on div at bounding box center [502, 133] width 13 height 13
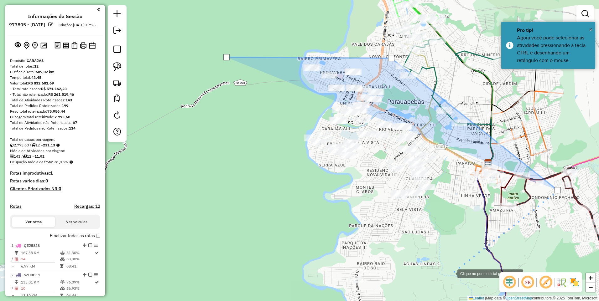
click at [445, 280] on div at bounding box center [451, 273] width 13 height 13
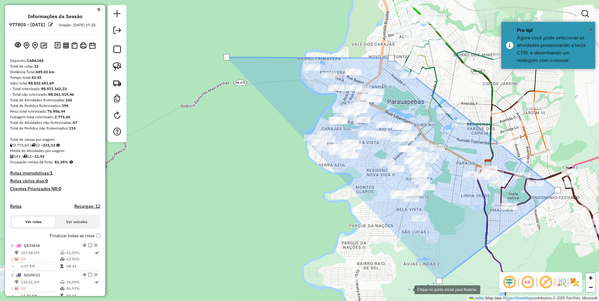
click at [402, 296] on div at bounding box center [408, 289] width 13 height 13
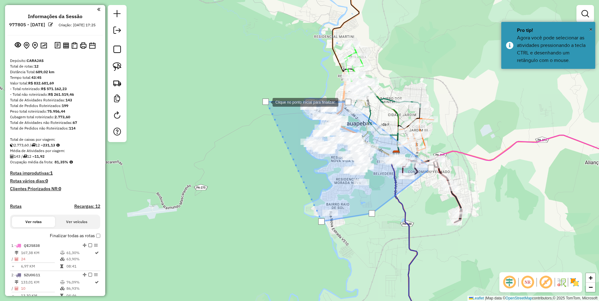
click at [266, 101] on div at bounding box center [266, 102] width 6 height 6
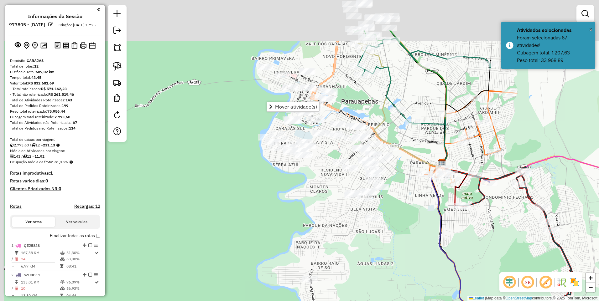
drag, startPoint x: 379, startPoint y: 86, endPoint x: 395, endPoint y: 188, distance: 103.1
click at [403, 182] on div "Janela de atendimento Grade de atendimento Capacidade Transportadoras Veículos …" at bounding box center [299, 150] width 599 height 301
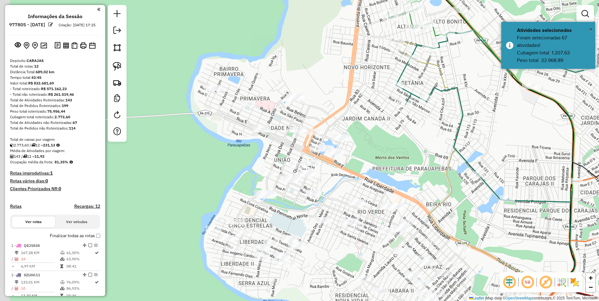
drag, startPoint x: 347, startPoint y: 102, endPoint x: 366, endPoint y: 128, distance: 32.2
click at [366, 128] on div "Janela de atendimento Grade de atendimento Capacidade Transportadoras Veículos …" at bounding box center [299, 150] width 599 height 301
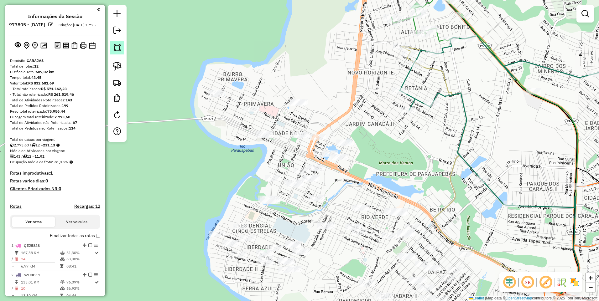
click at [115, 50] on img at bounding box center [117, 47] width 9 height 9
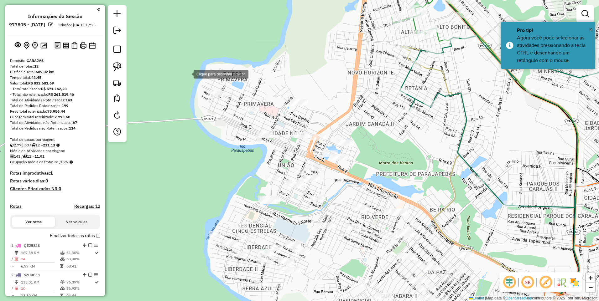
click at [187, 73] on div at bounding box center [187, 73] width 13 height 13
click at [247, 221] on div at bounding box center [247, 222] width 13 height 13
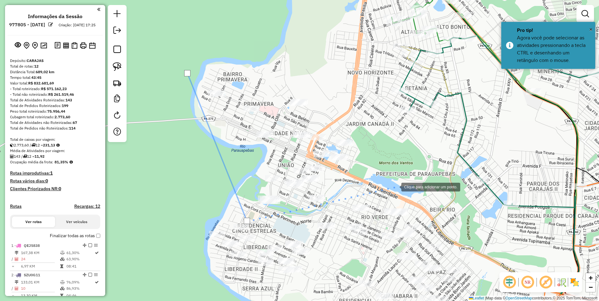
click at [395, 186] on div at bounding box center [395, 186] width 13 height 13
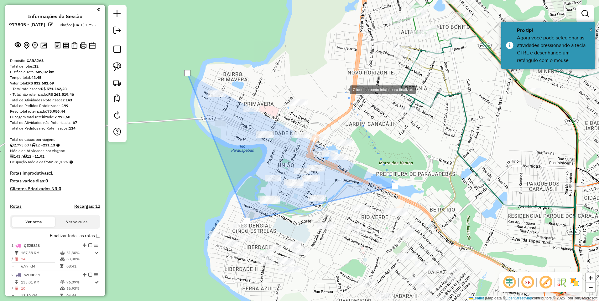
drag, startPoint x: 340, startPoint y: 84, endPoint x: 264, endPoint y: 64, distance: 77.7
click at [339, 84] on div at bounding box center [343, 89] width 13 height 13
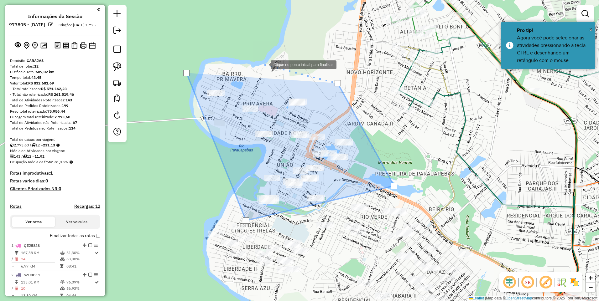
click at [258, 58] on div at bounding box center [264, 64] width 13 height 13
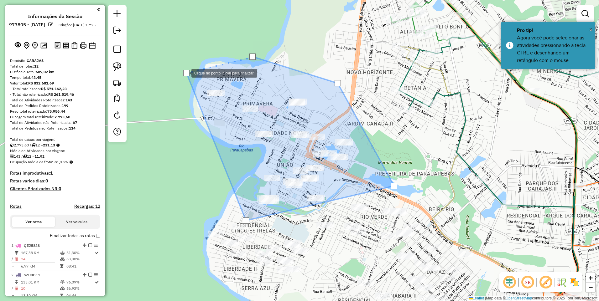
click at [185, 73] on div at bounding box center [186, 73] width 6 height 6
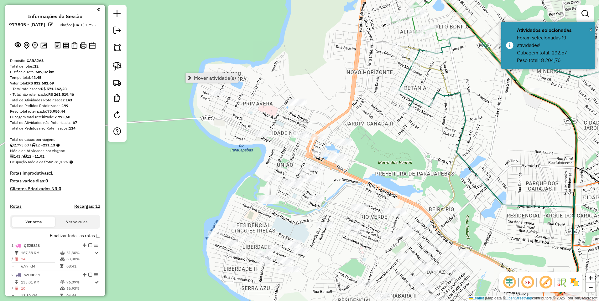
click at [207, 80] on span "Mover atividade(s)" at bounding box center [215, 77] width 42 height 5
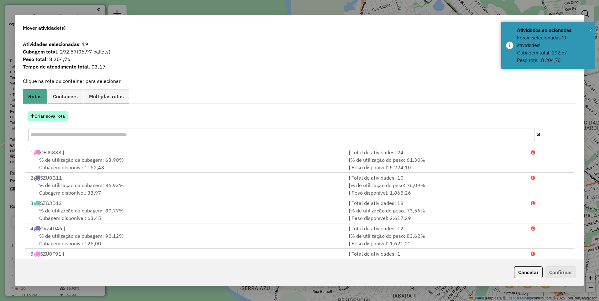
click at [50, 113] on button "Criar nova rota" at bounding box center [47, 117] width 39 height 10
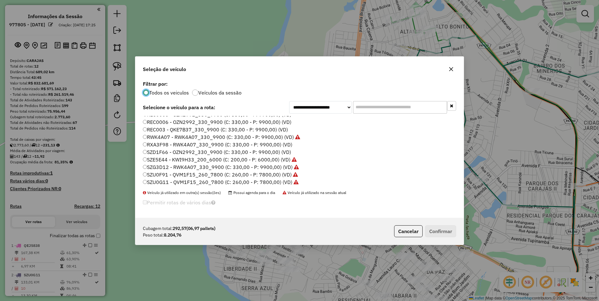
scroll to position [134, 0]
click at [161, 141] on label "SZD1F66 - OZN2992_330_9900 (C: 330,00 - P: 9900,00) (VD)" at bounding box center [217, 144] width 148 height 8
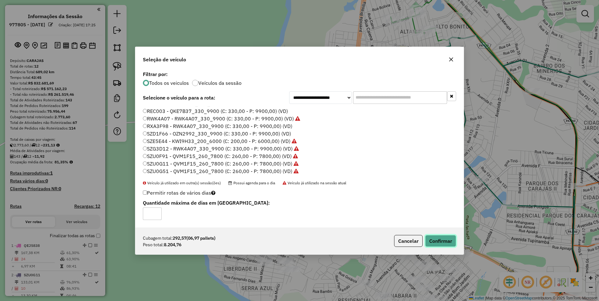
click at [435, 244] on button "Confirmar" at bounding box center [440, 241] width 31 height 12
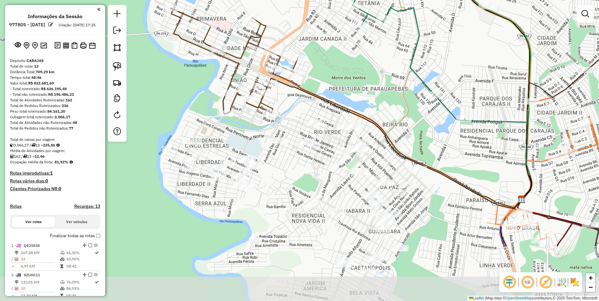
drag, startPoint x: 351, startPoint y: 278, endPoint x: 307, endPoint y: 189, distance: 98.8
click at [307, 189] on div "Janela de atendimento Grade de atendimento Capacidade Transportadoras Veículos …" at bounding box center [299, 150] width 599 height 301
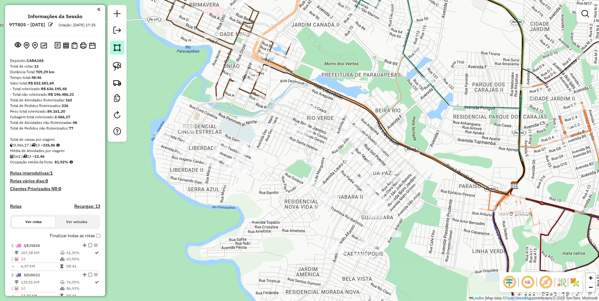
click at [112, 53] on link at bounding box center [117, 48] width 14 height 14
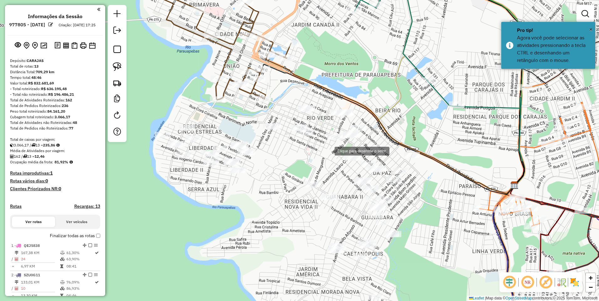
click at [322, 152] on div at bounding box center [328, 150] width 13 height 13
click at [392, 124] on div at bounding box center [392, 123] width 13 height 13
click at [303, 85] on div at bounding box center [303, 84] width 13 height 13
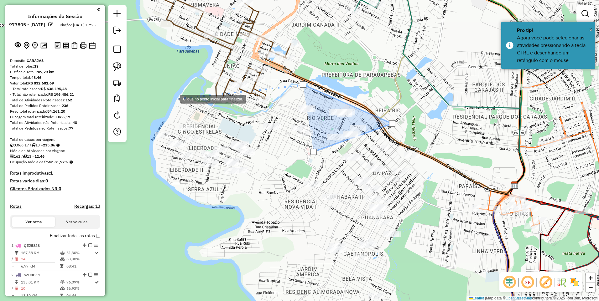
click at [174, 99] on div at bounding box center [174, 98] width 13 height 13
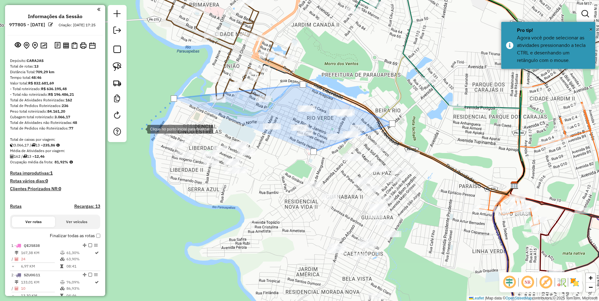
click at [140, 131] on div at bounding box center [141, 128] width 13 height 13
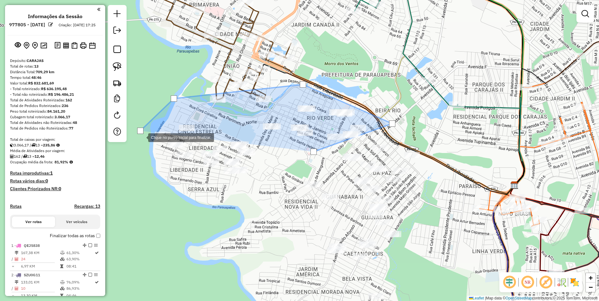
click at [145, 143] on div at bounding box center [142, 137] width 13 height 13
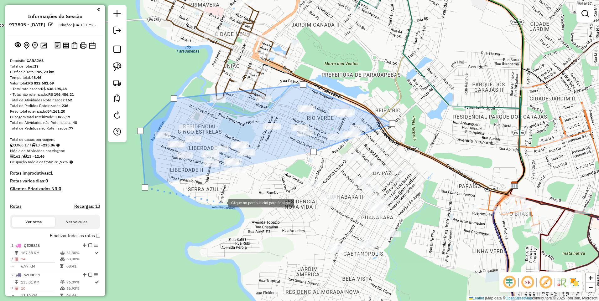
click at [222, 203] on div at bounding box center [222, 202] width 13 height 13
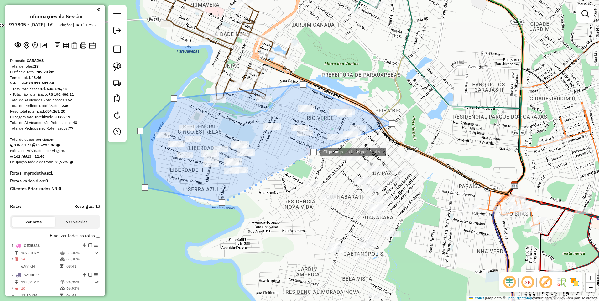
click at [314, 152] on div at bounding box center [313, 152] width 6 height 6
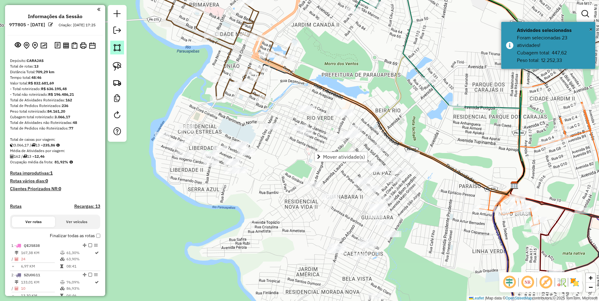
click at [111, 44] on link at bounding box center [117, 48] width 14 height 14
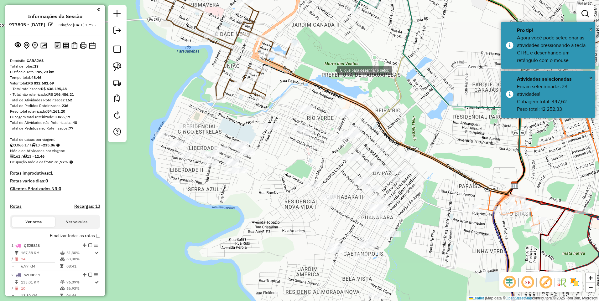
click at [331, 70] on div at bounding box center [331, 70] width 13 height 13
click at [312, 151] on div at bounding box center [312, 149] width 13 height 13
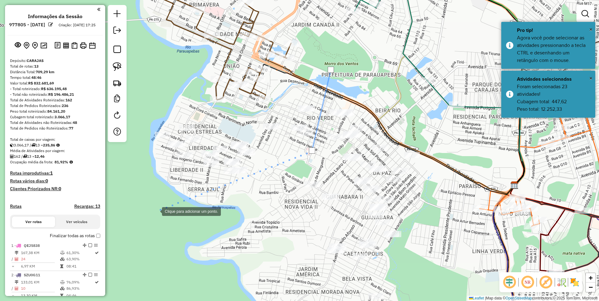
click at [156, 211] on div at bounding box center [155, 211] width 13 height 13
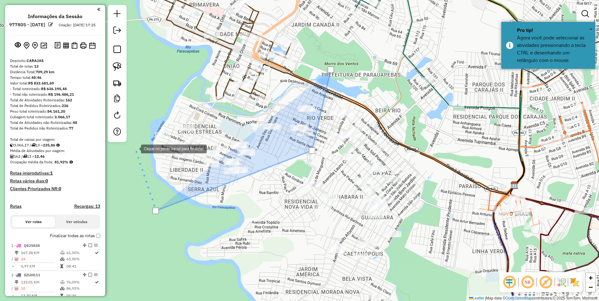
click at [135, 148] on div at bounding box center [134, 148] width 13 height 13
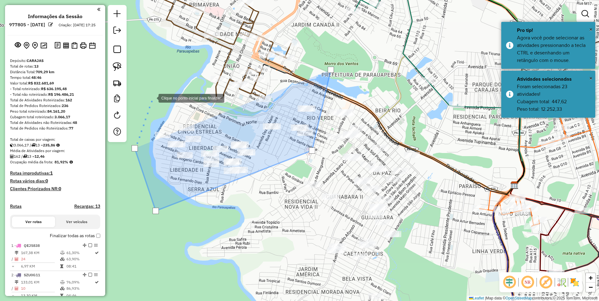
click at [158, 91] on div at bounding box center [152, 97] width 13 height 13
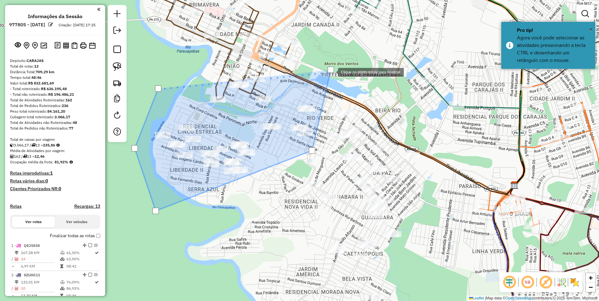
click at [332, 72] on div at bounding box center [331, 70] width 6 height 6
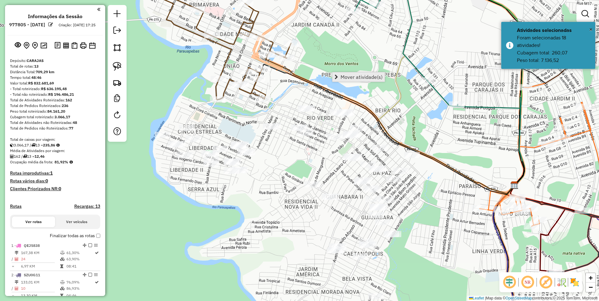
click at [345, 81] on link "Mover atividade(s)" at bounding box center [358, 76] width 52 height 9
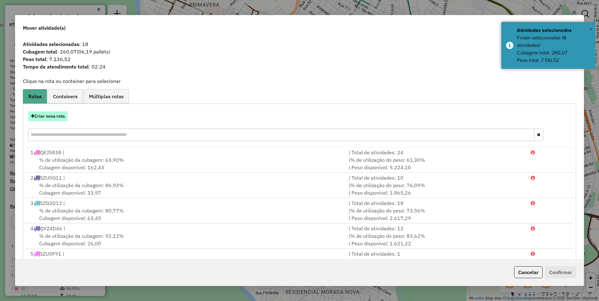
click at [50, 112] on button "Criar nova rota" at bounding box center [47, 117] width 39 height 10
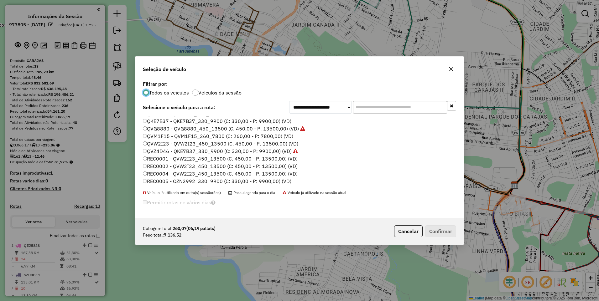
scroll to position [63, 0]
click at [163, 133] on label "QVM1F15 - QVM1F15_260_7800 (C: 260,00 - P: 7800,00) (VD)" at bounding box center [218, 132] width 150 height 8
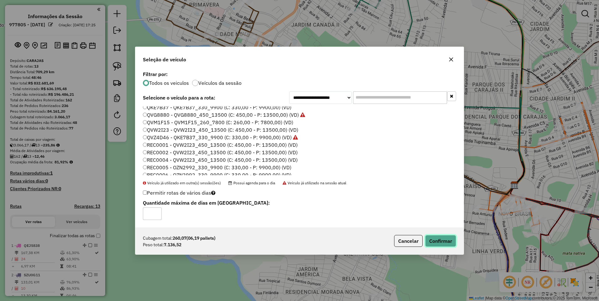
click at [434, 241] on button "Confirmar" at bounding box center [440, 241] width 31 height 12
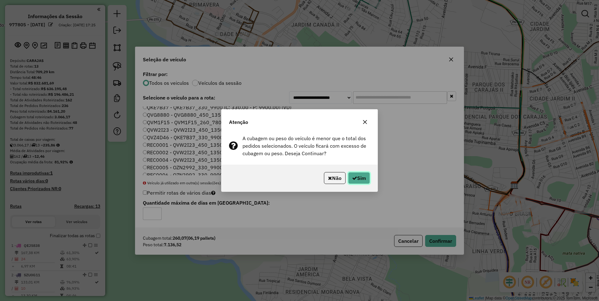
click at [363, 179] on button "Sim" at bounding box center [359, 178] width 22 height 12
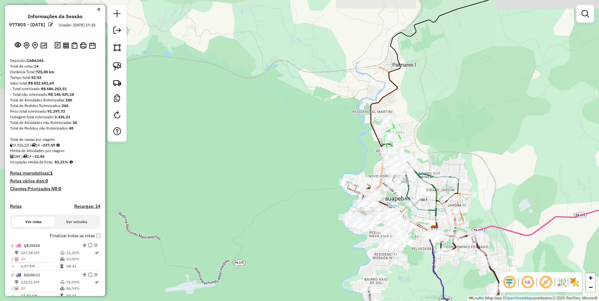
drag, startPoint x: 380, startPoint y: 263, endPoint x: 308, endPoint y: 0, distance: 272.1
click at [315, 23] on div "Janela de atendimento Grade de atendimento Capacidade Transportadoras Veículos …" at bounding box center [299, 150] width 599 height 301
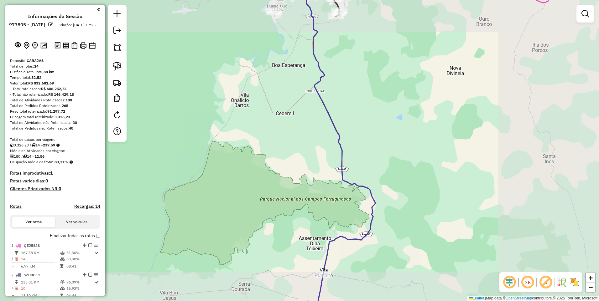
drag, startPoint x: 305, startPoint y: 258, endPoint x: 332, endPoint y: 116, distance: 144.9
click at [332, 122] on div "Rota 14 - Placa QVM1F15 1282 - AF DISTRIBUIDORA DE Rota 13 - Placa SZD1F66 11 -…" at bounding box center [299, 150] width 599 height 301
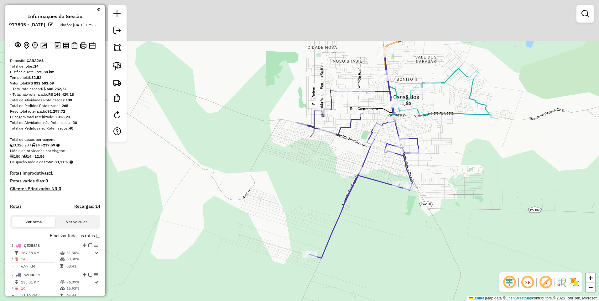
drag, startPoint x: 366, startPoint y: 89, endPoint x: 332, endPoint y: 209, distance: 124.9
click at [333, 209] on div "Rota 14 - Placa QVM1F15 1282 - AF DISTRIBUIDORA DE Rota 13 - Placa SZD1F66 11 -…" at bounding box center [299, 150] width 599 height 301
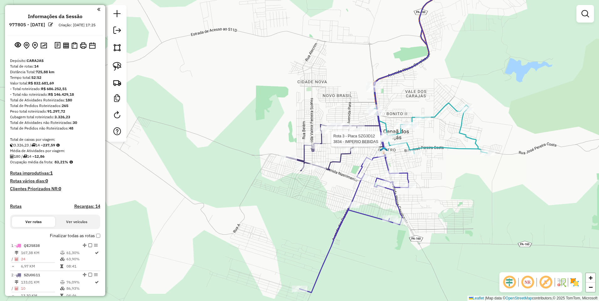
select select "**********"
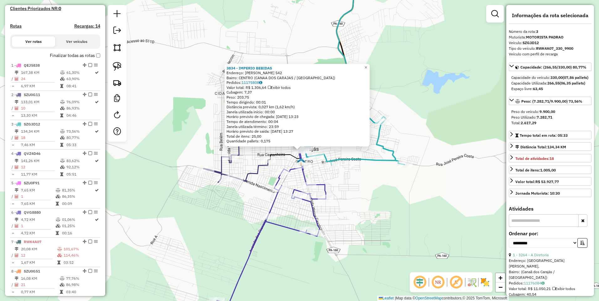
scroll to position [301, 0]
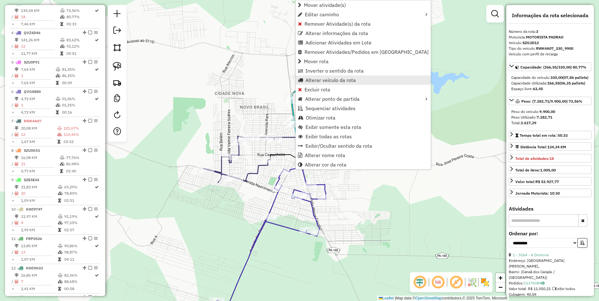
click at [319, 80] on span "Alterar veículo da rota" at bounding box center [330, 80] width 50 height 5
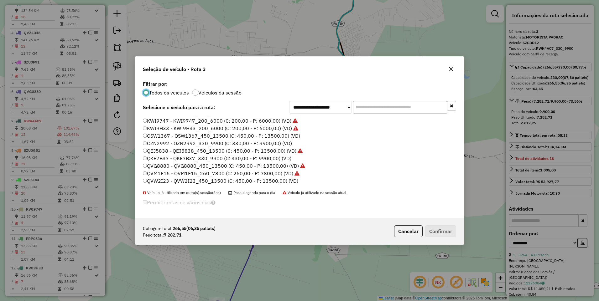
scroll to position [31, 0]
click at [158, 169] on label "QVW2I23 - QVW2I23_450_13500 (C: 450,00 - P: 13500,00) (VD)" at bounding box center [220, 171] width 155 height 8
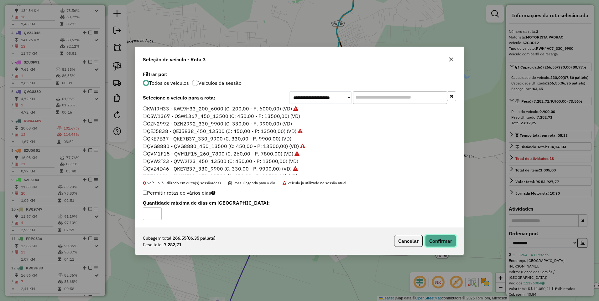
click at [441, 244] on button "Confirmar" at bounding box center [440, 241] width 31 height 12
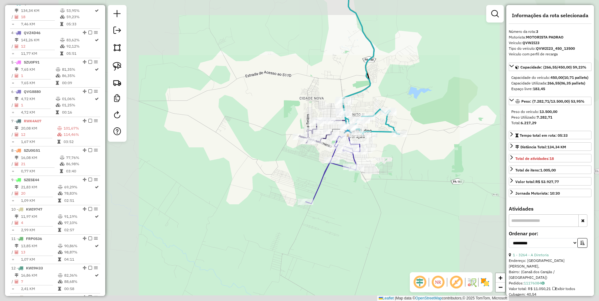
drag, startPoint x: 416, startPoint y: 45, endPoint x: 408, endPoint y: 281, distance: 236.0
click at [411, 230] on div "Janela de atendimento Grade de atendimento Capacidade Transportadoras Veículos …" at bounding box center [299, 150] width 599 height 301
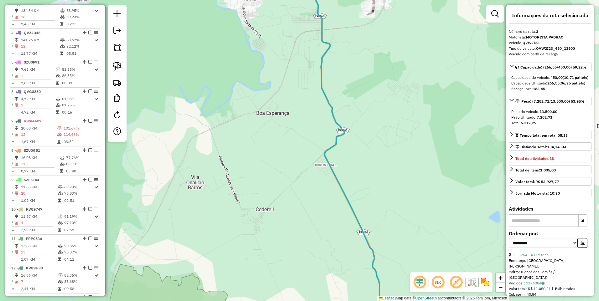
drag, startPoint x: 311, startPoint y: 68, endPoint x: 327, endPoint y: 243, distance: 175.5
click at [325, 181] on div "Janela de atendimento Grade de atendimento Capacidade Transportadoras Veículos …" at bounding box center [299, 150] width 599 height 301
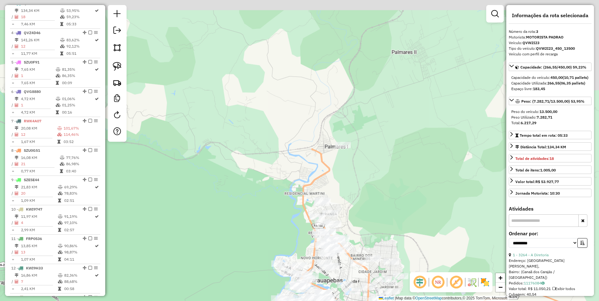
click at [343, 108] on div "Rota 12 - Placa KWI9H33 2851 - CONVENIENCIA DIST Rota 12 - Placa KWI9H33 1099 -…" at bounding box center [299, 150] width 599 height 301
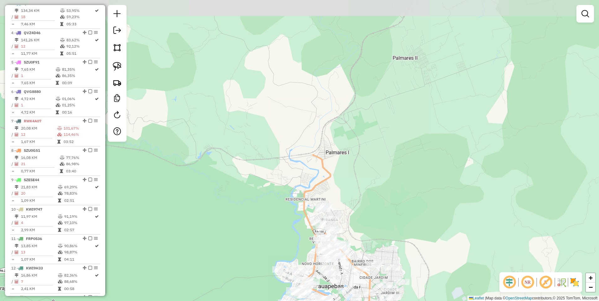
drag, startPoint x: 374, startPoint y: 230, endPoint x: 393, endPoint y: 98, distance: 132.9
click at [392, 107] on div "Janela de atendimento Grade de atendimento Capacidade Transportadoras Veículos …" at bounding box center [299, 150] width 599 height 301
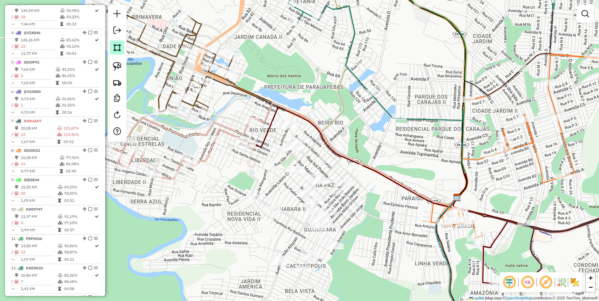
click at [111, 45] on link at bounding box center [117, 48] width 14 height 14
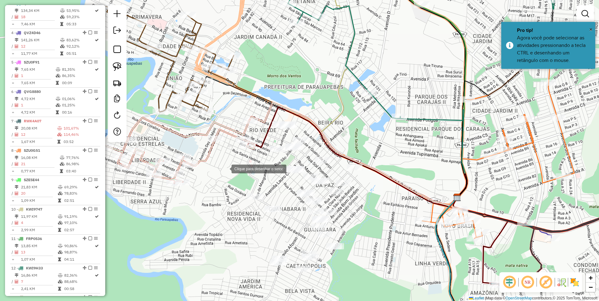
click at [226, 168] on div at bounding box center [225, 168] width 13 height 13
click at [282, 198] on div at bounding box center [279, 196] width 13 height 13
click at [313, 207] on div at bounding box center [313, 206] width 13 height 13
click at [387, 202] on div at bounding box center [380, 206] width 13 height 13
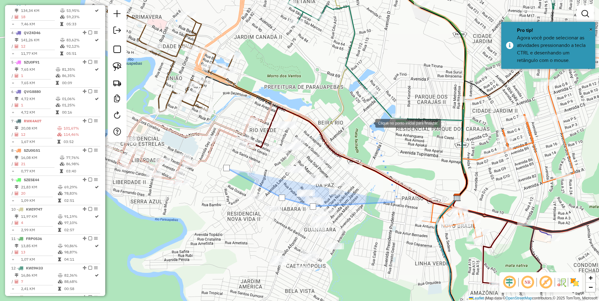
click at [369, 123] on div at bounding box center [369, 123] width 13 height 13
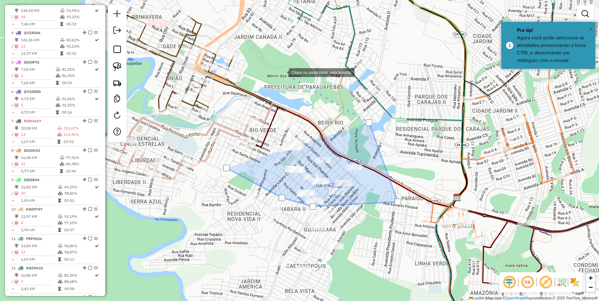
click at [283, 72] on div at bounding box center [282, 72] width 13 height 13
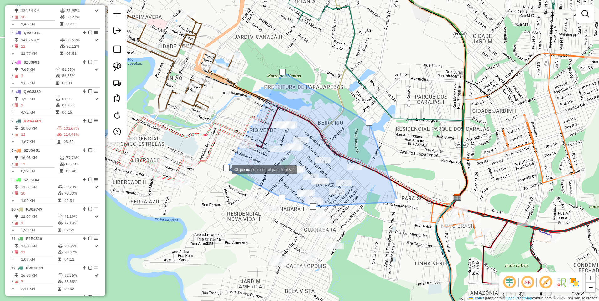
click at [225, 169] on div at bounding box center [226, 168] width 6 height 6
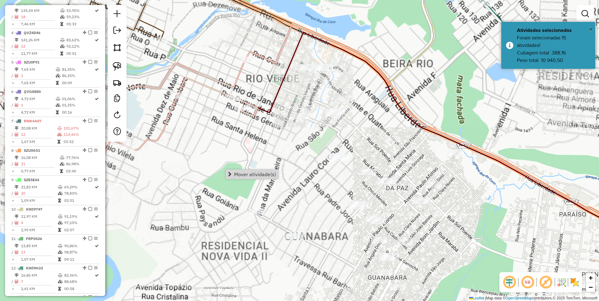
click at [253, 180] on div "Janela de atendimento Grade de atendimento Capacidade Transportadoras Veículos …" at bounding box center [299, 150] width 599 height 301
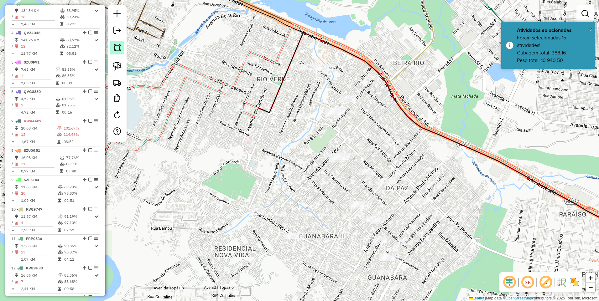
click at [111, 46] on link at bounding box center [117, 48] width 14 height 14
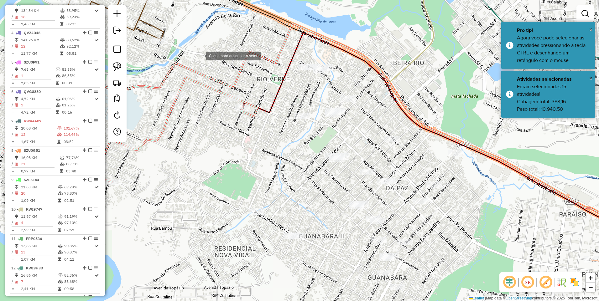
click at [206, 62] on div at bounding box center [200, 55] width 13 height 13
click at [353, 42] on div at bounding box center [352, 42] width 13 height 13
click at [478, 109] on div at bounding box center [472, 108] width 13 height 13
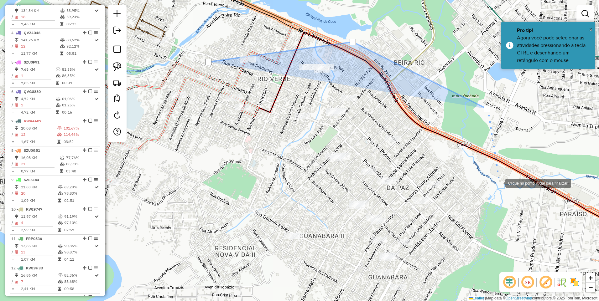
click at [499, 183] on div at bounding box center [499, 183] width 13 height 13
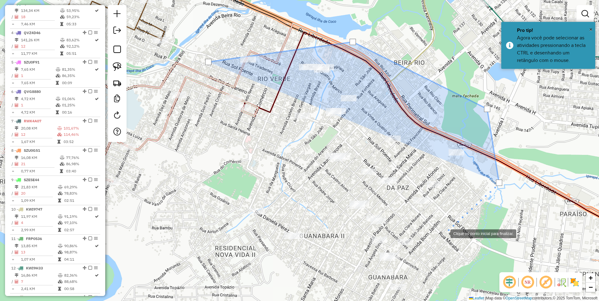
click at [444, 234] on div at bounding box center [444, 233] width 13 height 13
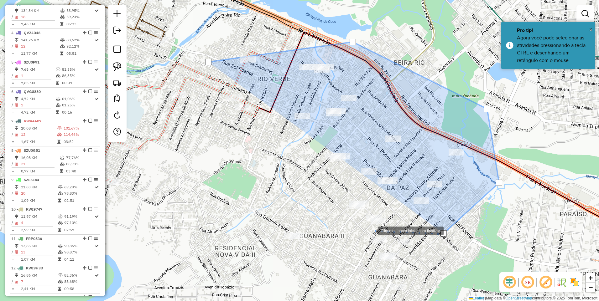
click at [372, 231] on div at bounding box center [371, 230] width 13 height 13
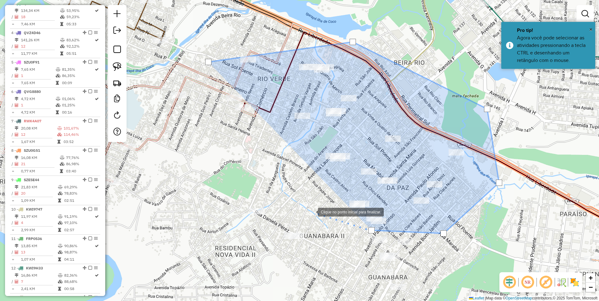
click at [305, 205] on div at bounding box center [311, 211] width 13 height 13
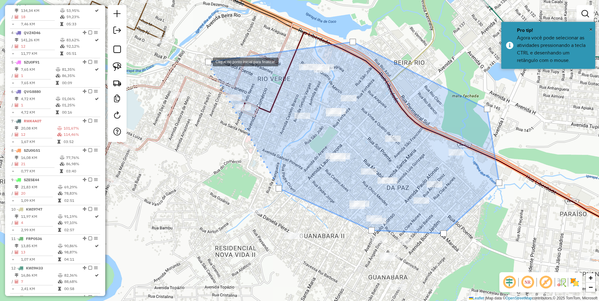
click at [207, 61] on div at bounding box center [208, 62] width 6 height 6
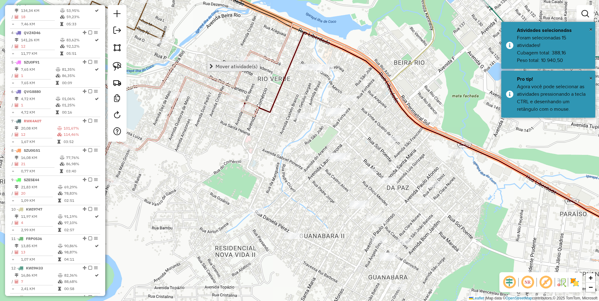
click at [245, 65] on span "Mover atividade(s)" at bounding box center [237, 66] width 42 height 5
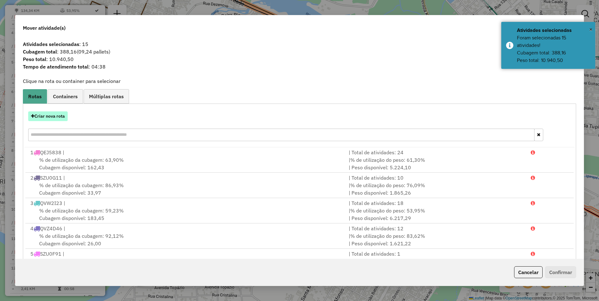
click at [45, 117] on button "Criar nova rota" at bounding box center [47, 117] width 39 height 10
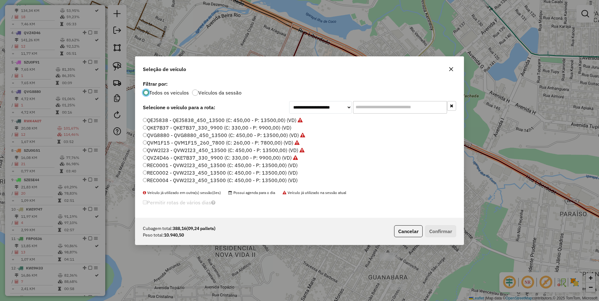
scroll to position [63, 0]
click at [158, 148] on label "QVZ4D46 - QKE7B37_330_9900 (C: 330,00 - P: 9900,00) (VD)" at bounding box center [220, 147] width 155 height 8
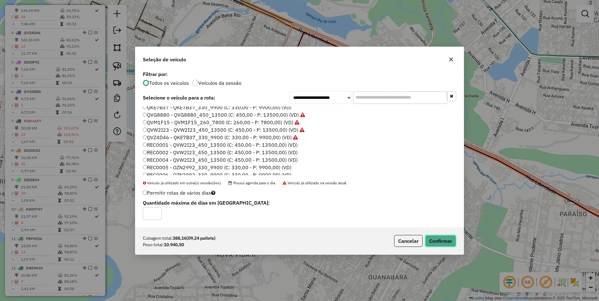
click at [438, 239] on button "Confirmar" at bounding box center [440, 241] width 31 height 12
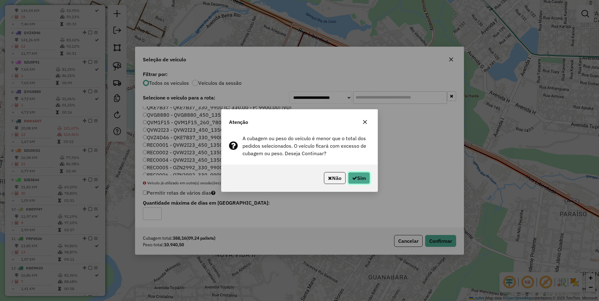
click at [365, 177] on button "Sim" at bounding box center [359, 178] width 22 height 12
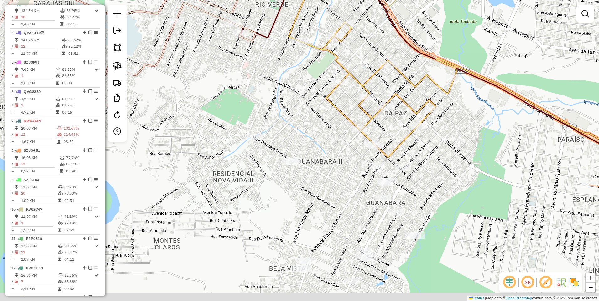
drag, startPoint x: 439, startPoint y: 239, endPoint x: 432, endPoint y: 96, distance: 144.0
click at [432, 96] on div "Janela de atendimento Grade de atendimento Capacidade Transportadoras Veículos …" at bounding box center [299, 150] width 599 height 301
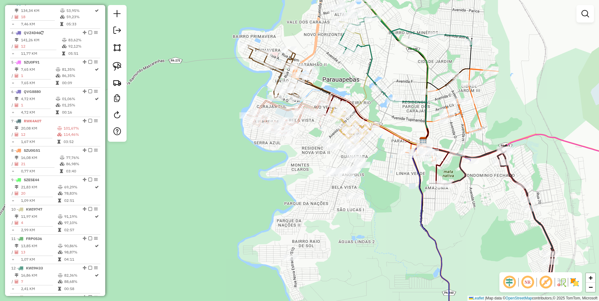
drag, startPoint x: 344, startPoint y: 237, endPoint x: 324, endPoint y: 234, distance: 20.4
click at [324, 233] on div "Janela de atendimento Grade de atendimento Capacidade Transportadoras Veículos …" at bounding box center [299, 150] width 599 height 301
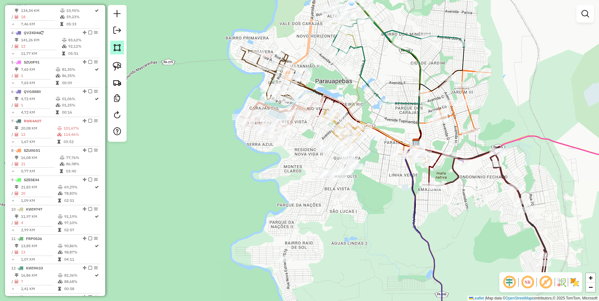
click at [116, 47] on img at bounding box center [117, 47] width 9 height 9
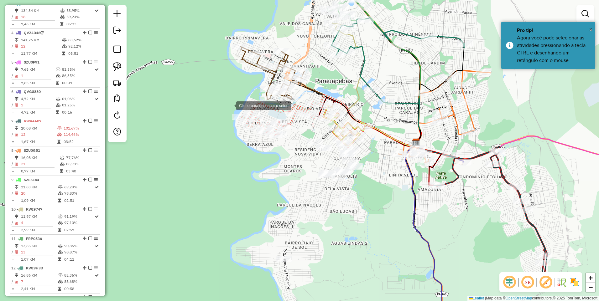
click at [228, 103] on div at bounding box center [230, 105] width 13 height 13
click at [471, 168] on div at bounding box center [471, 167] width 13 height 13
click at [250, 299] on div at bounding box center [250, 300] width 13 height 13
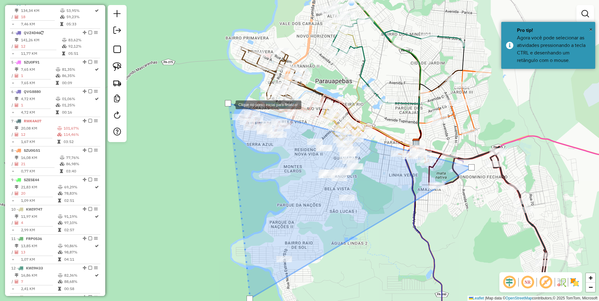
click at [229, 104] on div at bounding box center [228, 103] width 6 height 6
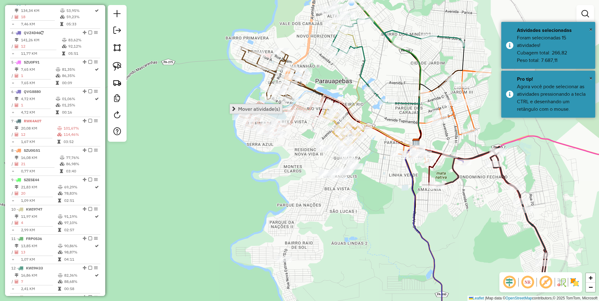
click at [246, 110] on span "Mover atividade(s)" at bounding box center [259, 109] width 42 height 5
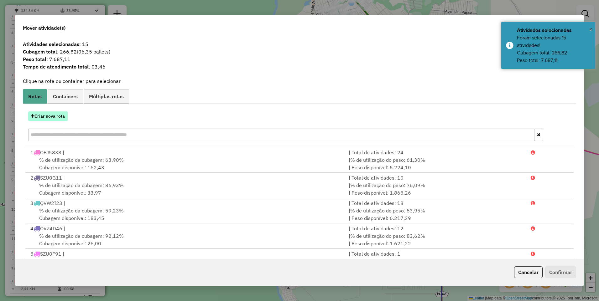
click at [53, 116] on button "Criar nova rota" at bounding box center [47, 117] width 39 height 10
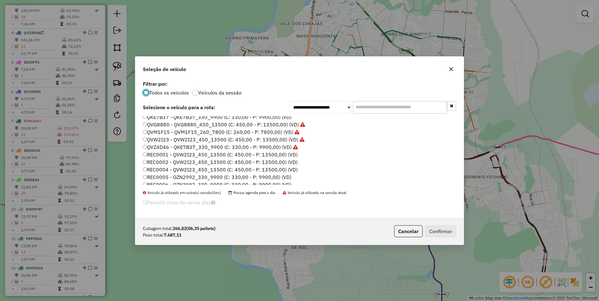
scroll to position [94, 0]
click at [153, 178] on label "RXA3F98 - RWK4A07_330_9900 (C: 330,00 - P: 9900,00) (VD)" at bounding box center [217, 176] width 149 height 8
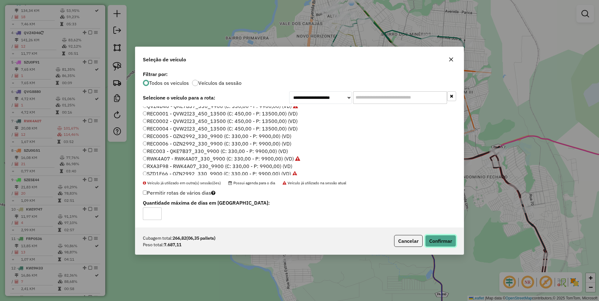
click at [437, 242] on button "Confirmar" at bounding box center [440, 241] width 31 height 12
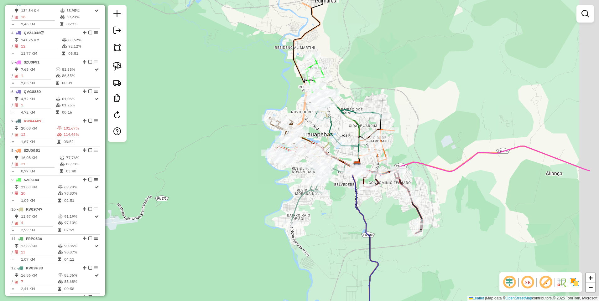
drag, startPoint x: 408, startPoint y: 244, endPoint x: 336, endPoint y: 193, distance: 87.9
click at [333, 208] on div "Janela de atendimento Grade de atendimento Capacidade Transportadoras Veículos …" at bounding box center [299, 150] width 599 height 301
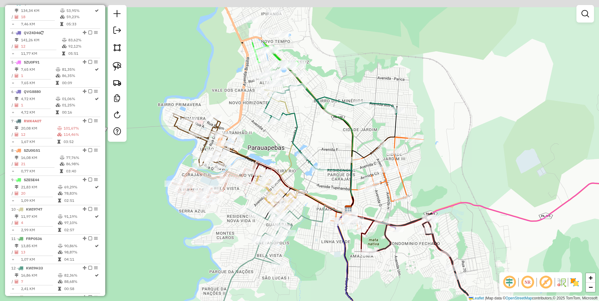
drag, startPoint x: 332, startPoint y: 158, endPoint x: 336, endPoint y: 174, distance: 16.5
click at [336, 174] on icon at bounding box center [337, 189] width 34 height 48
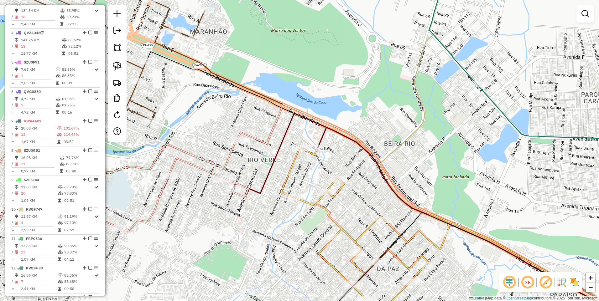
select select "**********"
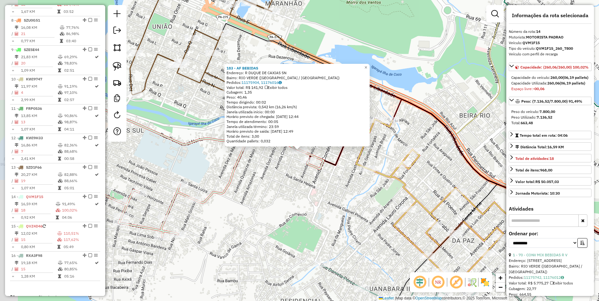
scroll to position [447, 0]
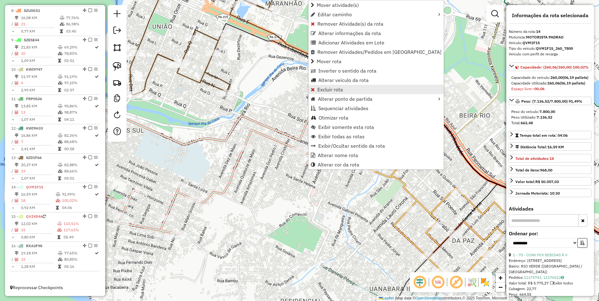
click at [326, 90] on span "Excluir rota" at bounding box center [330, 89] width 26 height 5
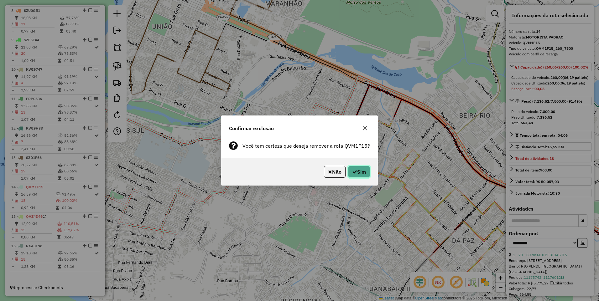
click at [354, 171] on icon "button" at bounding box center [354, 171] width 5 height 5
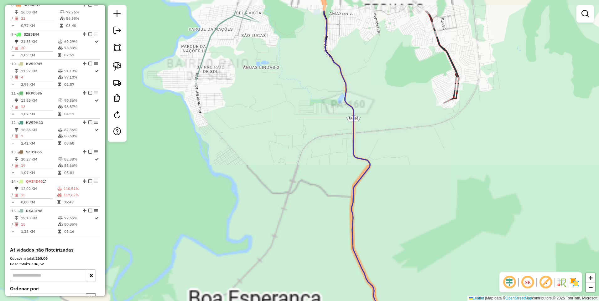
drag, startPoint x: 268, startPoint y: 98, endPoint x: 327, endPoint y: 277, distance: 189.2
click at [330, 297] on div "Janela de atendimento Grade de atendimento Capacidade Transportadoras Veículos …" at bounding box center [299, 150] width 599 height 301
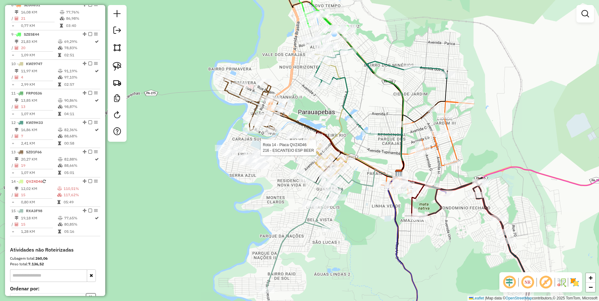
select select "**********"
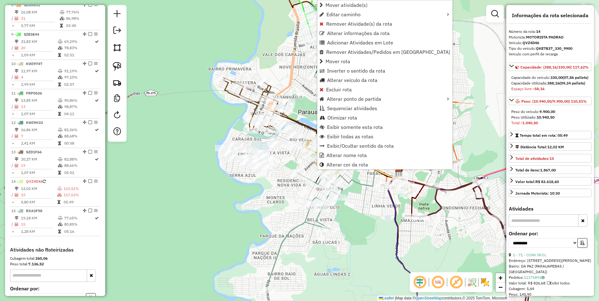
scroll to position [516, 0]
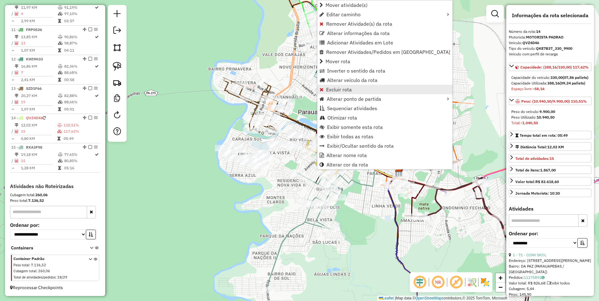
click at [340, 88] on span "Excluir rota" at bounding box center [339, 89] width 26 height 5
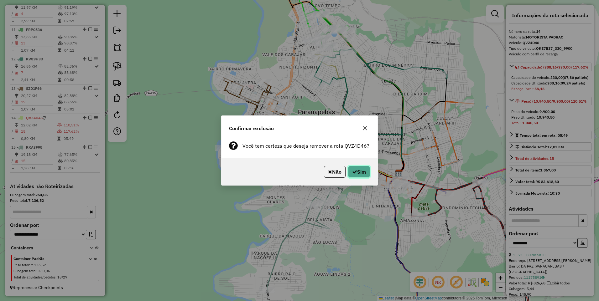
click at [363, 173] on button "Sim" at bounding box center [359, 172] width 22 height 12
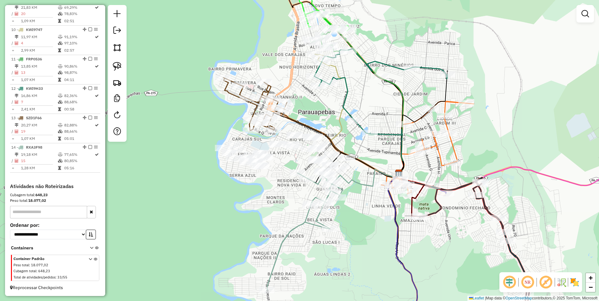
scroll to position [487, 0]
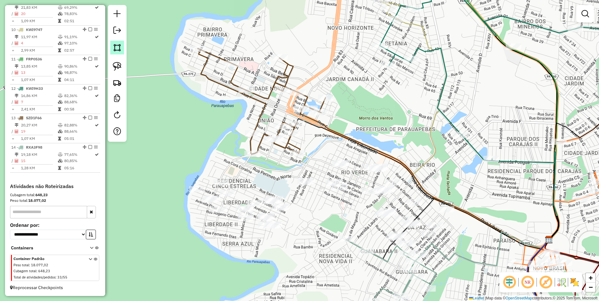
click at [113, 49] on img at bounding box center [117, 47] width 9 height 9
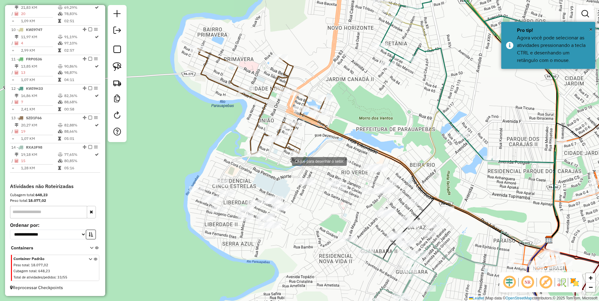
click at [286, 161] on div at bounding box center [285, 161] width 13 height 13
click at [290, 188] on div at bounding box center [289, 185] width 13 height 13
click at [388, 202] on div at bounding box center [388, 202] width 13 height 13
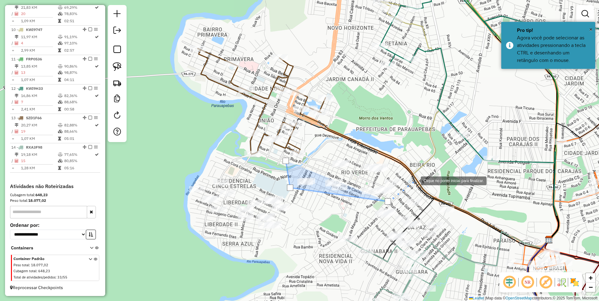
click at [413, 181] on div at bounding box center [414, 180] width 13 height 13
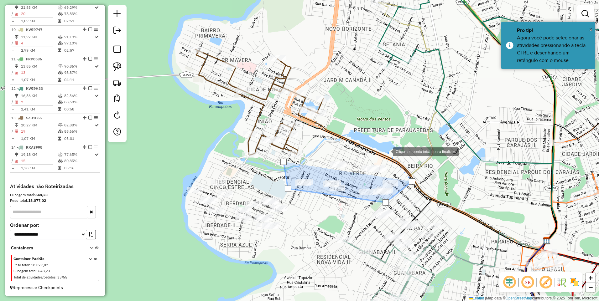
click at [387, 151] on div at bounding box center [386, 151] width 13 height 13
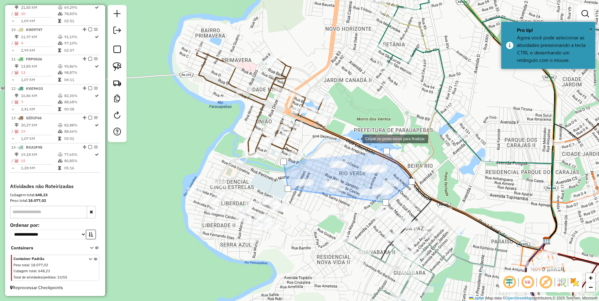
click at [355, 137] on div at bounding box center [356, 138] width 13 height 13
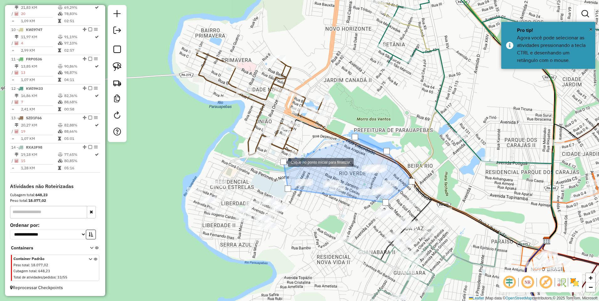
click at [282, 162] on div at bounding box center [283, 162] width 6 height 6
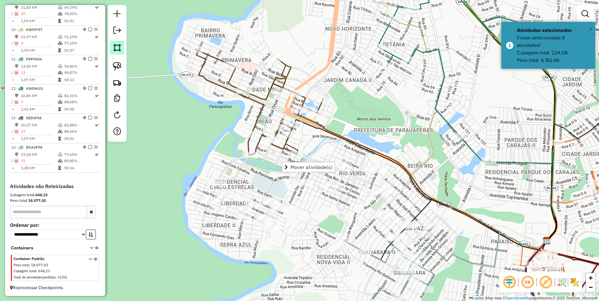
click at [112, 45] on link at bounding box center [117, 48] width 14 height 14
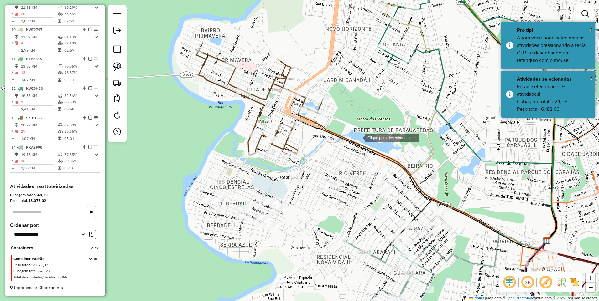
click at [358, 138] on div at bounding box center [358, 137] width 13 height 13
click at [330, 219] on div at bounding box center [332, 221] width 13 height 13
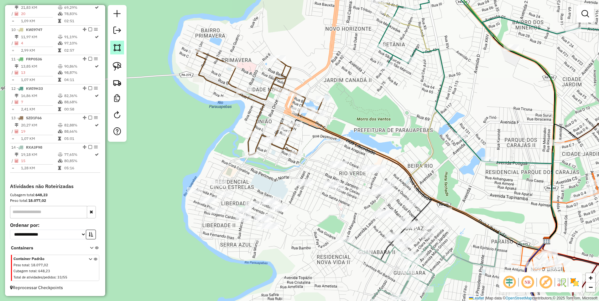
click at [115, 48] on img at bounding box center [117, 47] width 9 height 9
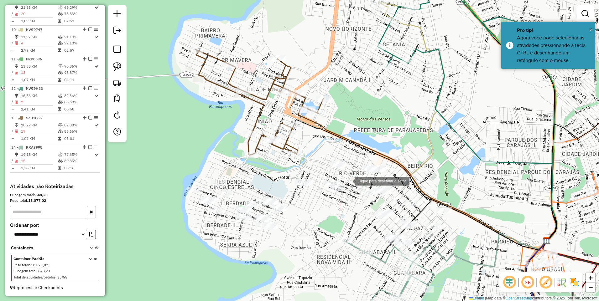
click at [348, 180] on div at bounding box center [348, 180] width 13 height 13
click at [413, 169] on div at bounding box center [412, 169] width 13 height 13
click at [301, 142] on div at bounding box center [301, 142] width 13 height 13
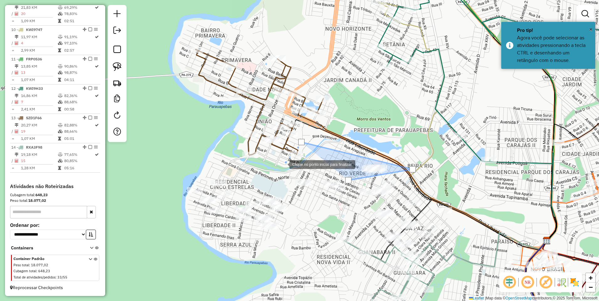
click at [281, 165] on div at bounding box center [283, 164] width 13 height 13
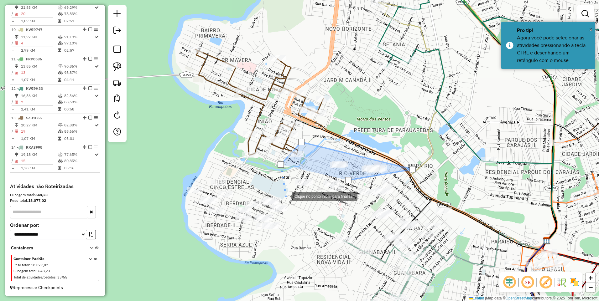
click at [285, 197] on div at bounding box center [285, 196] width 13 height 13
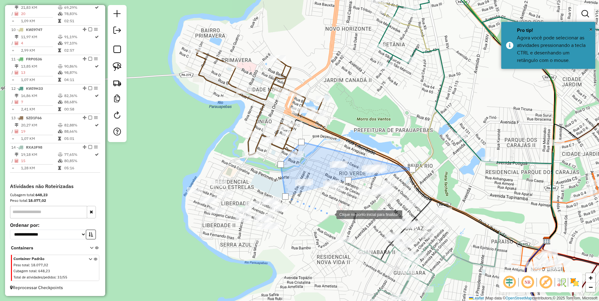
click at [333, 216] on div at bounding box center [330, 214] width 13 height 13
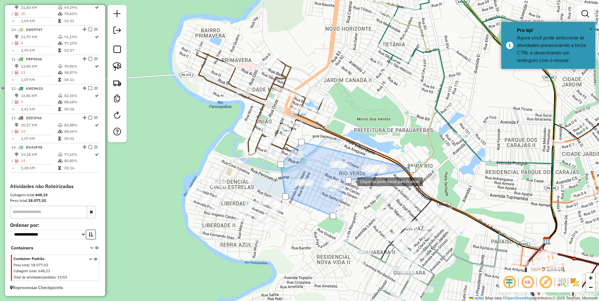
click at [351, 181] on div at bounding box center [348, 180] width 6 height 6
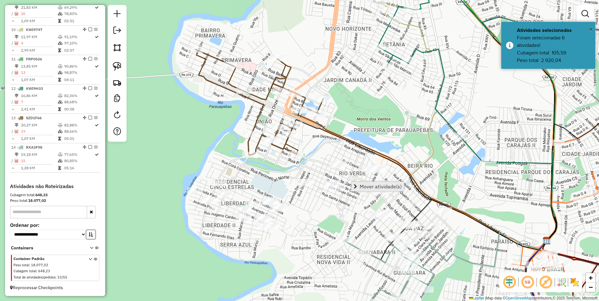
click at [362, 185] on span "Mover atividade(s)" at bounding box center [381, 186] width 42 height 5
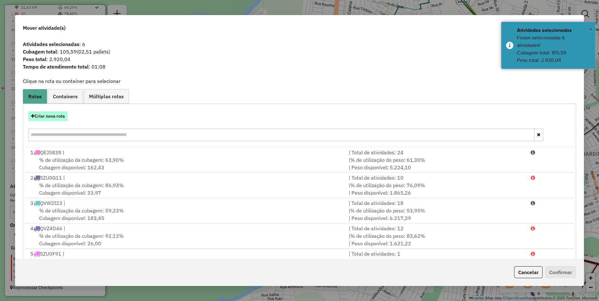
click at [41, 118] on button "Criar nova rota" at bounding box center [47, 117] width 39 height 10
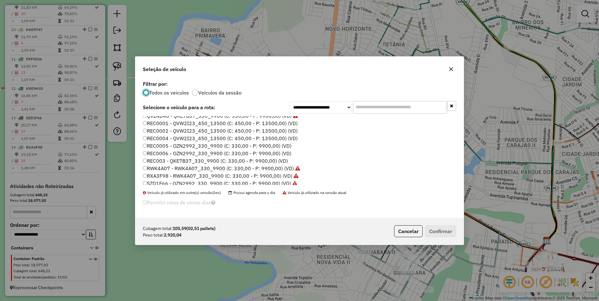
scroll to position [31, 0]
click at [155, 133] on label "OZN2992 - OZN2992_330_9900 (C: 330,00 - P: 9900,00) (VD)" at bounding box center [217, 134] width 149 height 8
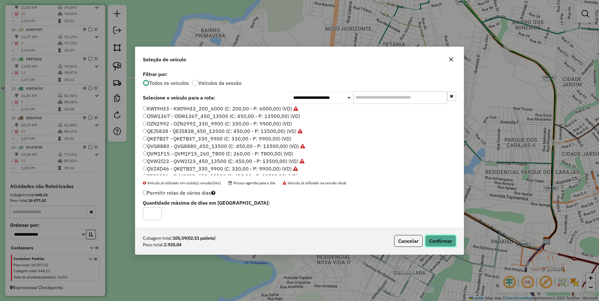
click at [445, 240] on button "Confirmar" at bounding box center [440, 241] width 31 height 12
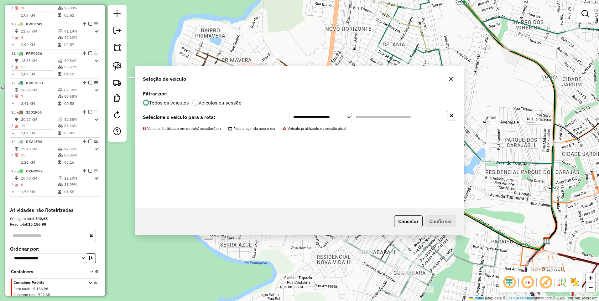
scroll to position [516, 0]
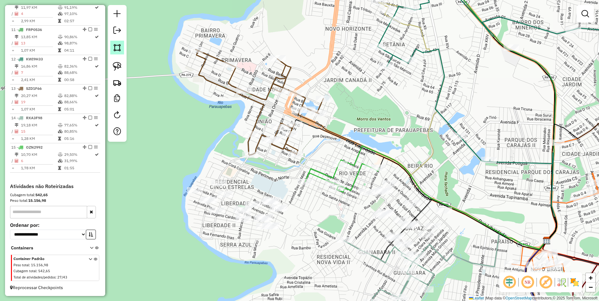
click at [117, 47] on img at bounding box center [117, 47] width 9 height 9
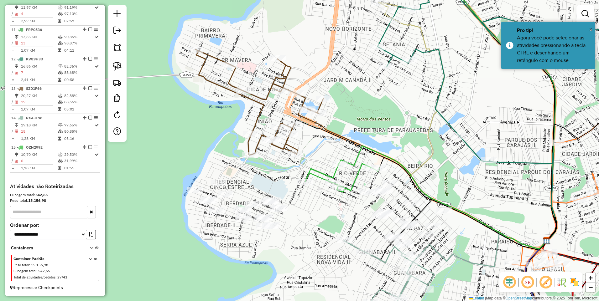
click at [366, 195] on div at bounding box center [367, 192] width 16 height 6
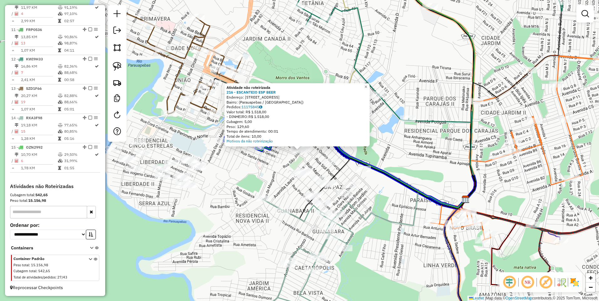
click at [1, 207] on div "Atividade não roteirizada 216 - ESCANTEIO ESP BEER Endereço: [STREET_ADDRESS] P…" at bounding box center [1, 207] width 0 height 0
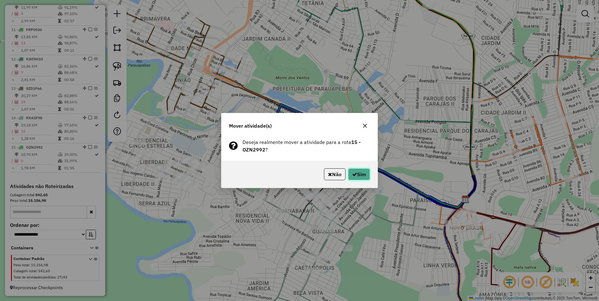
click at [363, 174] on button "Sim" at bounding box center [359, 175] width 22 height 12
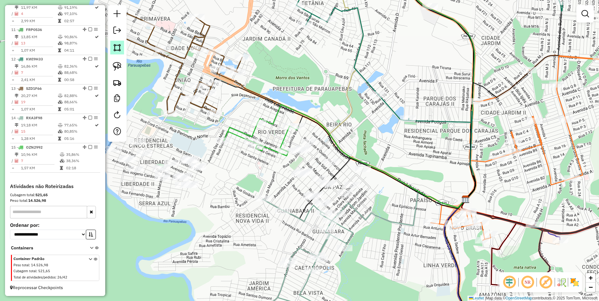
click at [117, 47] on img at bounding box center [117, 47] width 9 height 9
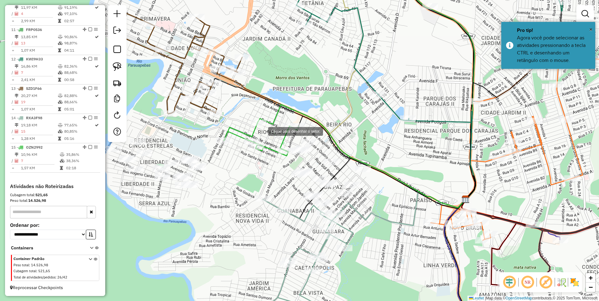
click at [262, 131] on div at bounding box center [262, 131] width 13 height 13
click at [382, 133] on div at bounding box center [376, 131] width 13 height 13
click at [382, 228] on div at bounding box center [381, 227] width 13 height 13
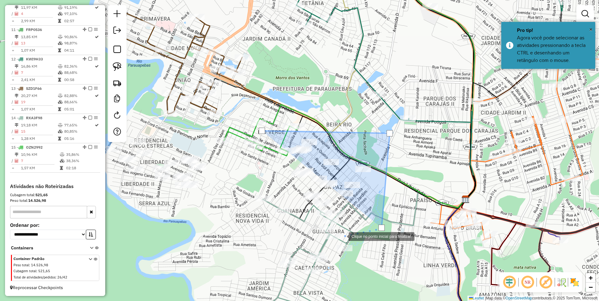
click at [336, 230] on div at bounding box center [342, 236] width 13 height 13
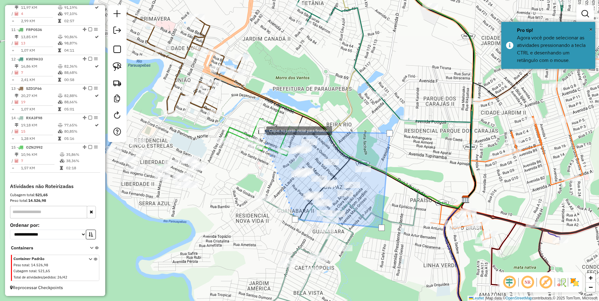
click at [260, 130] on div at bounding box center [262, 131] width 6 height 6
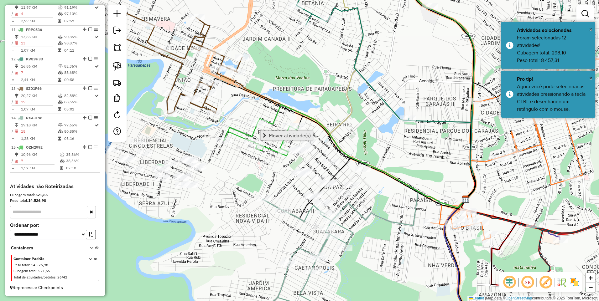
click at [292, 138] on span "Mover atividade(s)" at bounding box center [290, 135] width 42 height 5
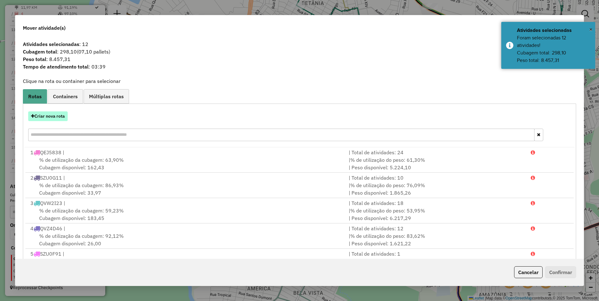
click at [37, 115] on button "Criar nova rota" at bounding box center [47, 117] width 39 height 10
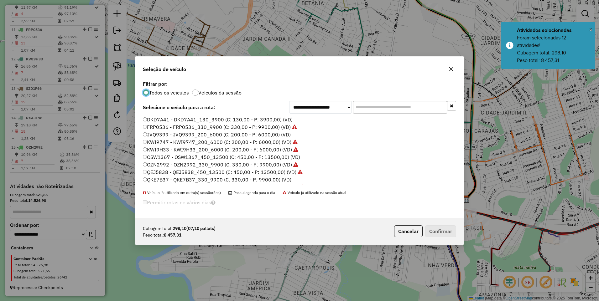
scroll to position [31, 0]
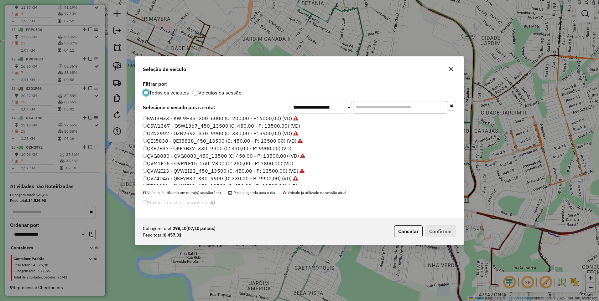
click at [158, 179] on label "QVZ4D46 - QKE7B37_330_9900 (C: 330,00 - P: 9900,00) (VD)" at bounding box center [220, 179] width 155 height 8
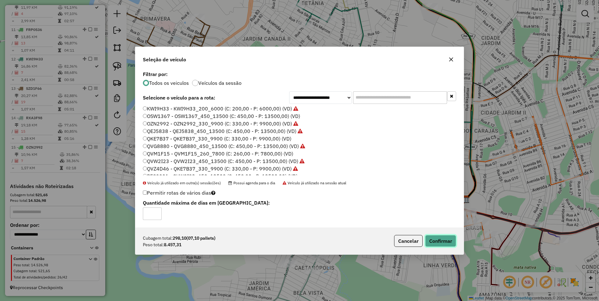
click at [434, 244] on button "Confirmar" at bounding box center [440, 241] width 31 height 12
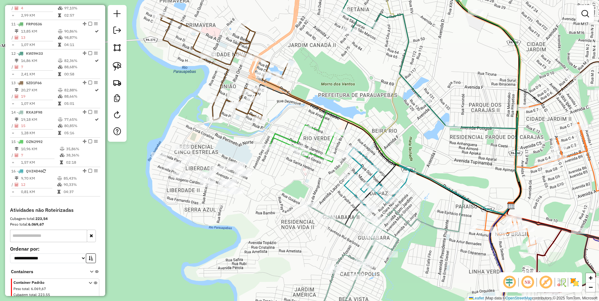
drag, startPoint x: 203, startPoint y: 159, endPoint x: 235, endPoint y: 161, distance: 31.4
click at [235, 161] on div "Janela de atendimento Grade de atendimento Capacidade Transportadoras Veículos …" at bounding box center [299, 150] width 599 height 301
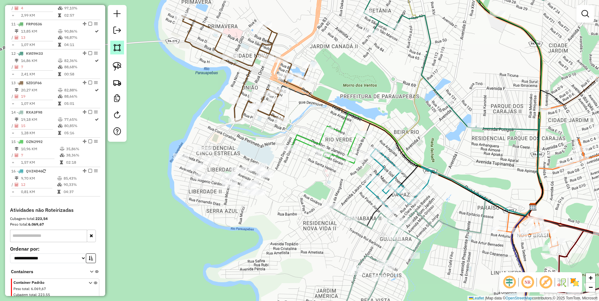
click at [116, 49] on img at bounding box center [117, 47] width 9 height 9
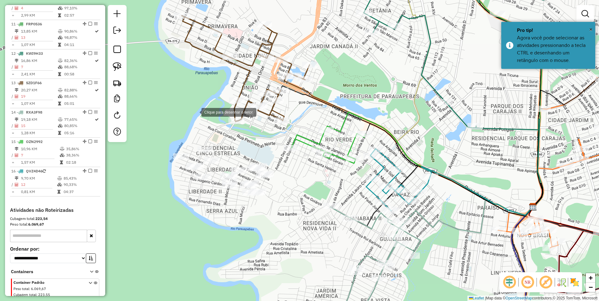
click at [195, 112] on div at bounding box center [195, 112] width 13 height 13
click at [156, 193] on div at bounding box center [156, 193] width 13 height 13
click at [303, 232] on div at bounding box center [302, 232] width 13 height 13
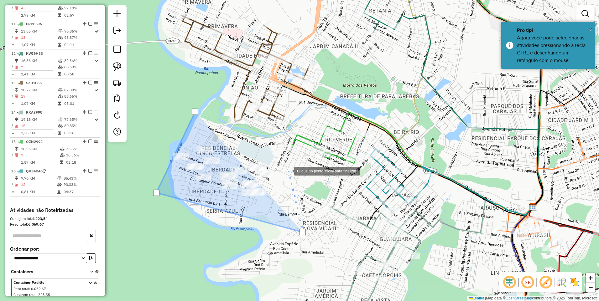
click at [288, 170] on div at bounding box center [288, 170] width 13 height 13
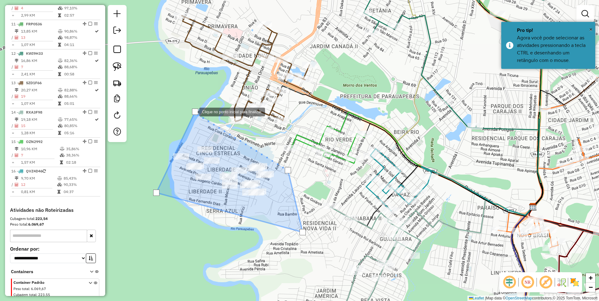
click at [193, 111] on div at bounding box center [195, 112] width 6 height 6
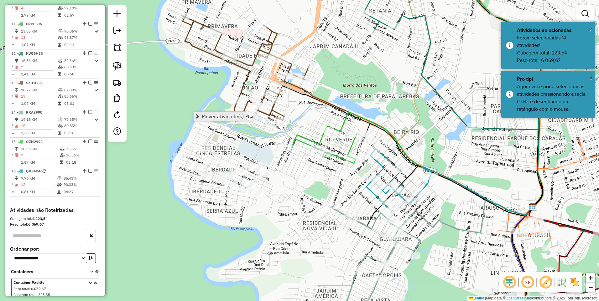
click at [218, 115] on span "Mover atividade(s)" at bounding box center [223, 116] width 42 height 5
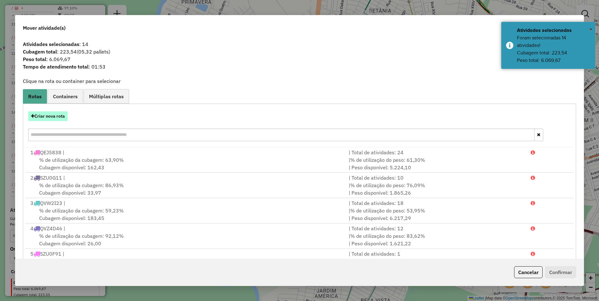
click at [51, 112] on button "Criar nova rota" at bounding box center [47, 117] width 39 height 10
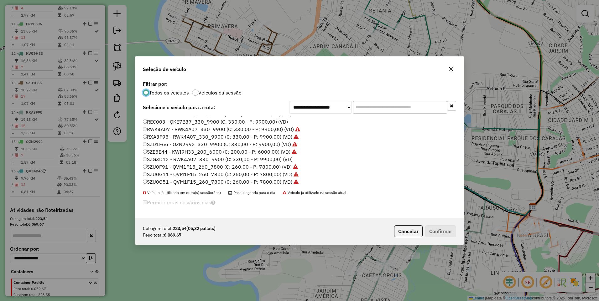
scroll to position [134, 0]
click at [158, 159] on label "SZG3D12 - RWK4A07_330_9900 (C: 330,00 - P: 9900,00) (VD)" at bounding box center [218, 159] width 150 height 8
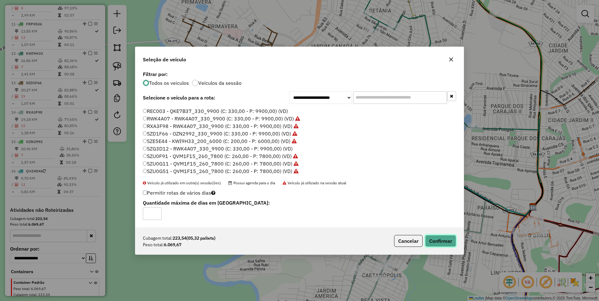
click at [435, 244] on button "Confirmar" at bounding box center [440, 241] width 31 height 12
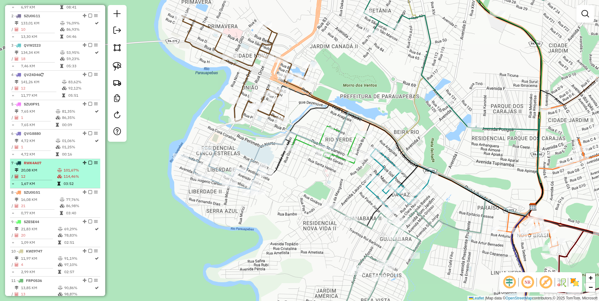
scroll to position [195, 0]
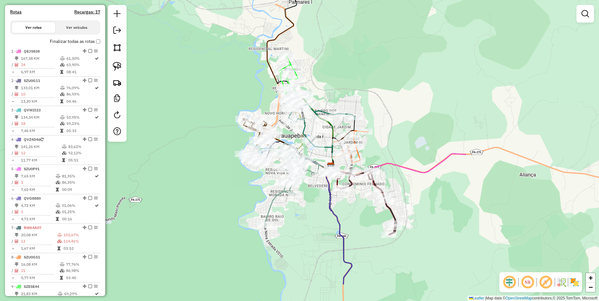
drag, startPoint x: 497, startPoint y: 177, endPoint x: 305, endPoint y: 131, distance: 198.2
click at [305, 131] on icon at bounding box center [322, 125] width 67 height 43
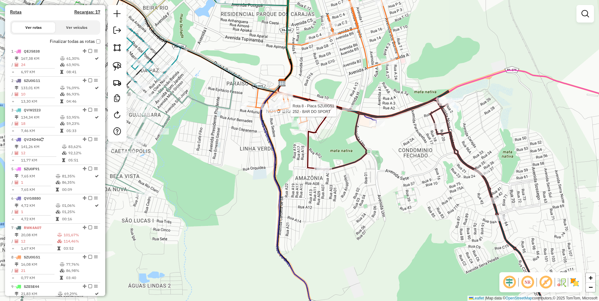
select select "**********"
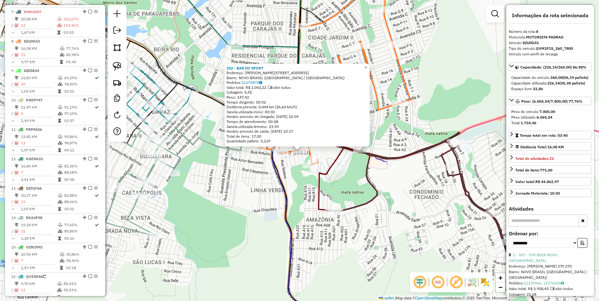
scroll to position [449, 0]
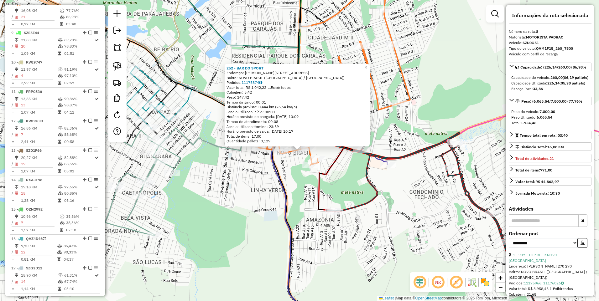
click at [286, 198] on icon at bounding box center [295, 227] width 47 height 207
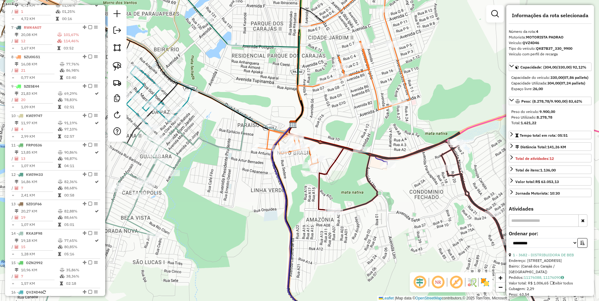
scroll to position [331, 0]
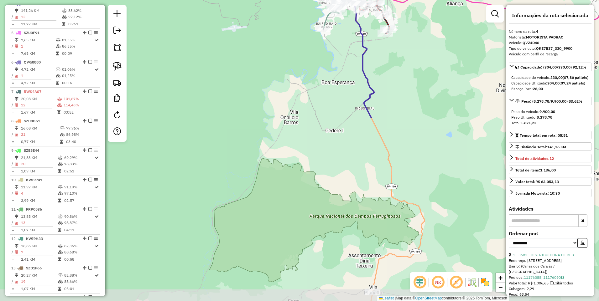
drag, startPoint x: 316, startPoint y: 262, endPoint x: 365, endPoint y: -15, distance: 281.1
click at [365, 0] on html "Aguarde... Pop-up bloqueado! Seu navegador bloqueou automáticamente a abertura …" at bounding box center [299, 150] width 599 height 301
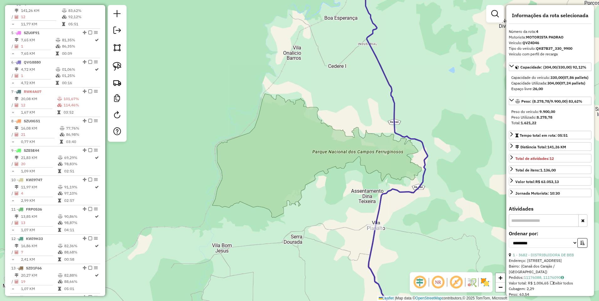
drag, startPoint x: 400, startPoint y: 196, endPoint x: 372, endPoint y: 55, distance: 144.6
click at [381, 89] on div "Janela de atendimento Grade de atendimento Capacidade Transportadoras Veículos …" at bounding box center [299, 150] width 599 height 301
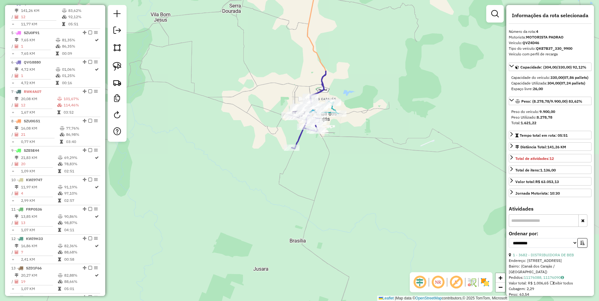
drag, startPoint x: 382, startPoint y: 215, endPoint x: 372, endPoint y: 201, distance: 17.2
click at [383, 245] on div "Janela de atendimento Grade de atendimento Capacidade Transportadoras Veículos …" at bounding box center [299, 150] width 599 height 301
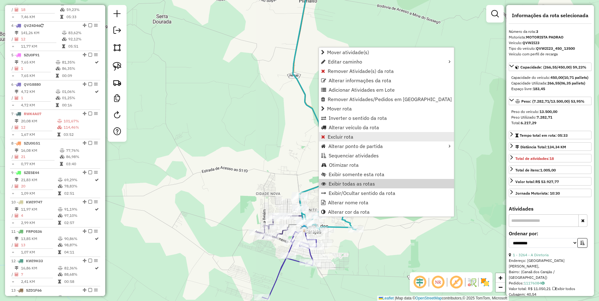
scroll to position [301, 0]
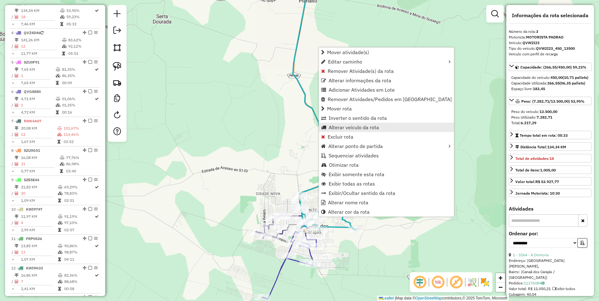
click at [365, 128] on span "Alterar veículo da rota" at bounding box center [354, 127] width 50 height 5
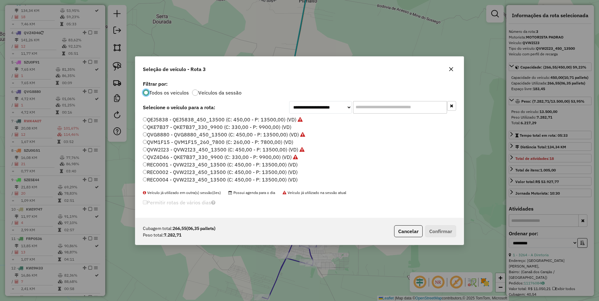
scroll to position [63, 0]
click at [448, 69] on button "button" at bounding box center [451, 69] width 10 height 10
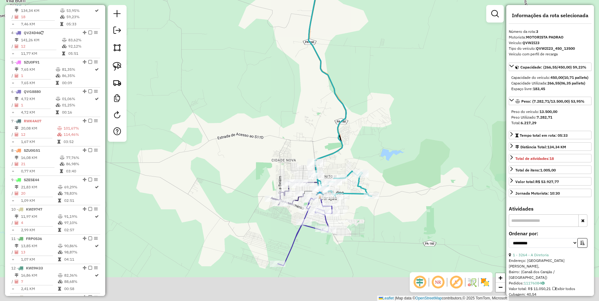
drag, startPoint x: 325, startPoint y: 174, endPoint x: 343, endPoint y: 99, distance: 77.2
click at [346, 74] on icon at bounding box center [328, 50] width 38 height 228
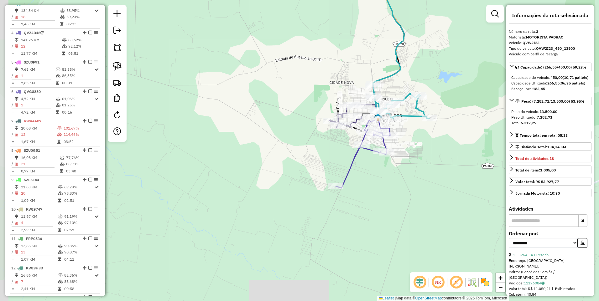
drag, startPoint x: 423, startPoint y: 57, endPoint x: 392, endPoint y: 219, distance: 164.5
click at [396, 234] on div "Janela de atendimento Grade de atendimento Capacidade Transportadoras Veículos …" at bounding box center [299, 150] width 599 height 301
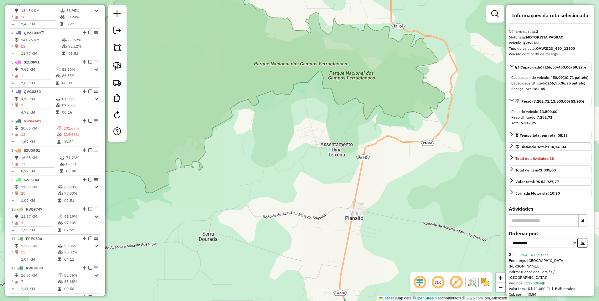
drag, startPoint x: 333, startPoint y: 61, endPoint x: 335, endPoint y: 231, distance: 169.8
click at [333, 219] on div "Janela de atendimento Grade de atendimento Capacidade Transportadoras Veículos …" at bounding box center [299, 150] width 599 height 301
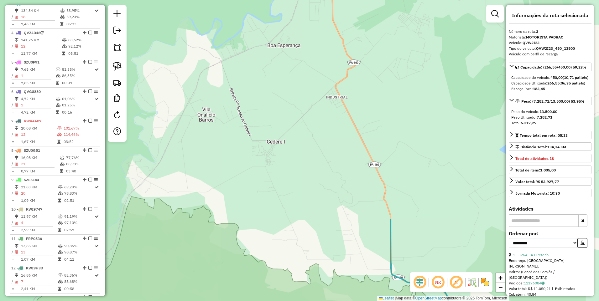
drag, startPoint x: 312, startPoint y: 236, endPoint x: 323, endPoint y: 297, distance: 62.1
click at [323, 297] on div "Janela de atendimento Grade de atendimento Capacidade Transportadoras Veículos …" at bounding box center [299, 150] width 599 height 301
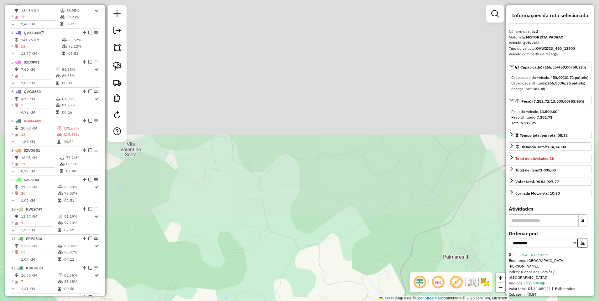
drag, startPoint x: 341, startPoint y: 263, endPoint x: 315, endPoint y: 86, distance: 179.1
click at [325, 119] on div "Janela de atendimento Grade de atendimento Capacidade Transportadoras Veículos …" at bounding box center [299, 150] width 599 height 301
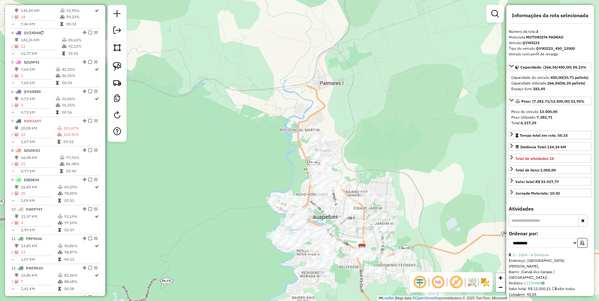
drag, startPoint x: 403, startPoint y: 164, endPoint x: 387, endPoint y: 95, distance: 70.8
click at [387, 95] on div "Janela de atendimento Grade de atendimento Capacidade Transportadoras Veículos …" at bounding box center [299, 150] width 599 height 301
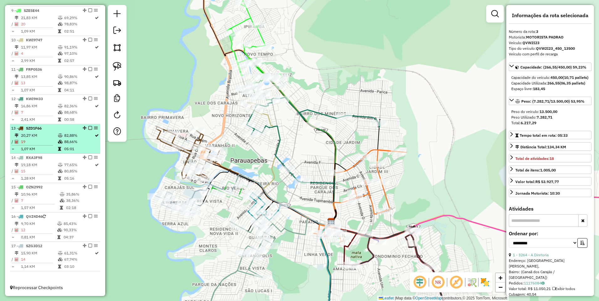
scroll to position [476, 0]
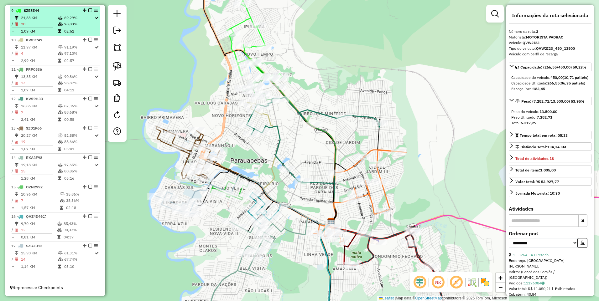
click at [49, 23] on td "20" at bounding box center [39, 24] width 37 height 6
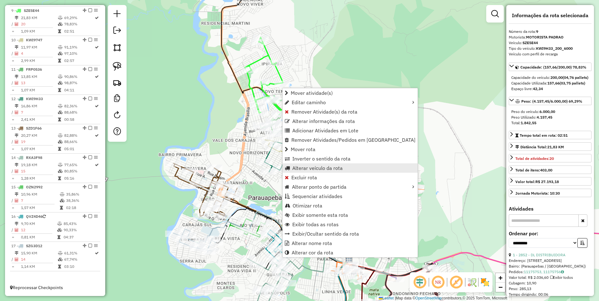
click at [321, 169] on span "Alterar veículo da rota" at bounding box center [317, 168] width 50 height 5
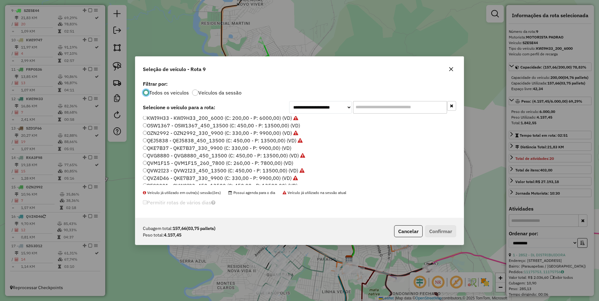
scroll to position [31, 0]
click at [160, 165] on label "QVM1F15 - QVM1F15_260_7800 (C: 260,00 - P: 7800,00) (VD)" at bounding box center [218, 164] width 150 height 8
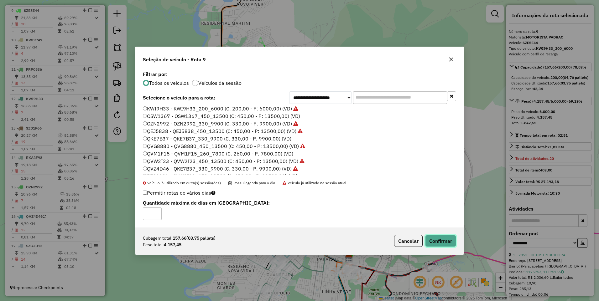
click at [431, 243] on button "Confirmar" at bounding box center [440, 241] width 31 height 12
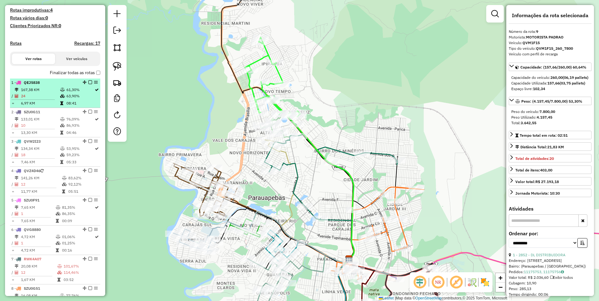
scroll to position [195, 0]
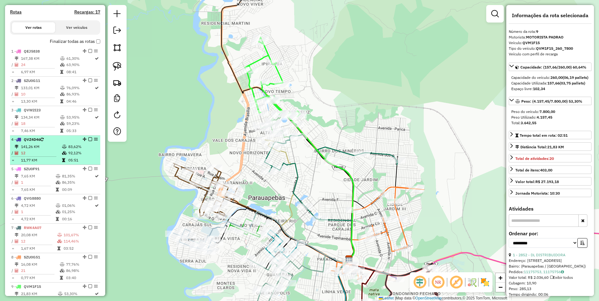
click at [43, 157] on td at bounding box center [36, 156] width 50 height 1
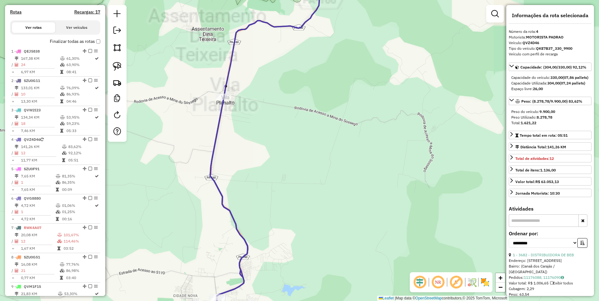
drag, startPoint x: 290, startPoint y: 263, endPoint x: 376, endPoint y: 123, distance: 163.9
click at [374, 127] on div "Janela de atendimento Grade de atendimento Capacidade Transportadoras Veículos …" at bounding box center [299, 150] width 599 height 301
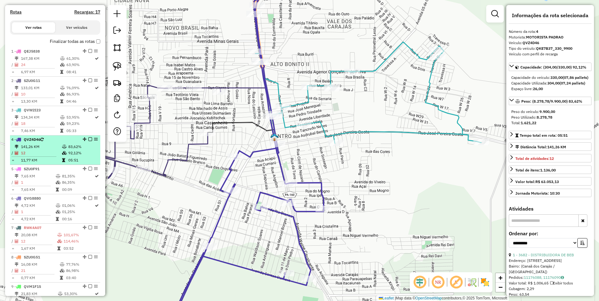
click at [51, 156] on td "12" at bounding box center [41, 153] width 41 height 6
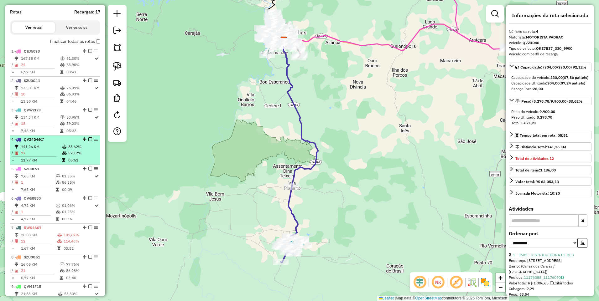
click at [51, 156] on td "12" at bounding box center [41, 153] width 41 height 6
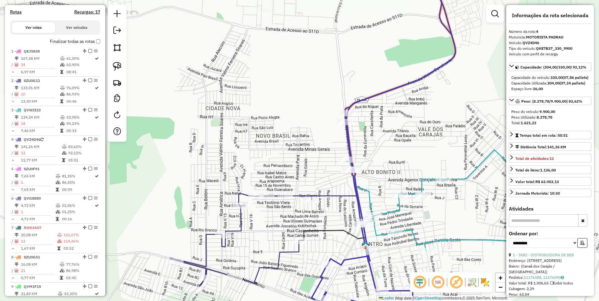
drag, startPoint x: 382, startPoint y: 207, endPoint x: 320, endPoint y: 143, distance: 88.2
click at [323, 143] on div "Janela de atendimento Grade de atendimento Capacidade Transportadoras Veículos …" at bounding box center [299, 150] width 599 height 301
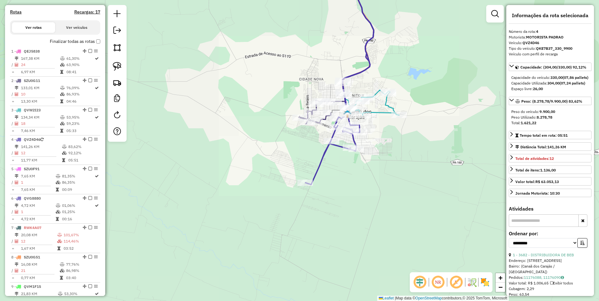
drag, startPoint x: 302, startPoint y: 49, endPoint x: 354, endPoint y: 243, distance: 200.8
click at [354, 232] on div "Rota 3 - Placa QVW2I23 3264 - A Diretoria Janela de atendimento Grade de atendi…" at bounding box center [299, 150] width 599 height 301
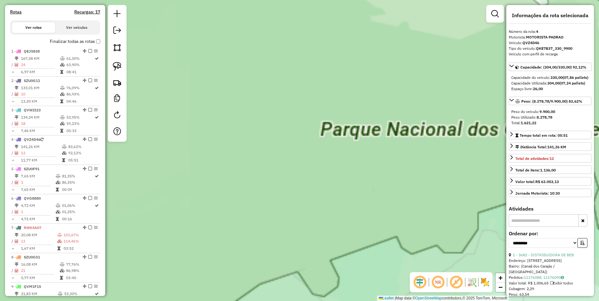
drag, startPoint x: 433, startPoint y: 91, endPoint x: 340, endPoint y: 244, distance: 178.7
click at [382, 200] on div "Janela de atendimento Grade de atendimento Capacidade Transportadoras Veículos …" at bounding box center [299, 150] width 599 height 301
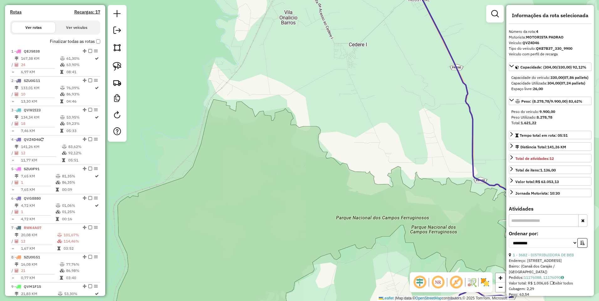
drag, startPoint x: 406, startPoint y: 105, endPoint x: 364, endPoint y: 257, distance: 158.1
click at [368, 243] on div "Janela de atendimento Grade de atendimento Capacidade Transportadoras Veículos …" at bounding box center [299, 150] width 599 height 301
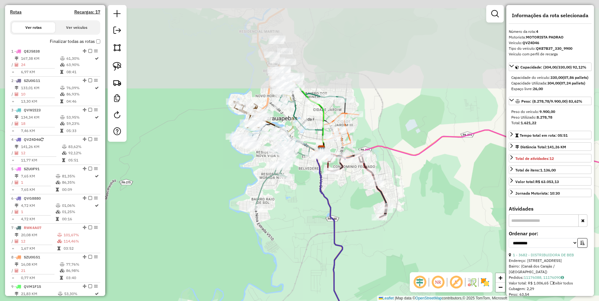
drag, startPoint x: 357, startPoint y: 98, endPoint x: 353, endPoint y: 198, distance: 100.0
click at [352, 197] on div "Janela de atendimento Grade de atendimento Capacidade Transportadoras Veículos …" at bounding box center [299, 150] width 599 height 301
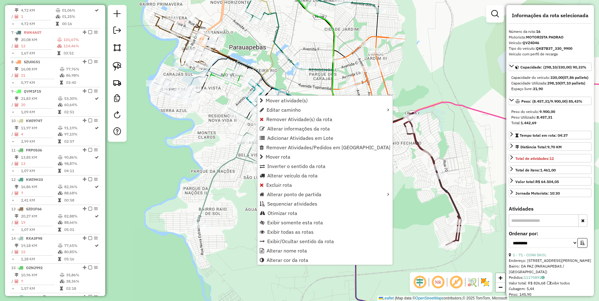
scroll to position [476, 0]
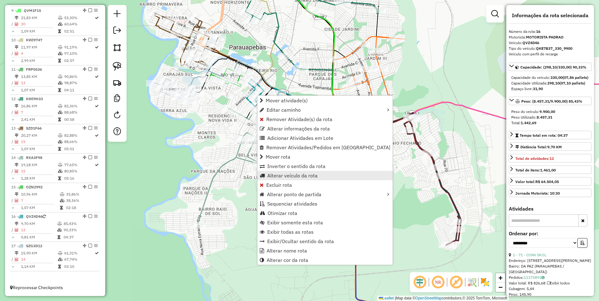
click at [283, 174] on span "Alterar veículo da rota" at bounding box center [292, 175] width 50 height 5
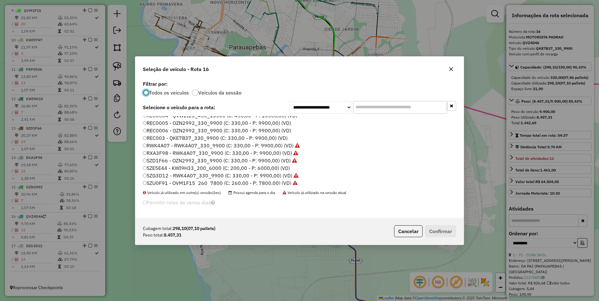
scroll to position [134, 0]
click at [409, 231] on button "Cancelar" at bounding box center [408, 232] width 29 height 12
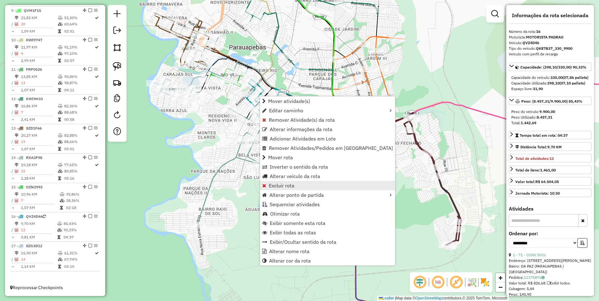
click at [293, 188] on span "Excluir rota" at bounding box center [282, 185] width 26 height 5
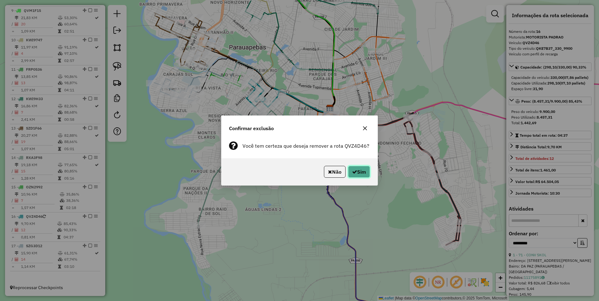
click at [362, 171] on button "Sim" at bounding box center [359, 172] width 22 height 12
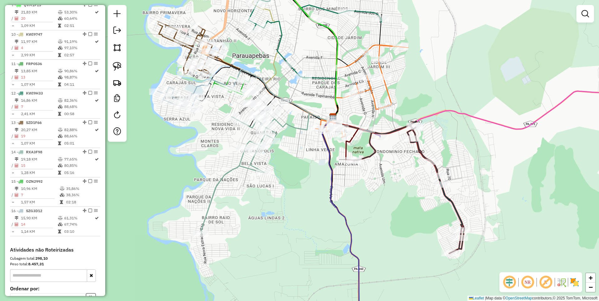
drag, startPoint x: 301, startPoint y: 101, endPoint x: 349, endPoint y: 153, distance: 70.0
click at [333, 121] on icon at bounding box center [259, 96] width 147 height 52
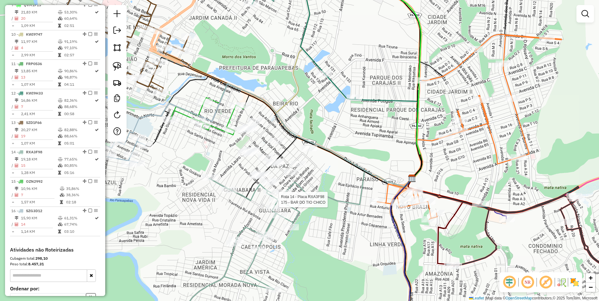
select select "**********"
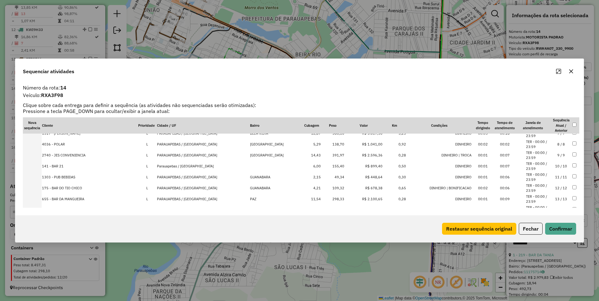
scroll to position [96, 0]
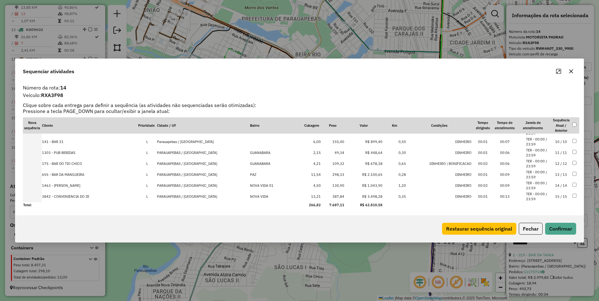
click at [372, 270] on div "Sequenciar atividades Número da rota: 14 Veículo: RXA3F98 Clique sobre cada ent…" at bounding box center [299, 150] width 599 height 301
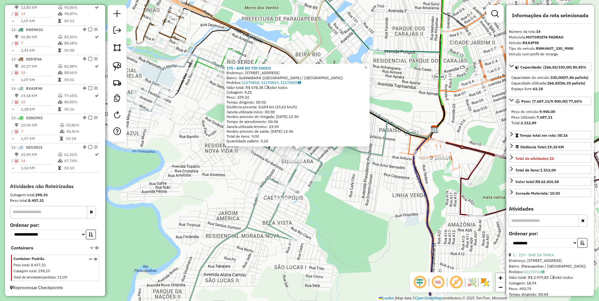
click at [178, 183] on div "175 - BAR DO TIO [PERSON_NAME]: R MANE GARRINCHA 436 Bairro: [GEOGRAPHIC_DATA] …" at bounding box center [299, 150] width 599 height 301
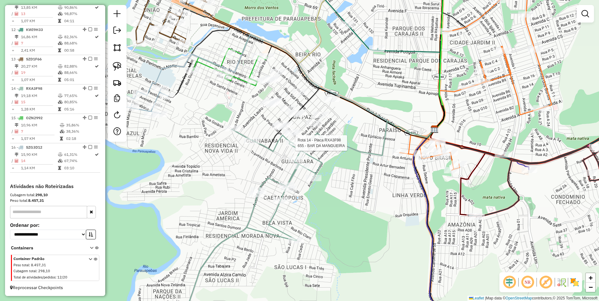
select select "**********"
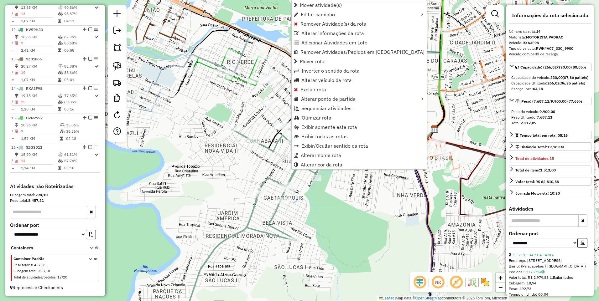
drag, startPoint x: 324, startPoint y: 91, endPoint x: 466, endPoint y: 52, distance: 147.4
click at [466, 52] on hb-router-mapa "Mover atividade(s) Editar caminho Remover Atividade(s) da rota Alterar informaç…" at bounding box center [299, 150] width 599 height 301
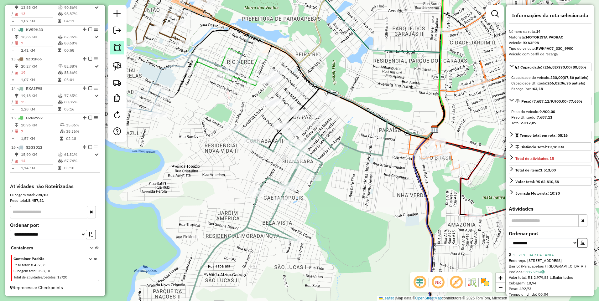
click at [120, 45] on img at bounding box center [117, 47] width 9 height 9
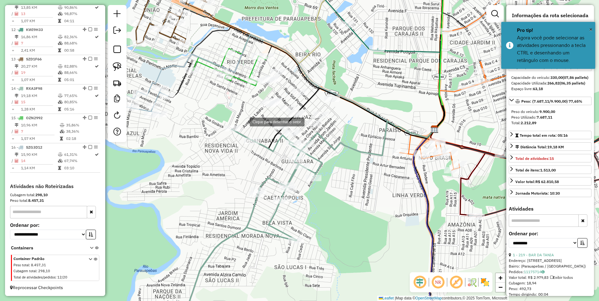
click at [237, 115] on div at bounding box center [243, 121] width 13 height 13
click at [323, 179] on div at bounding box center [323, 178] width 13 height 13
click at [335, 137] on div at bounding box center [335, 137] width 13 height 13
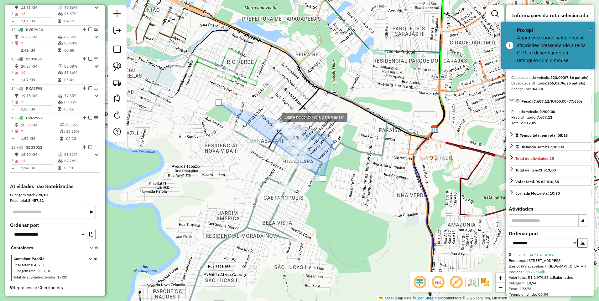
click at [275, 117] on div at bounding box center [275, 117] width 13 height 13
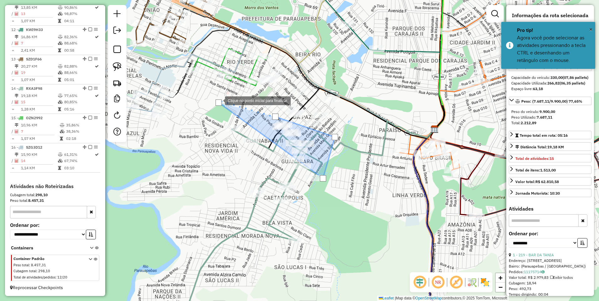
click at [219, 100] on div at bounding box center [219, 103] width 6 height 6
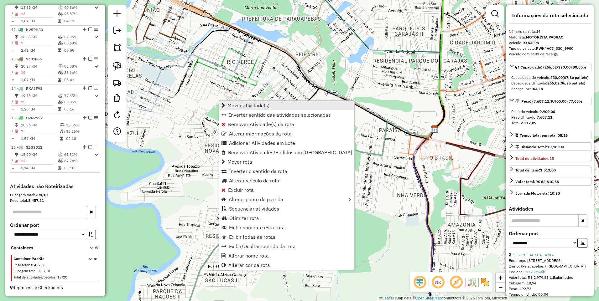
click at [242, 106] on span "Mover atividade(s)" at bounding box center [248, 105] width 42 height 5
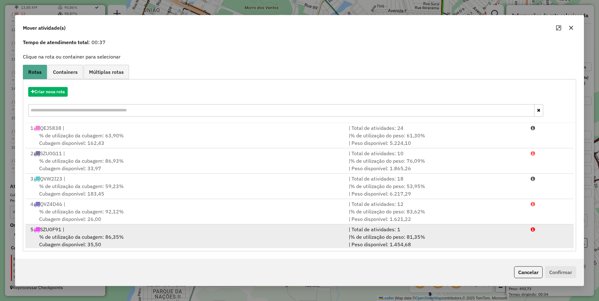
scroll to position [0, 0]
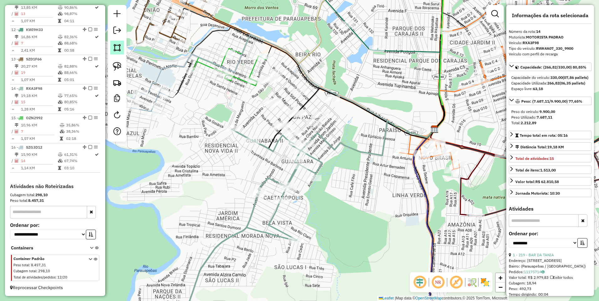
click at [117, 47] on img at bounding box center [117, 47] width 9 height 9
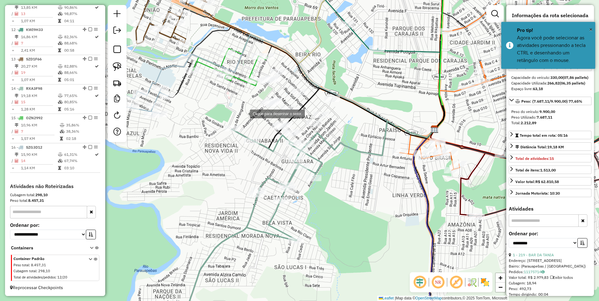
drag, startPoint x: 245, startPoint y: 114, endPoint x: 250, endPoint y: 116, distance: 5.6
click at [245, 114] on div at bounding box center [243, 113] width 13 height 13
click at [288, 120] on div at bounding box center [288, 120] width 13 height 13
click at [296, 124] on div at bounding box center [296, 123] width 13 height 13
click at [313, 134] on div at bounding box center [311, 133] width 13 height 13
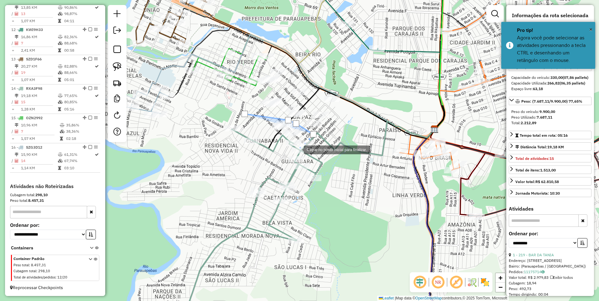
click at [291, 156] on div at bounding box center [297, 149] width 13 height 13
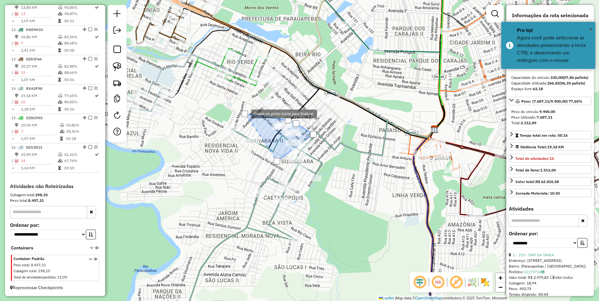
click at [245, 113] on div at bounding box center [245, 114] width 6 height 6
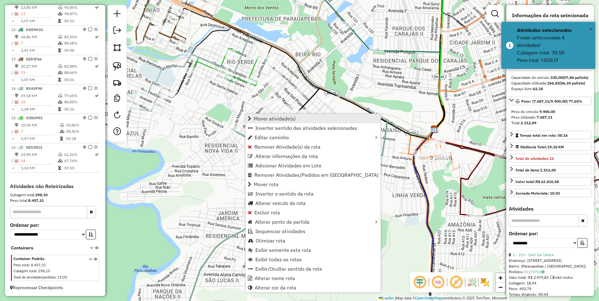
click at [280, 115] on link "Mover atividade(s)" at bounding box center [313, 118] width 135 height 9
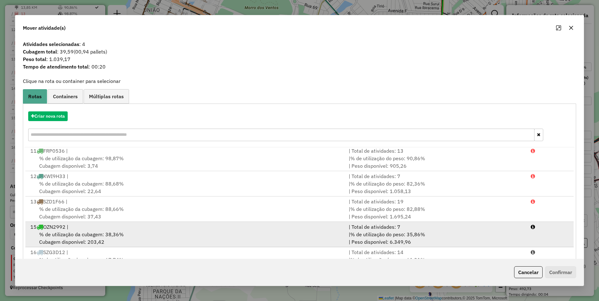
scroll to position [24, 0]
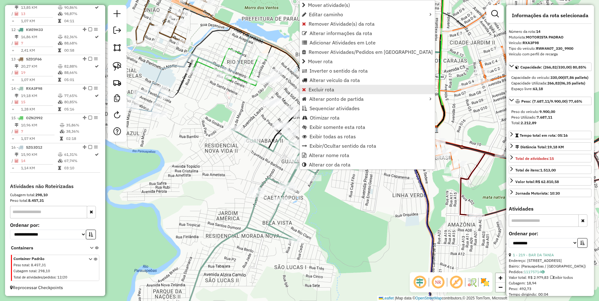
click at [328, 89] on span "Excluir rota" at bounding box center [322, 89] width 26 height 5
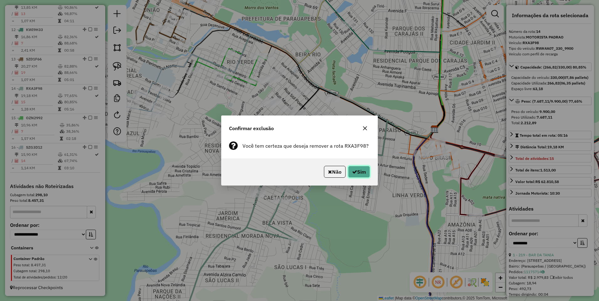
click at [361, 173] on button "Sim" at bounding box center [359, 172] width 22 height 12
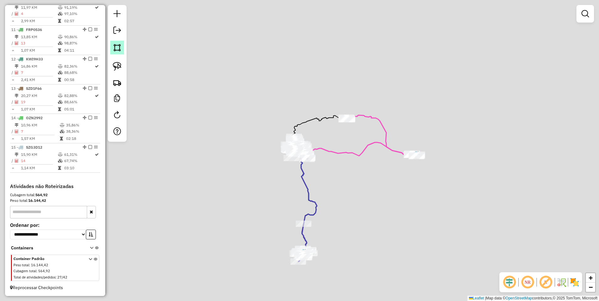
scroll to position [516, 0]
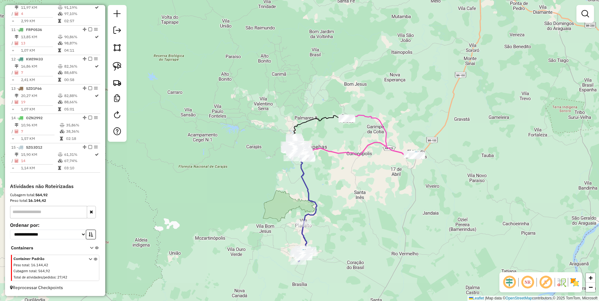
click at [116, 49] on img at bounding box center [117, 47] width 9 height 9
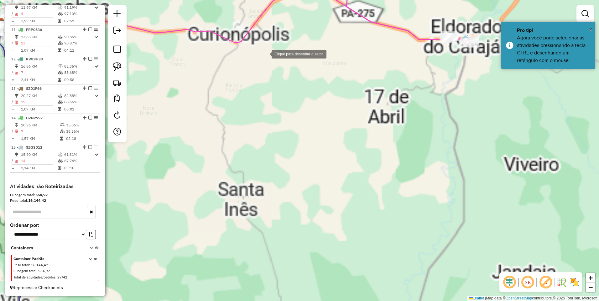
drag, startPoint x: 323, startPoint y: 90, endPoint x: 550, endPoint y: 149, distance: 234.1
click at [272, 60] on div at bounding box center [265, 53] width 13 height 13
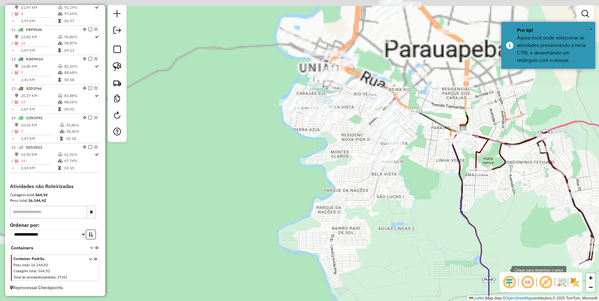
drag, startPoint x: 462, startPoint y: 242, endPoint x: 530, endPoint y: 271, distance: 73.4
click at [534, 288] on hb-router-mapa "Informações da Sessão 977805 - [DATE] Criação: [DATE] 17:25 Depósito: CARAJAS T…" at bounding box center [299, 150] width 599 height 301
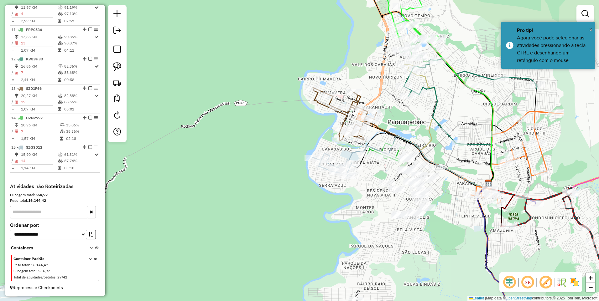
drag, startPoint x: 368, startPoint y: 215, endPoint x: 332, endPoint y: 222, distance: 36.7
click at [333, 223] on div at bounding box center [330, 223] width 13 height 13
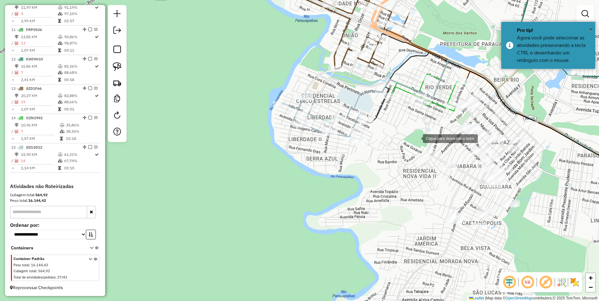
click at [410, 138] on div at bounding box center [416, 138] width 13 height 13
click at [482, 145] on div at bounding box center [482, 145] width 13 height 13
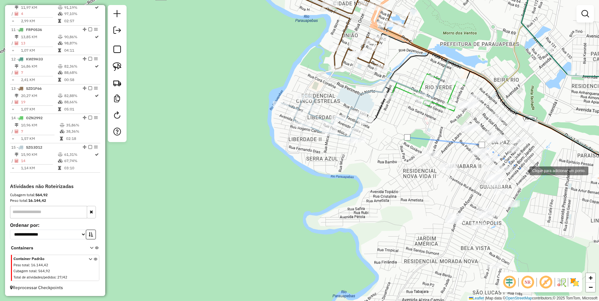
click at [524, 171] on div at bounding box center [523, 170] width 13 height 13
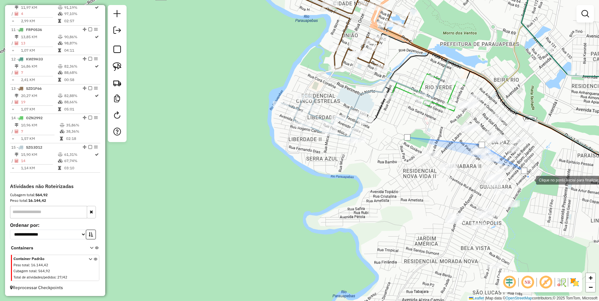
click at [536, 186] on div at bounding box center [529, 180] width 13 height 13
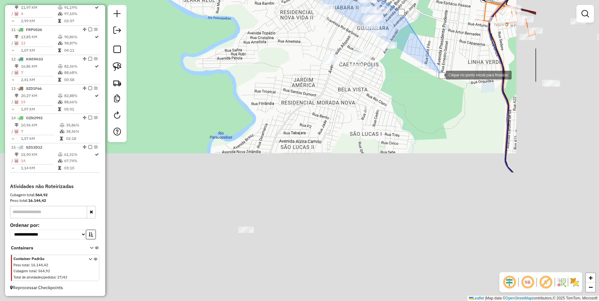
drag, startPoint x: 563, startPoint y: 237, endPoint x: 439, endPoint y: 61, distance: 215.4
click at [439, 73] on div at bounding box center [442, 76] width 6 height 6
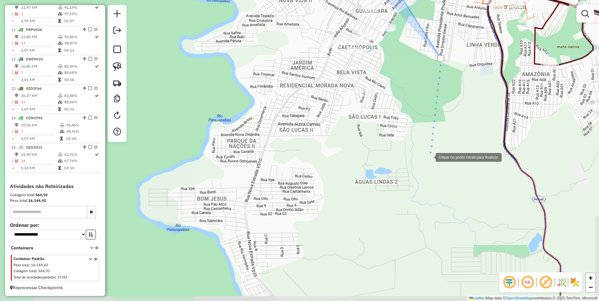
click at [429, 163] on div at bounding box center [429, 157] width 13 height 13
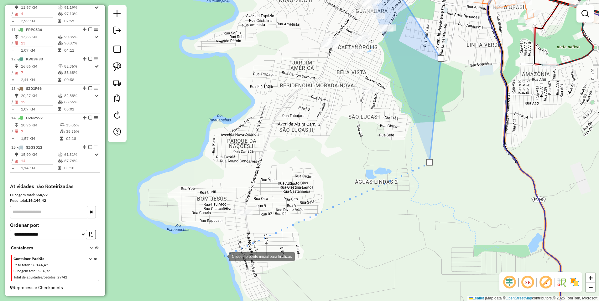
click at [216, 253] on div at bounding box center [222, 256] width 13 height 13
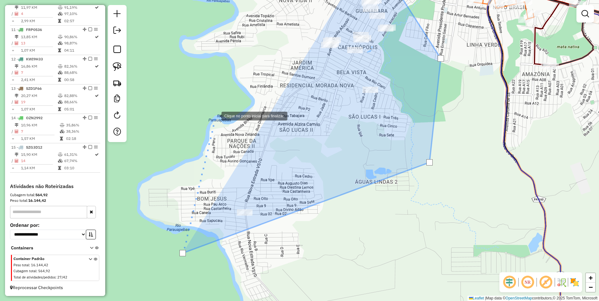
click at [215, 116] on div at bounding box center [215, 115] width 13 height 13
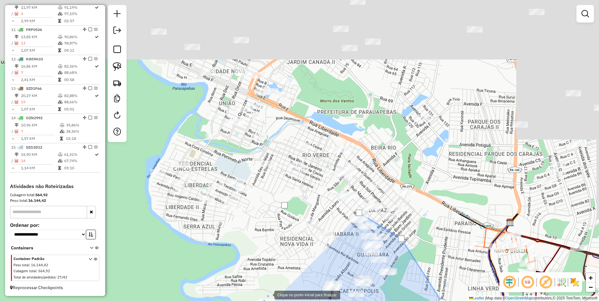
drag, startPoint x: 268, startPoint y: 50, endPoint x: 268, endPoint y: 294, distance: 244.0
click at [268, 294] on div at bounding box center [268, 295] width 13 height 13
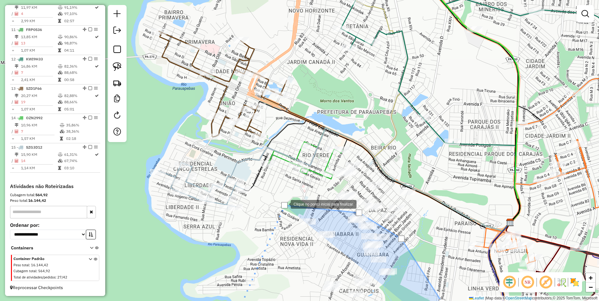
click at [284, 204] on div at bounding box center [284, 205] width 6 height 6
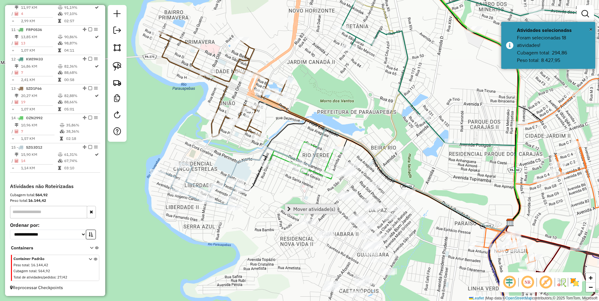
click at [300, 208] on span "Mover atividade(s)" at bounding box center [314, 209] width 42 height 5
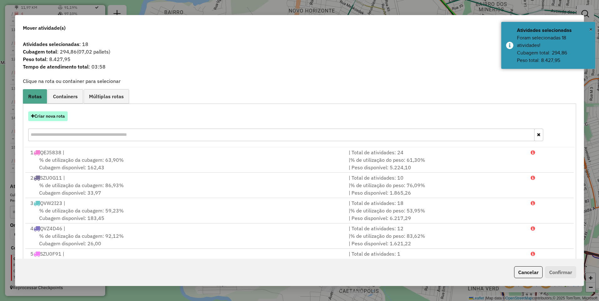
click at [43, 118] on button "Criar nova rota" at bounding box center [47, 117] width 39 height 10
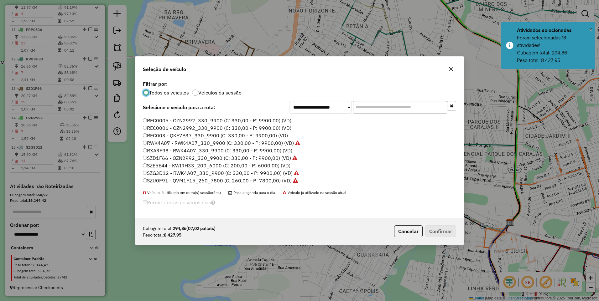
scroll to position [134, 0]
click at [167, 138] on label "RXA3F98 - RWK4A07_330_9900 (C: 330,00 - P: 9900,00) (VD)" at bounding box center [217, 136] width 149 height 8
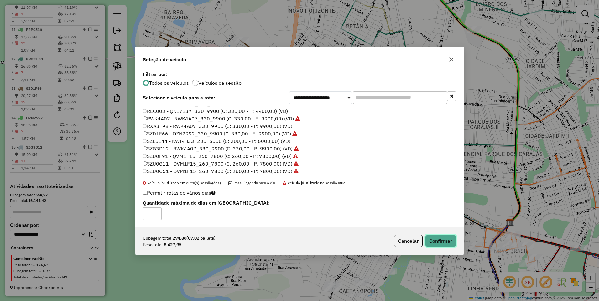
click at [432, 238] on button "Confirmar" at bounding box center [440, 241] width 31 height 12
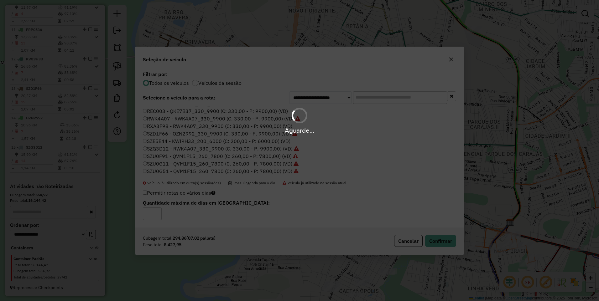
scroll to position [546, 0]
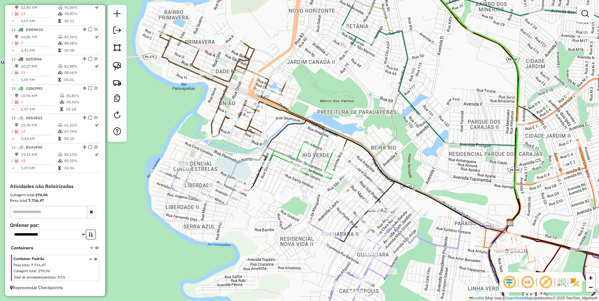
click at [127, 45] on div "Janela de atendimento Grade de atendimento Capacidade Transportadoras Veículos …" at bounding box center [299, 150] width 599 height 301
click at [116, 49] on img at bounding box center [117, 47] width 9 height 9
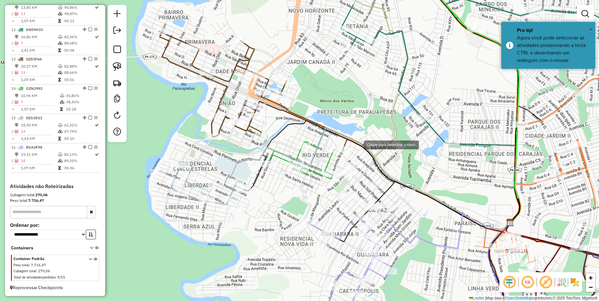
click at [351, 138] on div at bounding box center [357, 144] width 13 height 13
click at [286, 241] on div at bounding box center [286, 241] width 13 height 13
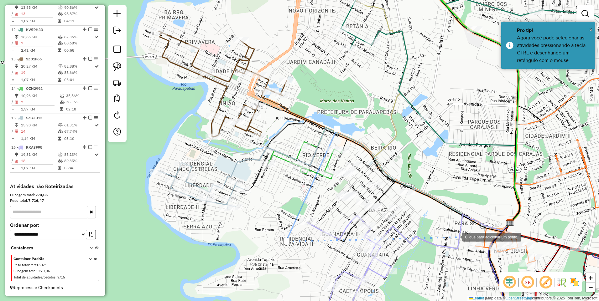
drag, startPoint x: 456, startPoint y: 237, endPoint x: 426, endPoint y: 176, distance: 67.4
click at [456, 236] on div at bounding box center [456, 237] width 13 height 13
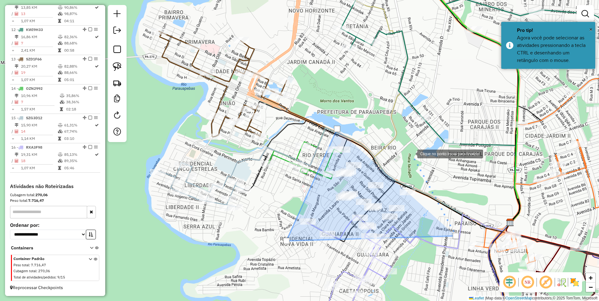
click at [411, 153] on div at bounding box center [411, 153] width 13 height 13
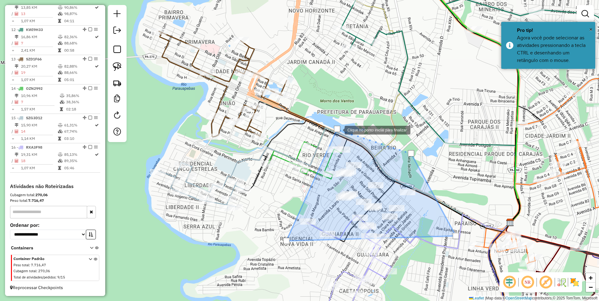
click at [338, 130] on div at bounding box center [337, 129] width 6 height 6
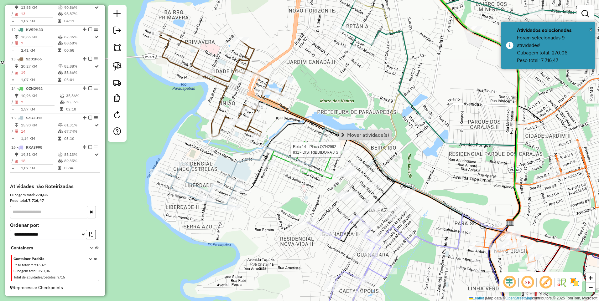
click at [341, 153] on div at bounding box center [343, 150] width 16 height 6
select select "**********"
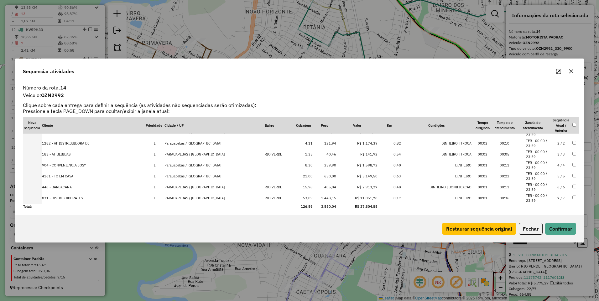
scroll to position [8, 0]
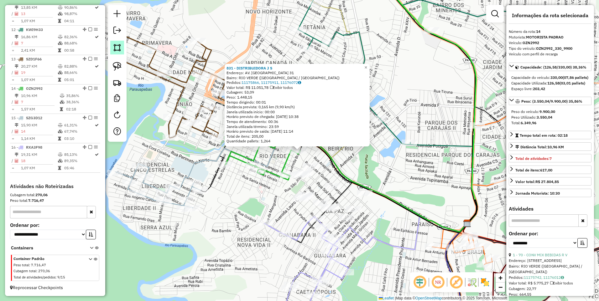
click at [112, 49] on link at bounding box center [117, 48] width 14 height 14
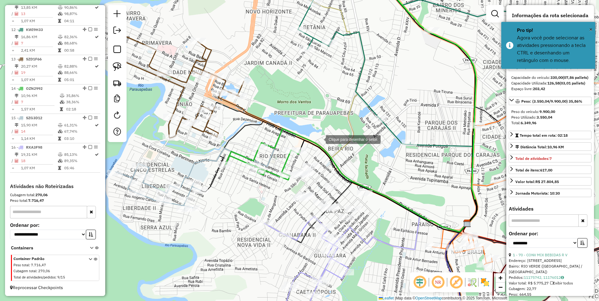
drag, startPoint x: 319, startPoint y: 139, endPoint x: 276, endPoint y: 174, distance: 56.3
click at [318, 139] on div at bounding box center [319, 139] width 13 height 13
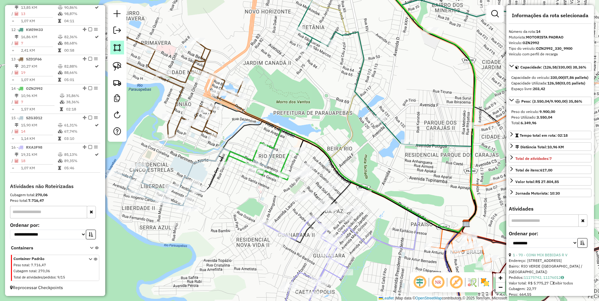
click at [118, 46] on img at bounding box center [117, 47] width 9 height 9
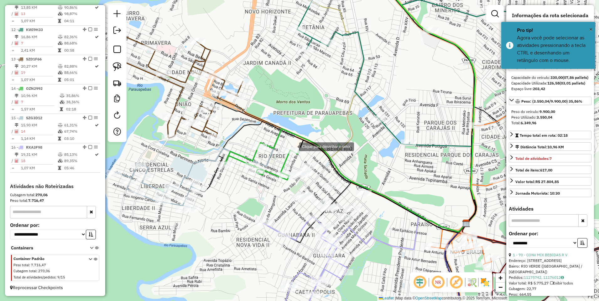
click at [293, 146] on div at bounding box center [293, 146] width 13 height 13
click at [357, 163] on div at bounding box center [357, 163] width 13 height 13
click at [346, 201] on div at bounding box center [346, 201] width 13 height 13
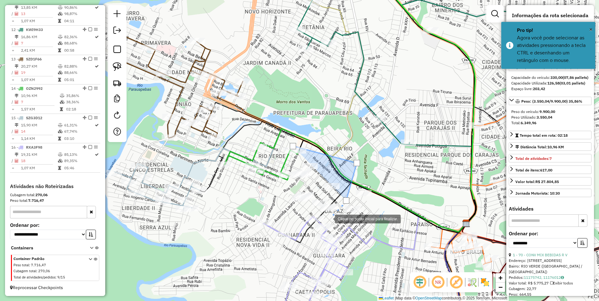
click at [327, 219] on div at bounding box center [328, 218] width 13 height 13
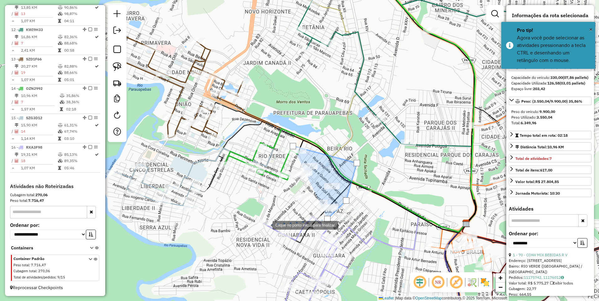
click at [266, 225] on div at bounding box center [266, 225] width 13 height 13
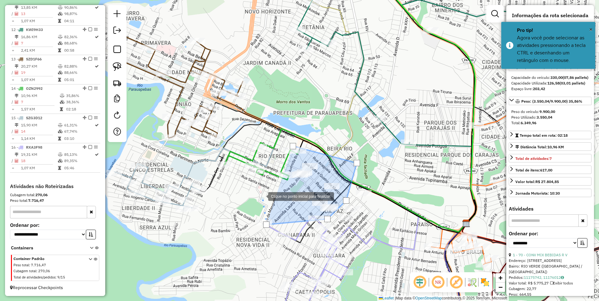
click at [262, 196] on div at bounding box center [262, 196] width 13 height 13
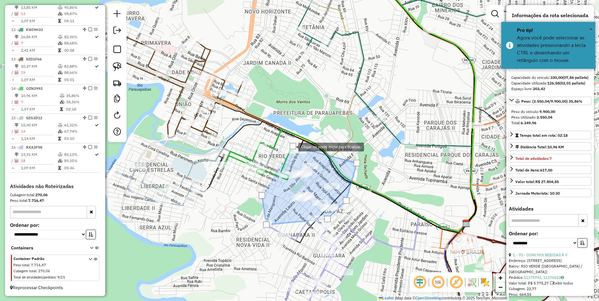
click at [292, 147] on div at bounding box center [293, 146] width 6 height 6
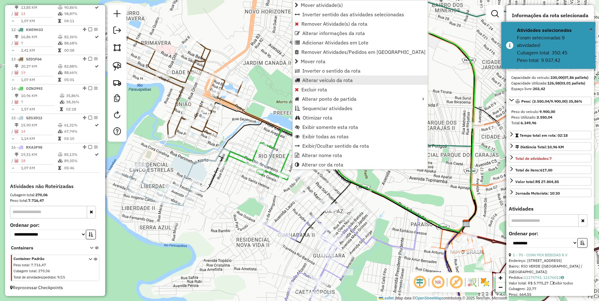
click at [330, 81] on span "Alterar veículo da rota" at bounding box center [327, 80] width 50 height 5
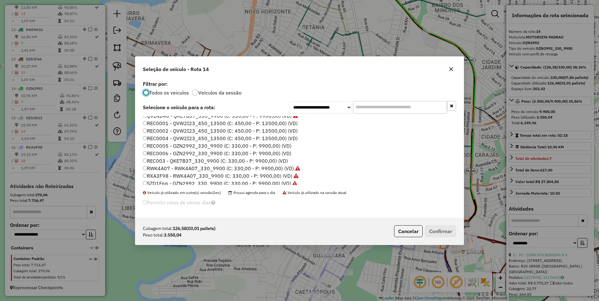
scroll to position [31, 0]
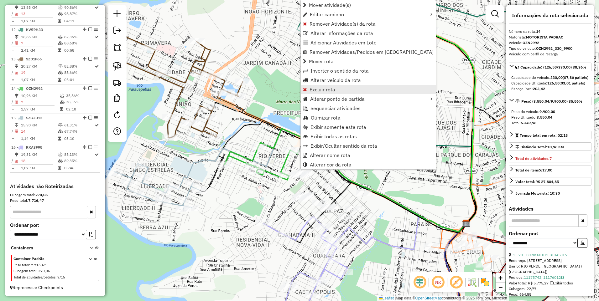
click at [330, 90] on span "Excluir rota" at bounding box center [322, 89] width 26 height 5
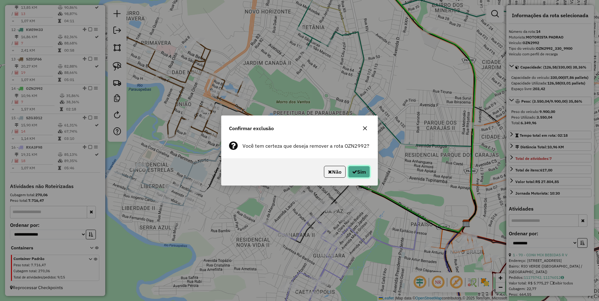
click at [360, 173] on button "Sim" at bounding box center [359, 172] width 22 height 12
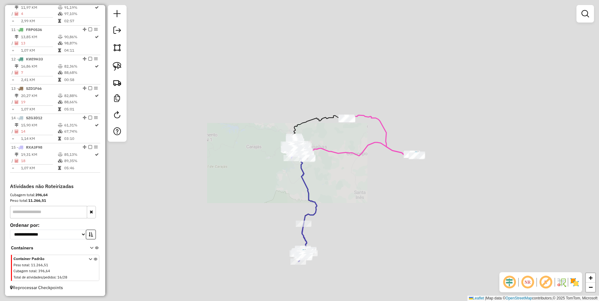
scroll to position [516, 0]
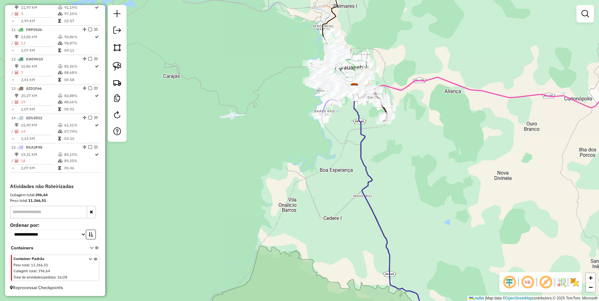
drag, startPoint x: 317, startPoint y: 112, endPoint x: 285, endPoint y: 179, distance: 73.6
click at [286, 178] on div "Rota 15 - Placa RXA3F98 544 - DISTRIBUIDORA ATACAD Janela de atendimento Grade …" at bounding box center [299, 150] width 599 height 301
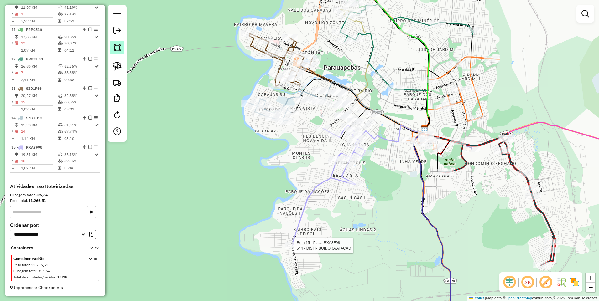
click at [113, 47] on img at bounding box center [117, 47] width 9 height 9
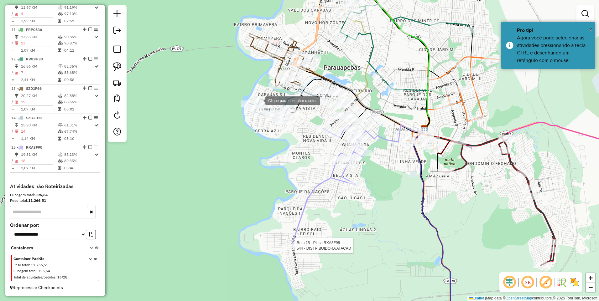
click at [253, 103] on div at bounding box center [259, 100] width 13 height 13
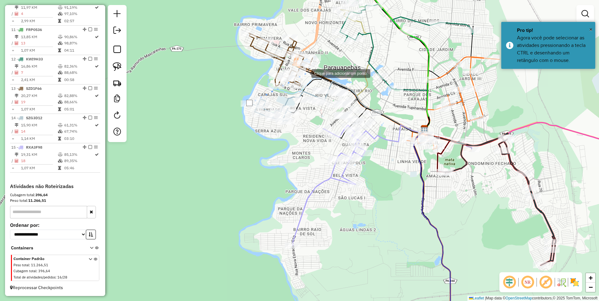
click at [311, 67] on div at bounding box center [305, 73] width 13 height 13
click at [436, 177] on div at bounding box center [436, 177] width 13 height 13
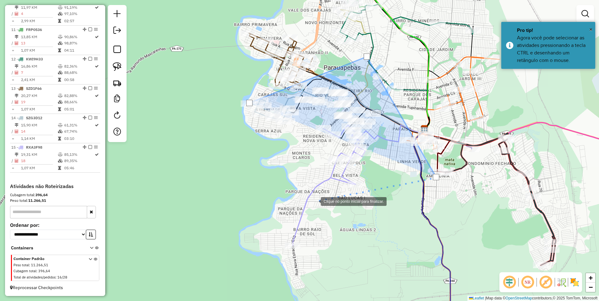
click at [309, 200] on div at bounding box center [314, 201] width 13 height 13
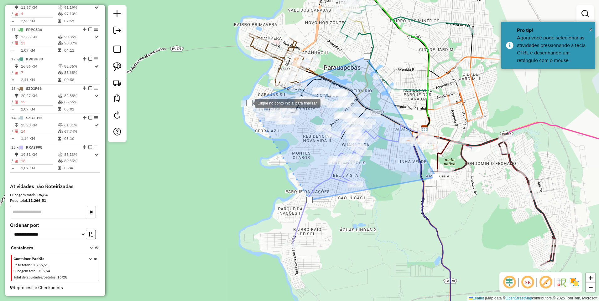
click at [248, 103] on div at bounding box center [249, 103] width 6 height 6
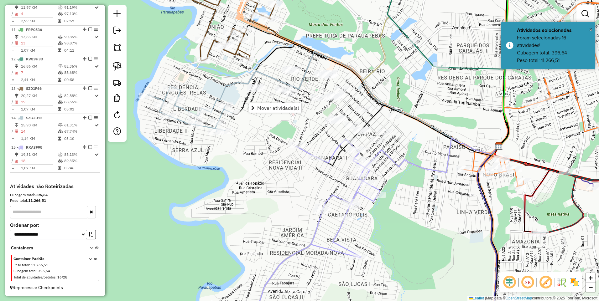
drag, startPoint x: 386, startPoint y: 68, endPoint x: 392, endPoint y: 92, distance: 25.1
click at [392, 92] on div "Janela de atendimento Grade de atendimento Capacidade Transportadoras Veículos …" at bounding box center [299, 150] width 599 height 301
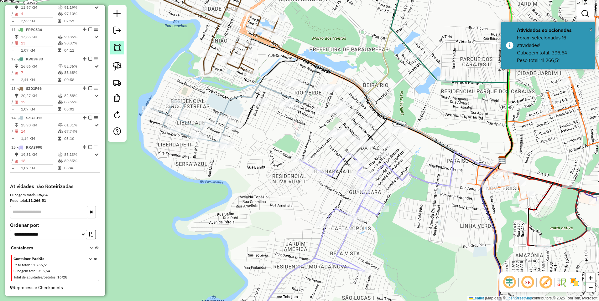
click at [115, 50] on img at bounding box center [117, 47] width 9 height 9
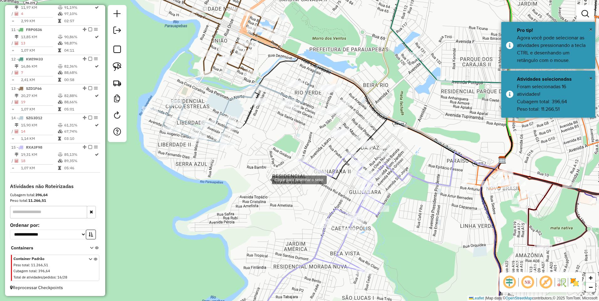
click at [266, 179] on div at bounding box center [265, 179] width 13 height 13
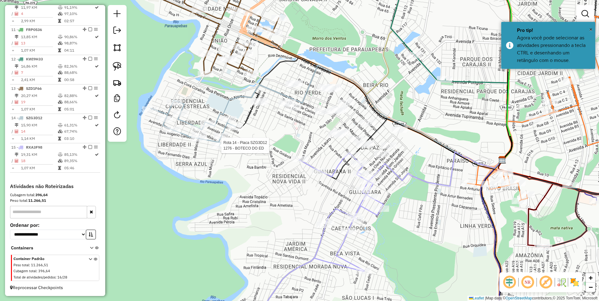
select select "**********"
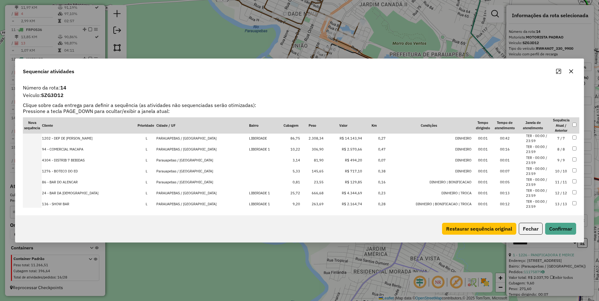
scroll to position [85, 0]
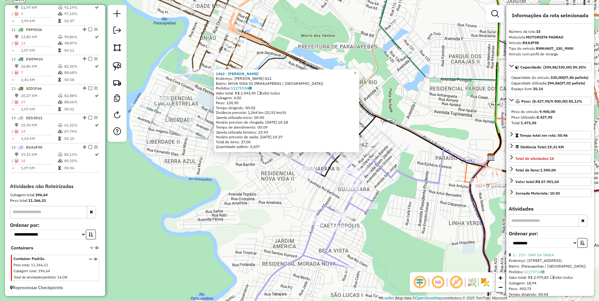
drag, startPoint x: 388, startPoint y: 155, endPoint x: 374, endPoint y: 174, distance: 23.7
click at [374, 174] on div "1463 - [PERSON_NAME]: [PERSON_NAME] A11 Bairro: NOVA VIDA 01 (PARAUAPEBAS / [GE…" at bounding box center [299, 150] width 599 height 301
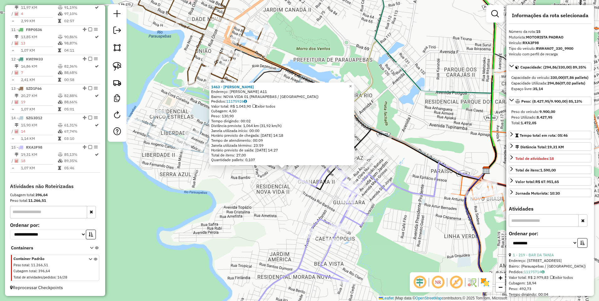
click at [278, 226] on div "Rota 15 - Placa RXA3F98 219 - BAR DA TANIA Rota 15 - Placa RXA3F98 175 - BAR DO…" at bounding box center [299, 150] width 599 height 301
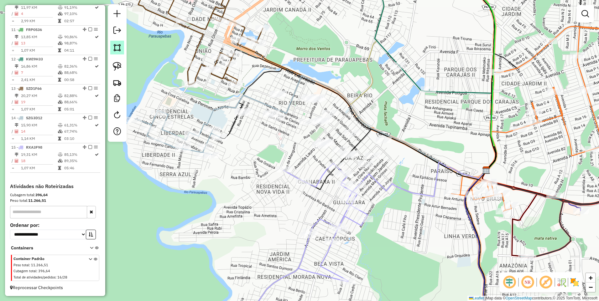
click at [120, 51] on img at bounding box center [117, 47] width 9 height 9
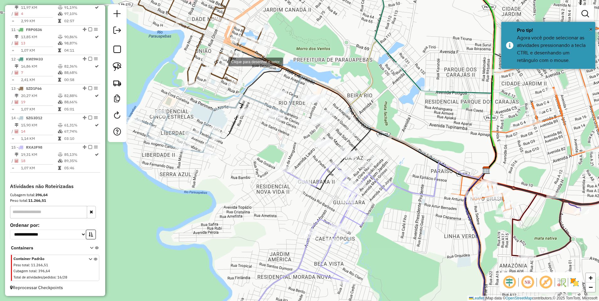
click at [216, 68] on div at bounding box center [222, 61] width 13 height 13
click at [300, 79] on div at bounding box center [306, 81] width 13 height 13
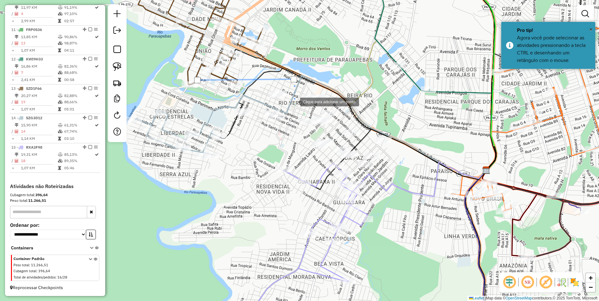
click at [300, 108] on div at bounding box center [294, 101] width 13 height 13
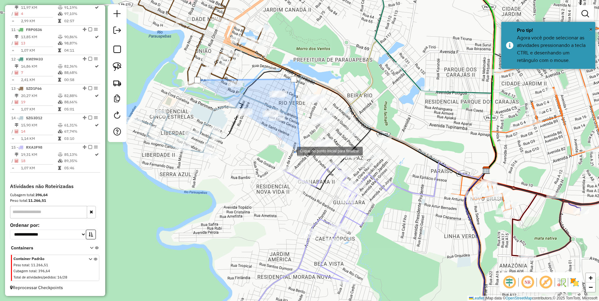
click at [284, 144] on div at bounding box center [290, 150] width 13 height 13
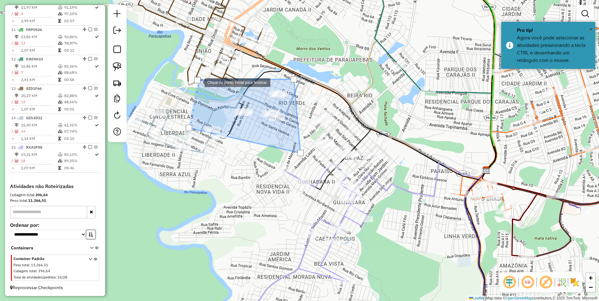
click at [198, 82] on div at bounding box center [197, 80] width 6 height 6
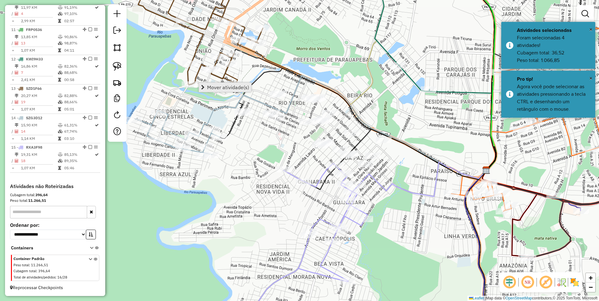
click at [229, 89] on span "Mover atividade(s)" at bounding box center [228, 87] width 42 height 5
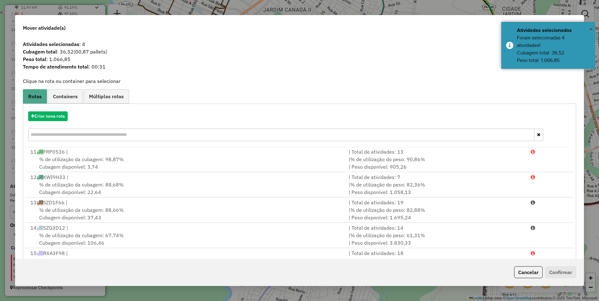
scroll to position [255, 0]
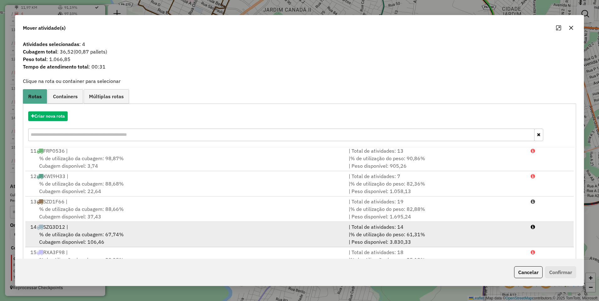
click at [82, 233] on span "% de utilização da cubagem: 67,74%" at bounding box center [81, 234] width 85 height 6
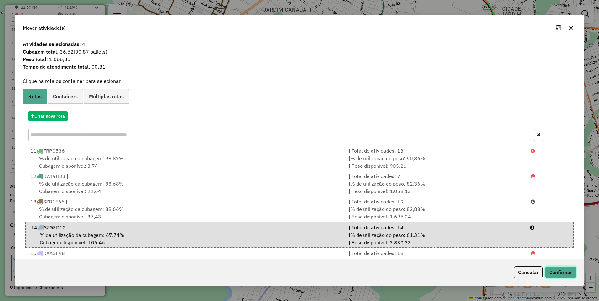
click at [568, 272] on button "Confirmar" at bounding box center [560, 273] width 31 height 12
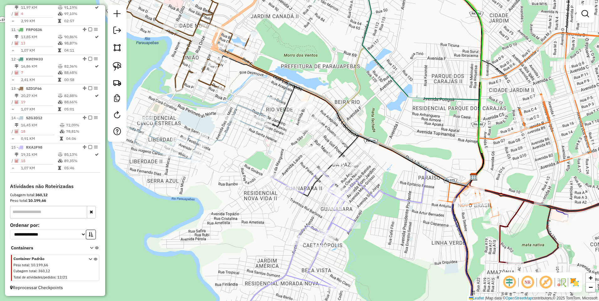
drag, startPoint x: 248, startPoint y: 98, endPoint x: 191, endPoint y: 146, distance: 75.1
click at [191, 145] on icon at bounding box center [194, 131] width 145 height 63
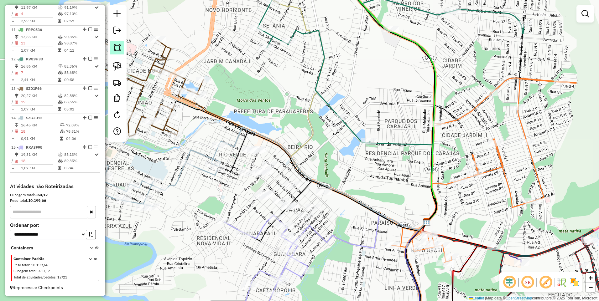
click at [117, 50] on img at bounding box center [117, 47] width 9 height 9
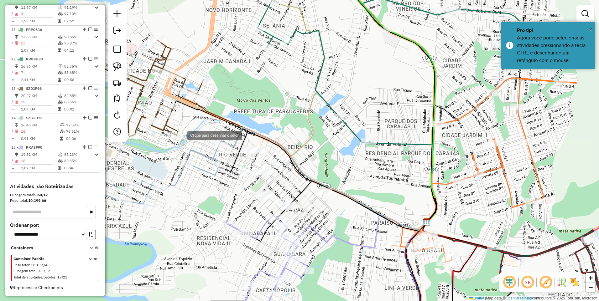
click at [175, 141] on div at bounding box center [181, 135] width 13 height 13
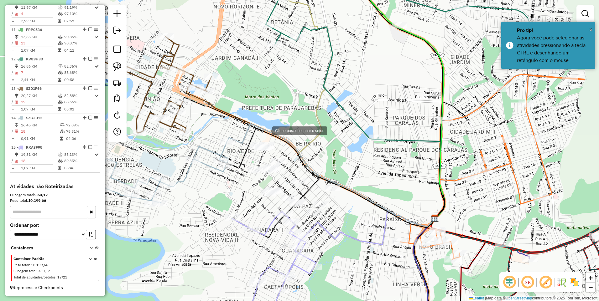
click at [260, 136] on div at bounding box center [266, 130] width 13 height 13
drag, startPoint x: 239, startPoint y: 219, endPoint x: 356, endPoint y: 244, distance: 118.9
click at [240, 219] on div at bounding box center [239, 213] width 13 height 13
drag, startPoint x: 447, startPoint y: 262, endPoint x: 440, endPoint y: 257, distance: 8.3
click at [362, 250] on div at bounding box center [355, 243] width 13 height 13
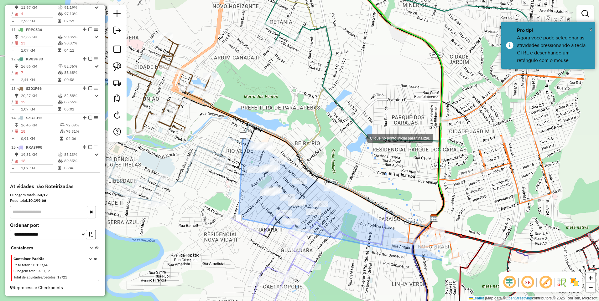
click at [355, 132] on div at bounding box center [361, 138] width 13 height 13
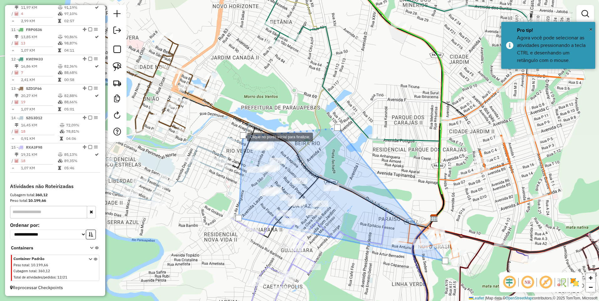
click at [241, 137] on div at bounding box center [243, 136] width 6 height 6
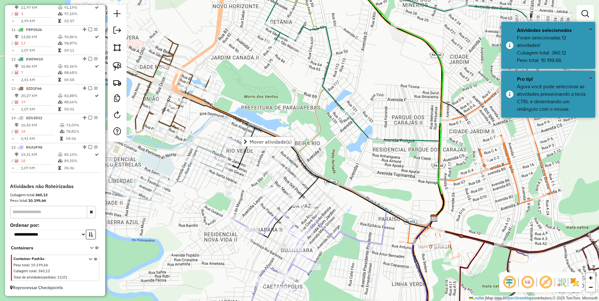
click at [277, 147] on hb-router-mapa "Mover atividade(s) Informações da Sessão 977805 - [DATE] Criação: [DATE] 17:25 …" at bounding box center [299, 150] width 599 height 301
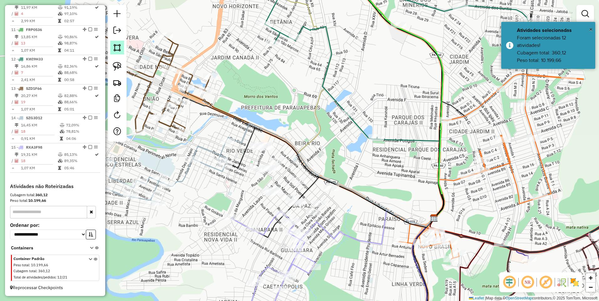
click at [111, 50] on link at bounding box center [117, 48] width 14 height 14
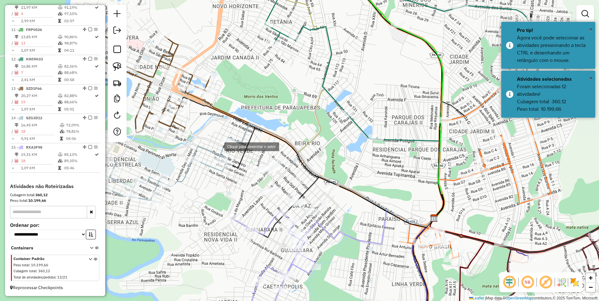
click at [212, 153] on div at bounding box center [218, 146] width 13 height 13
drag, startPoint x: 246, startPoint y: 117, endPoint x: 252, endPoint y: 119, distance: 6.6
click at [193, 167] on div at bounding box center [187, 173] width 13 height 13
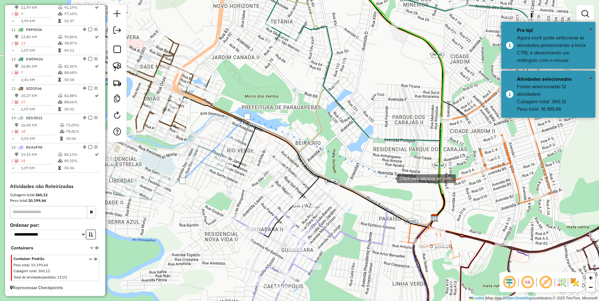
click at [391, 178] on div at bounding box center [390, 178] width 13 height 13
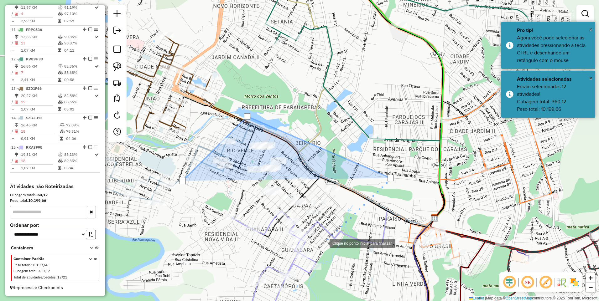
click at [323, 243] on div at bounding box center [323, 243] width 13 height 13
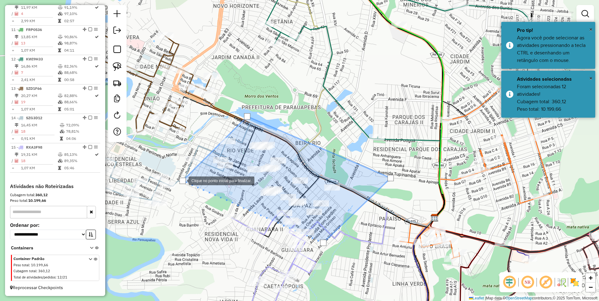
click at [182, 180] on div at bounding box center [182, 181] width 6 height 6
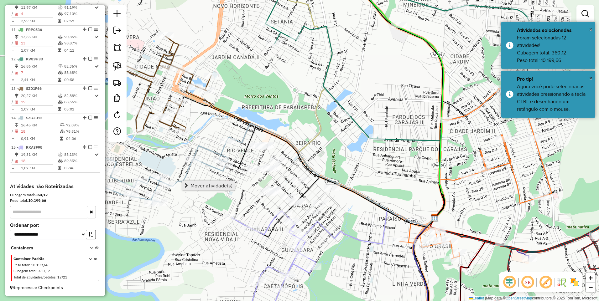
click at [195, 189] on link "Mover atividade(s)" at bounding box center [208, 185] width 52 height 9
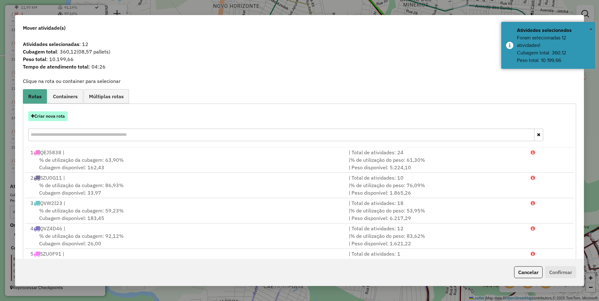
click at [44, 115] on button "Criar nova rota" at bounding box center [47, 117] width 39 height 10
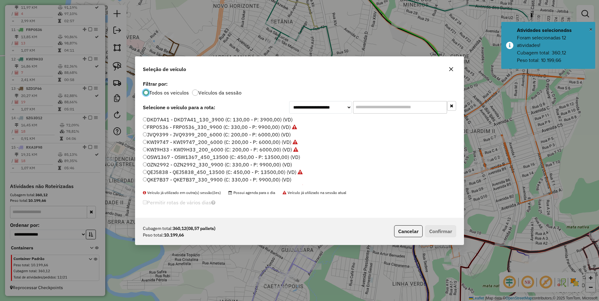
scroll to position [3, 2]
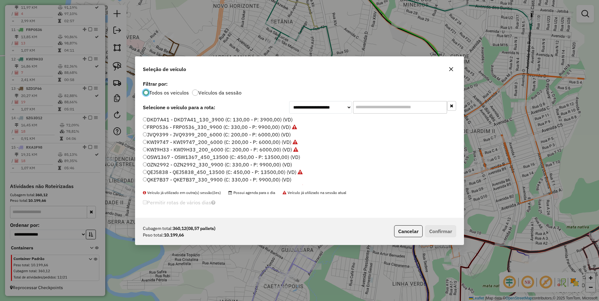
click at [150, 166] on label "OZN2992 - OZN2992_330_9900 (C: 330,00 - P: 9900,00) (VD)" at bounding box center [217, 165] width 149 height 8
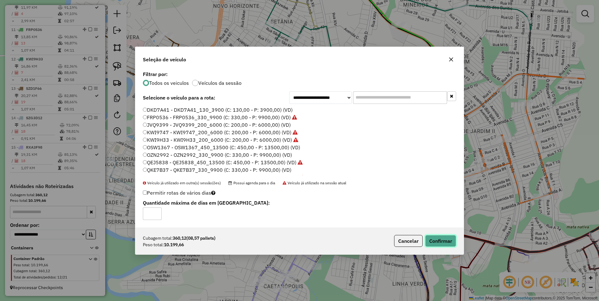
click at [437, 237] on button "Confirmar" at bounding box center [440, 241] width 31 height 12
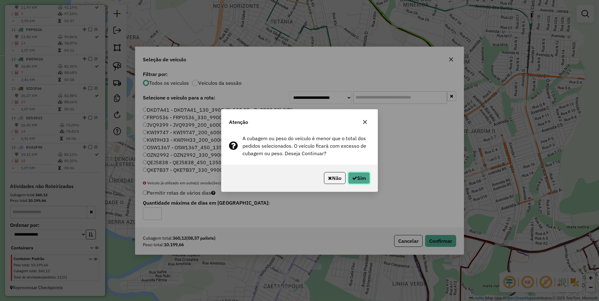
click at [364, 176] on button "Sim" at bounding box center [359, 178] width 22 height 12
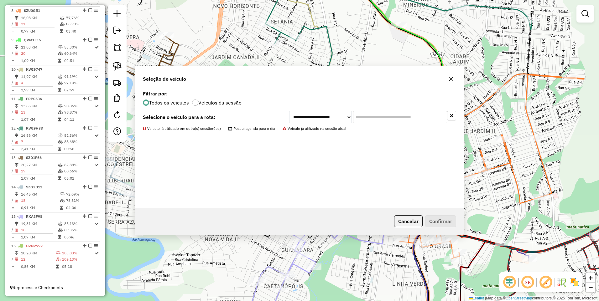
scroll to position [447, 0]
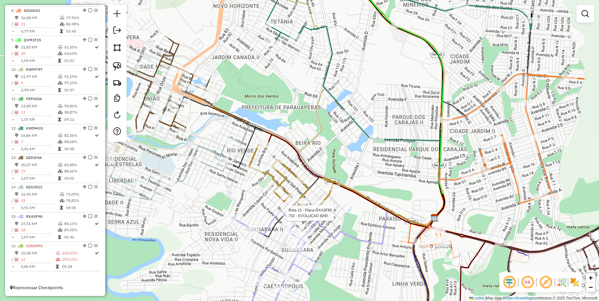
select select "**********"
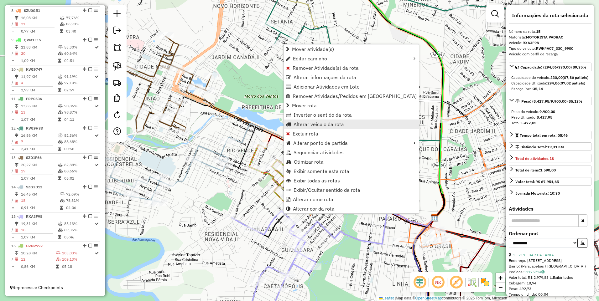
click at [317, 125] on span "Alterar veículo da rota" at bounding box center [319, 124] width 50 height 5
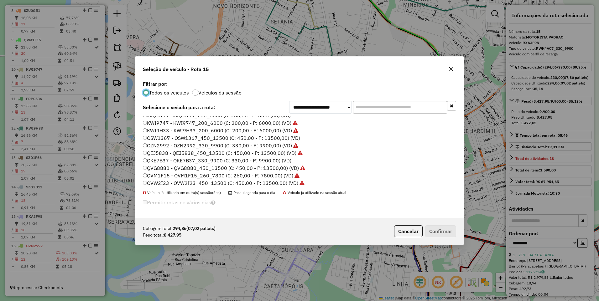
scroll to position [9, 0]
click at [157, 156] on label "OZN2992 - OZN2992_330_9900 (C: 330,00 - P: 9900,00) (VD)" at bounding box center [220, 156] width 155 height 8
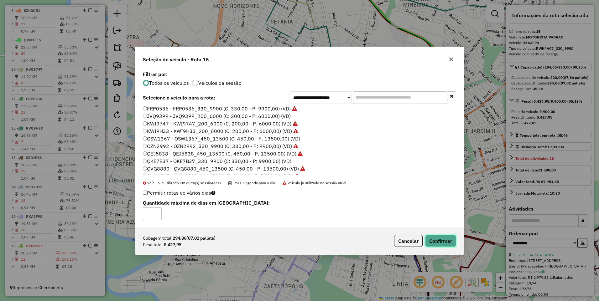
click at [447, 238] on button "Confirmar" at bounding box center [440, 241] width 31 height 12
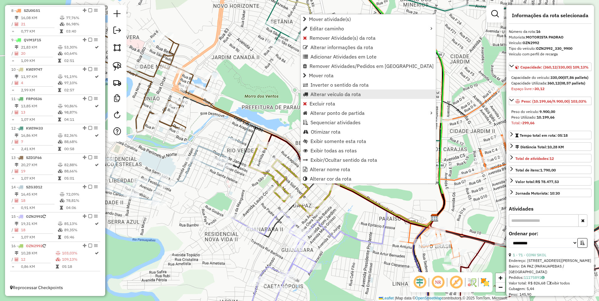
click at [331, 96] on span "Alterar veículo da rota" at bounding box center [335, 94] width 50 height 5
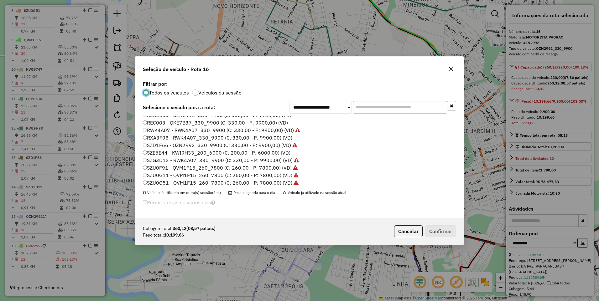
scroll to position [134, 0]
click at [159, 136] on label "RXA3F98 - RWK4A07_330_9900 (C: 330,00 - P: 9900,00) (VD)" at bounding box center [217, 136] width 149 height 8
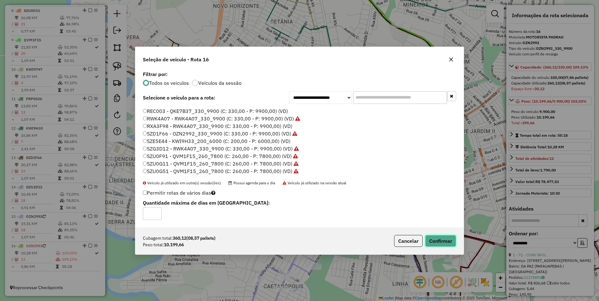
click at [439, 239] on button "Confirmar" at bounding box center [440, 241] width 31 height 12
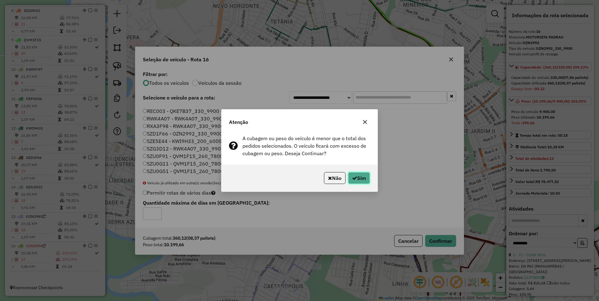
click at [366, 179] on button "Sim" at bounding box center [359, 178] width 22 height 12
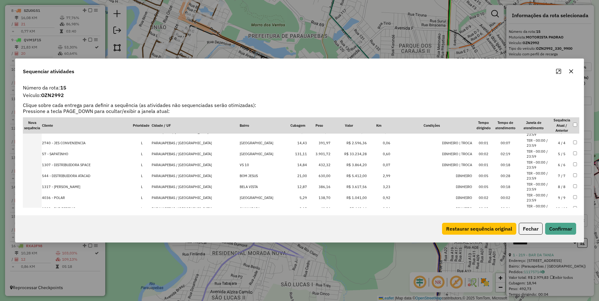
scroll to position [129, 0]
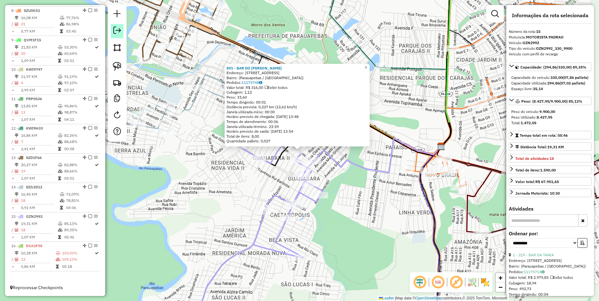
click at [114, 30] on em at bounding box center [117, 31] width 8 height 8
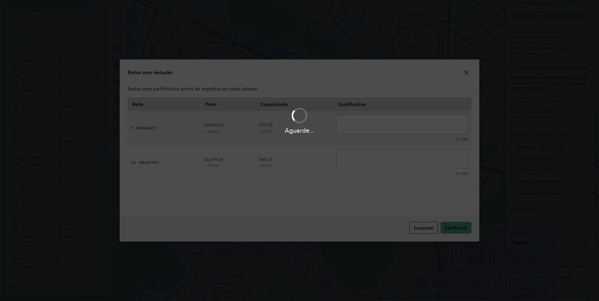
scroll to position [0, 0]
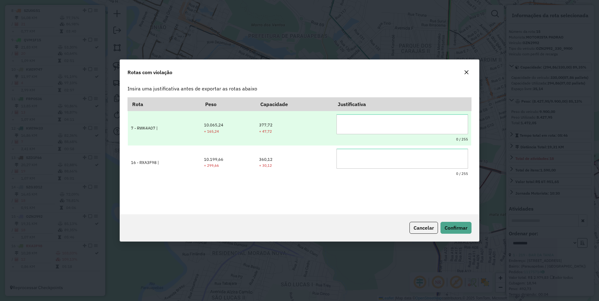
click at [382, 127] on textarea at bounding box center [402, 124] width 132 height 20
drag, startPoint x: 371, startPoint y: 133, endPoint x: 303, endPoint y: 114, distance: 70.6
click at [292, 115] on tr "**********" at bounding box center [299, 128] width 343 height 34
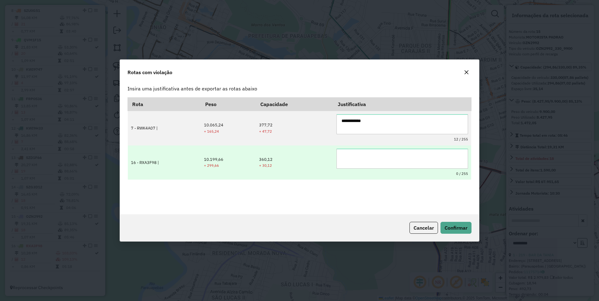
type textarea "**********"
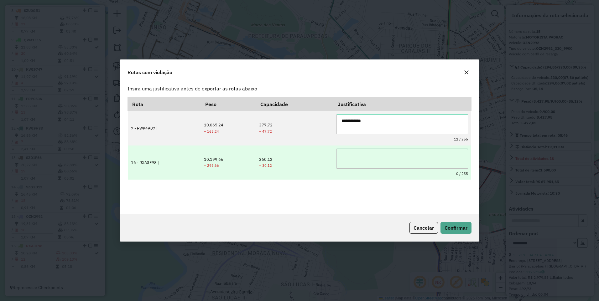
paste textarea "**********"
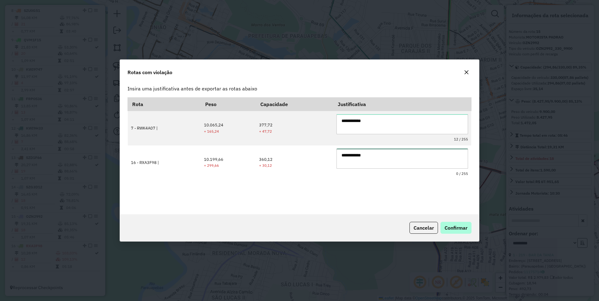
type textarea "**********"
click at [459, 231] on span "Confirmar" at bounding box center [456, 228] width 23 height 6
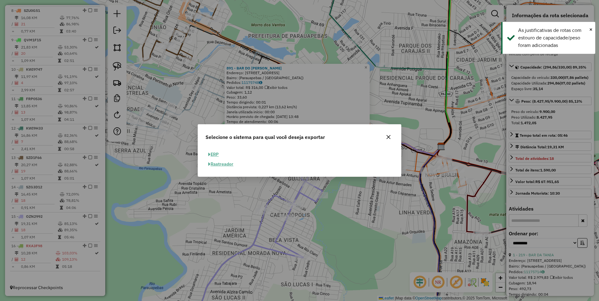
click at [219, 155] on button "ERP" at bounding box center [213, 155] width 16 height 10
select select "**"
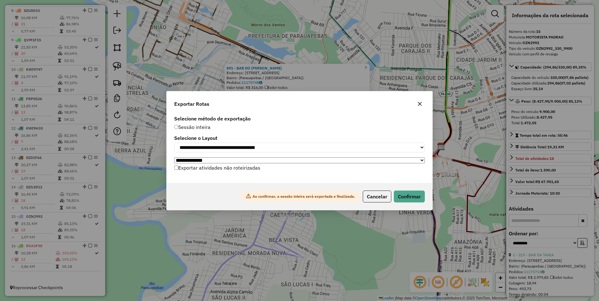
click at [206, 169] on label "Exportar atividades não roteirizadas" at bounding box center [217, 168] width 86 height 12
click at [404, 195] on button "Confirmar" at bounding box center [409, 197] width 31 height 12
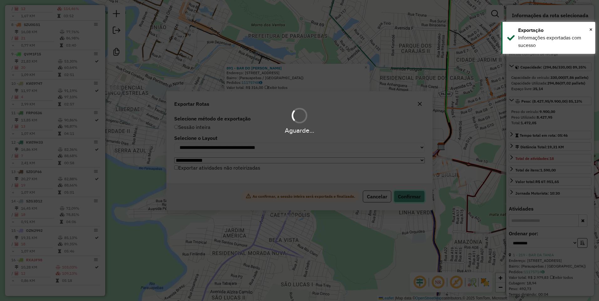
scroll to position [437, 0]
